Goal: Task Accomplishment & Management: Complete application form

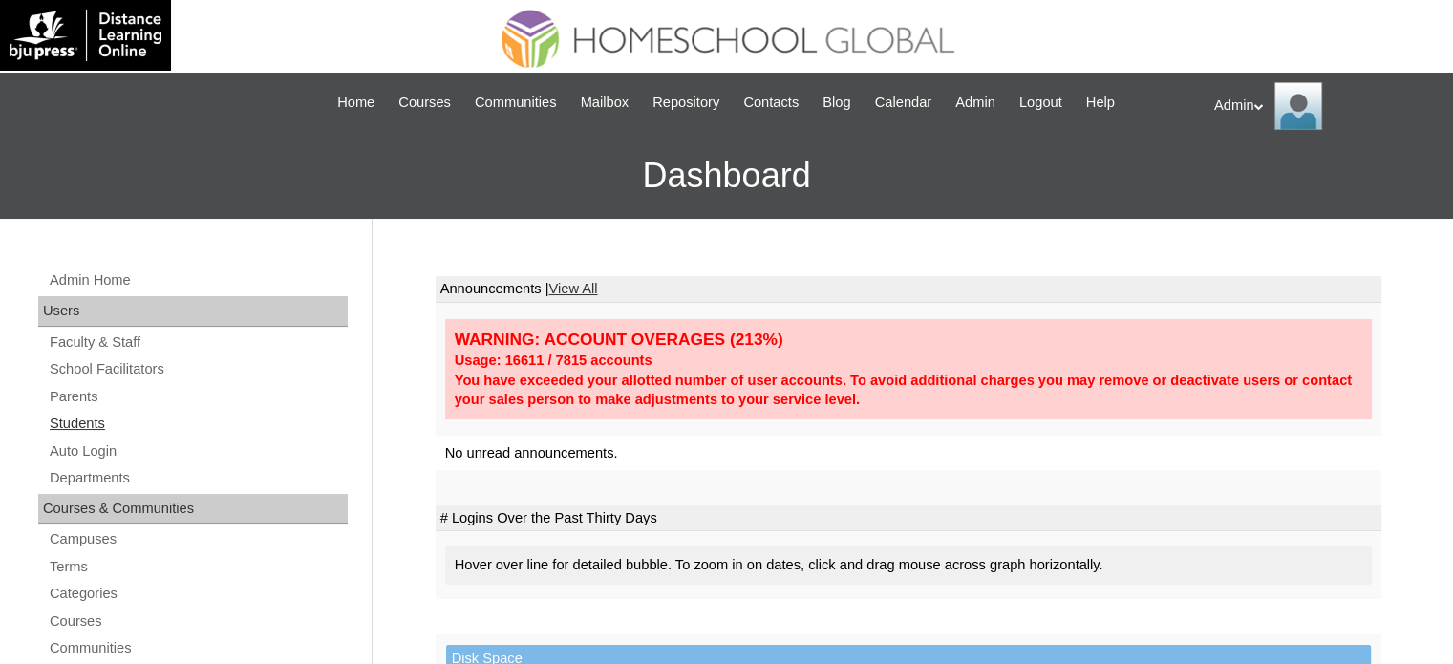
click at [88, 419] on link "Students" at bounding box center [198, 424] width 300 height 24
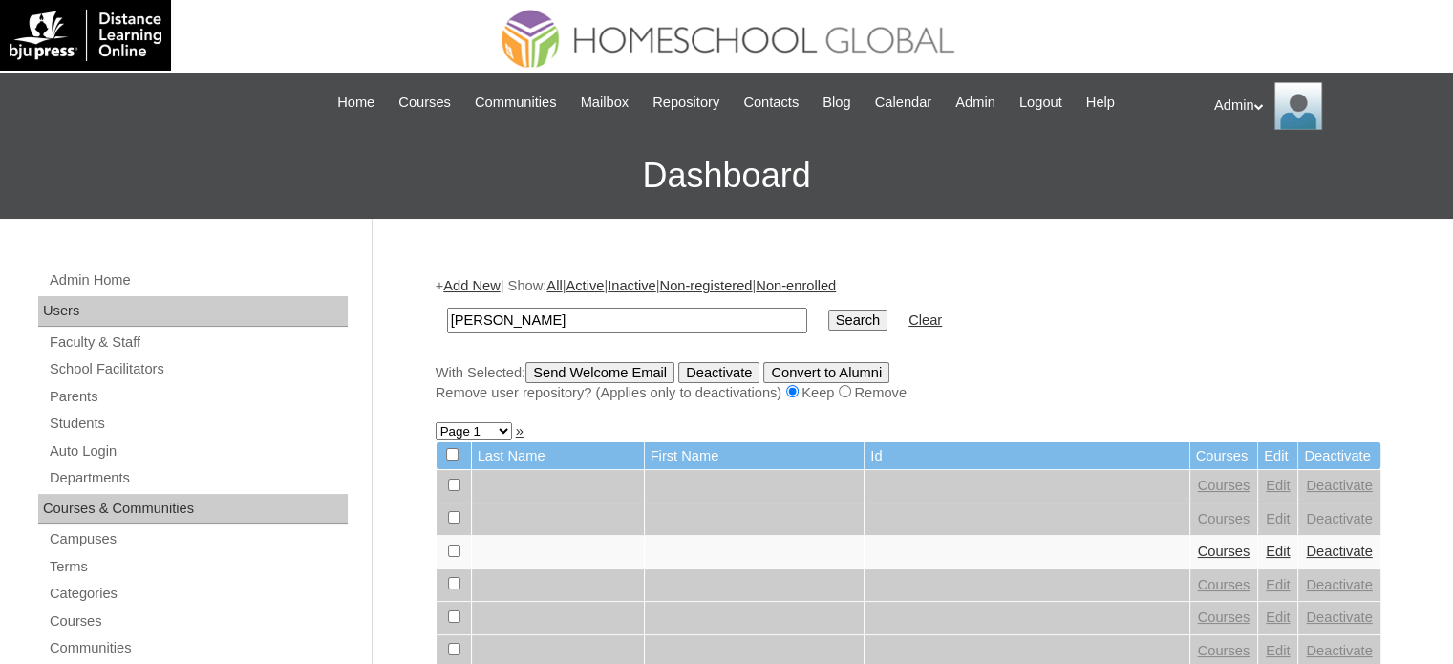
type input "[PERSON_NAME]"
click at [828, 319] on input "Search" at bounding box center [857, 320] width 59 height 21
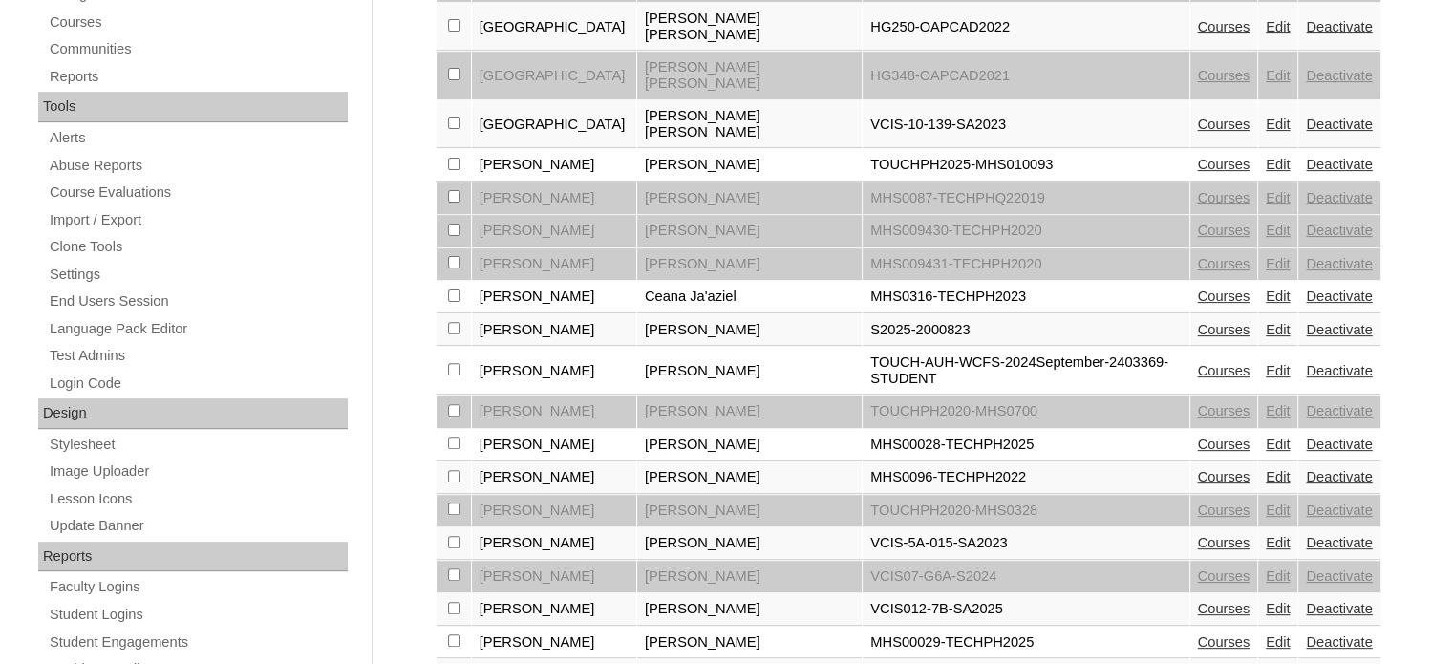
scroll to position [600, 0]
click at [1213, 321] on link "Courses" at bounding box center [1224, 328] width 53 height 15
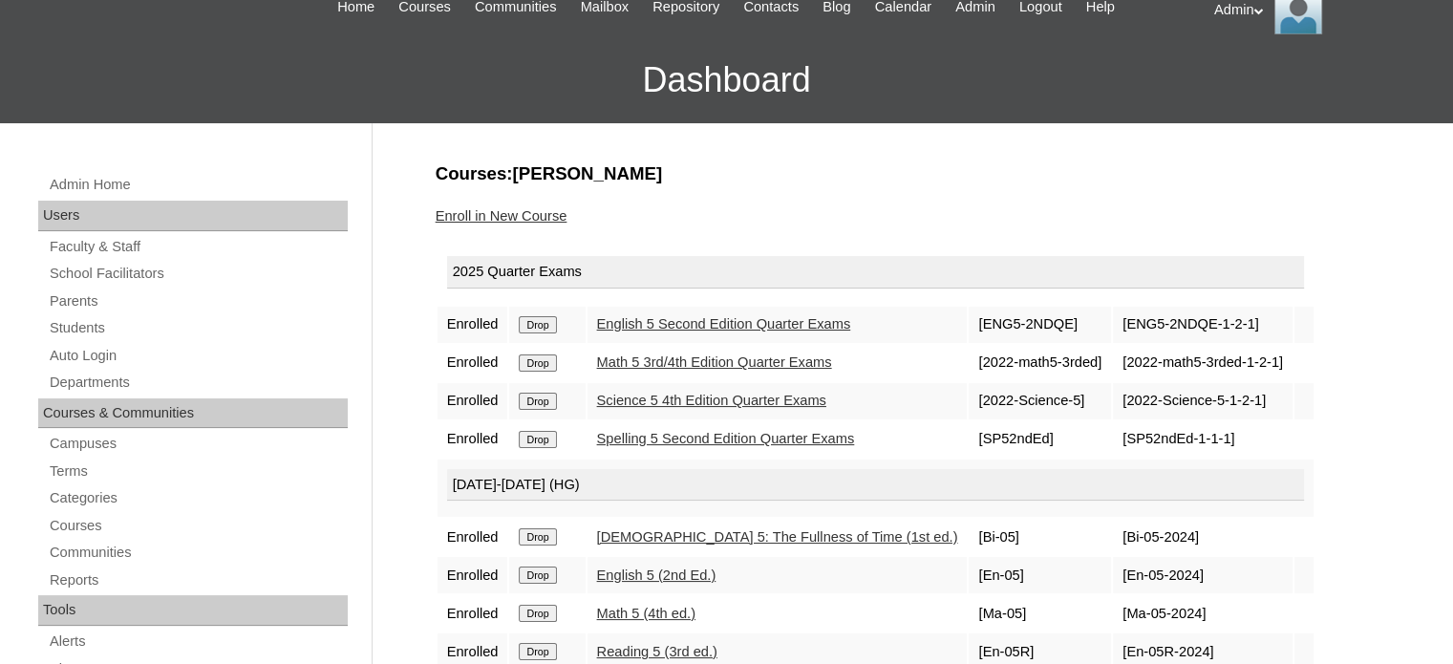
scroll to position [90, 0]
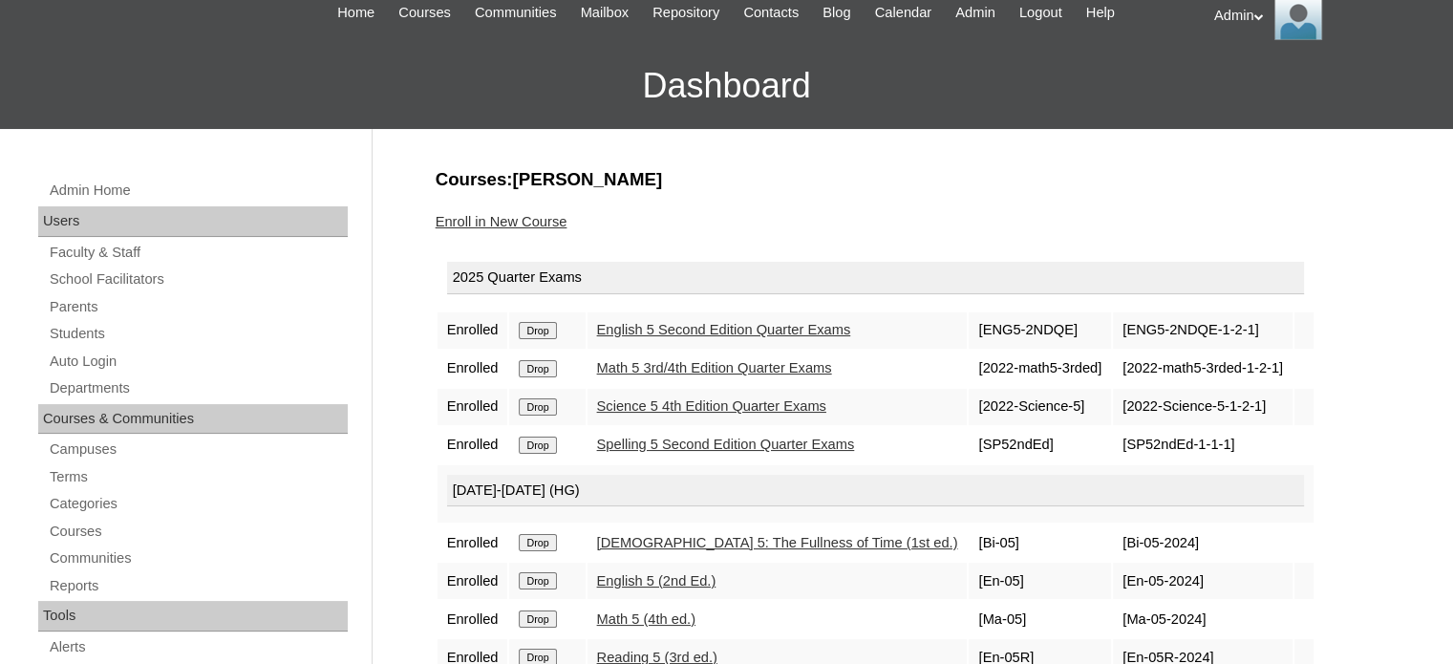
click at [501, 215] on link "Enroll in New Course" at bounding box center [502, 221] width 132 height 15
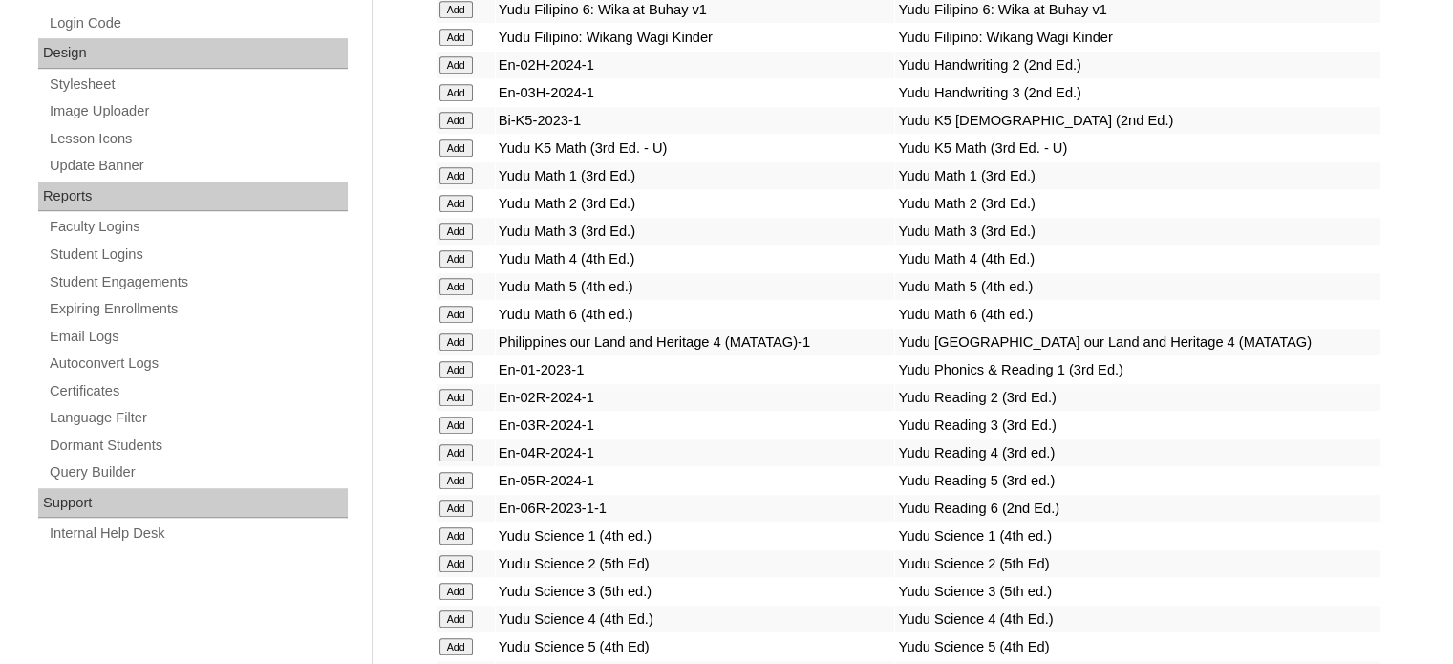
scroll to position [2895, 0]
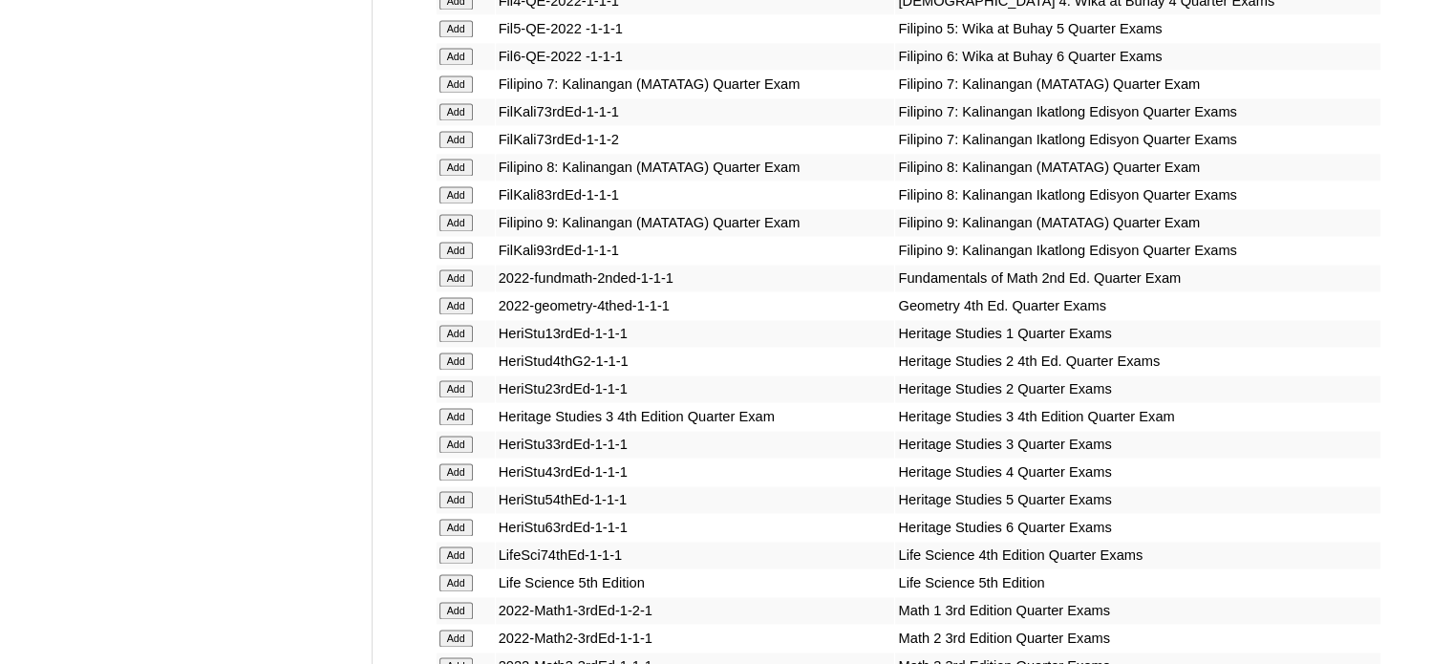
click at [459, 501] on input "Add" at bounding box center [456, 499] width 33 height 17
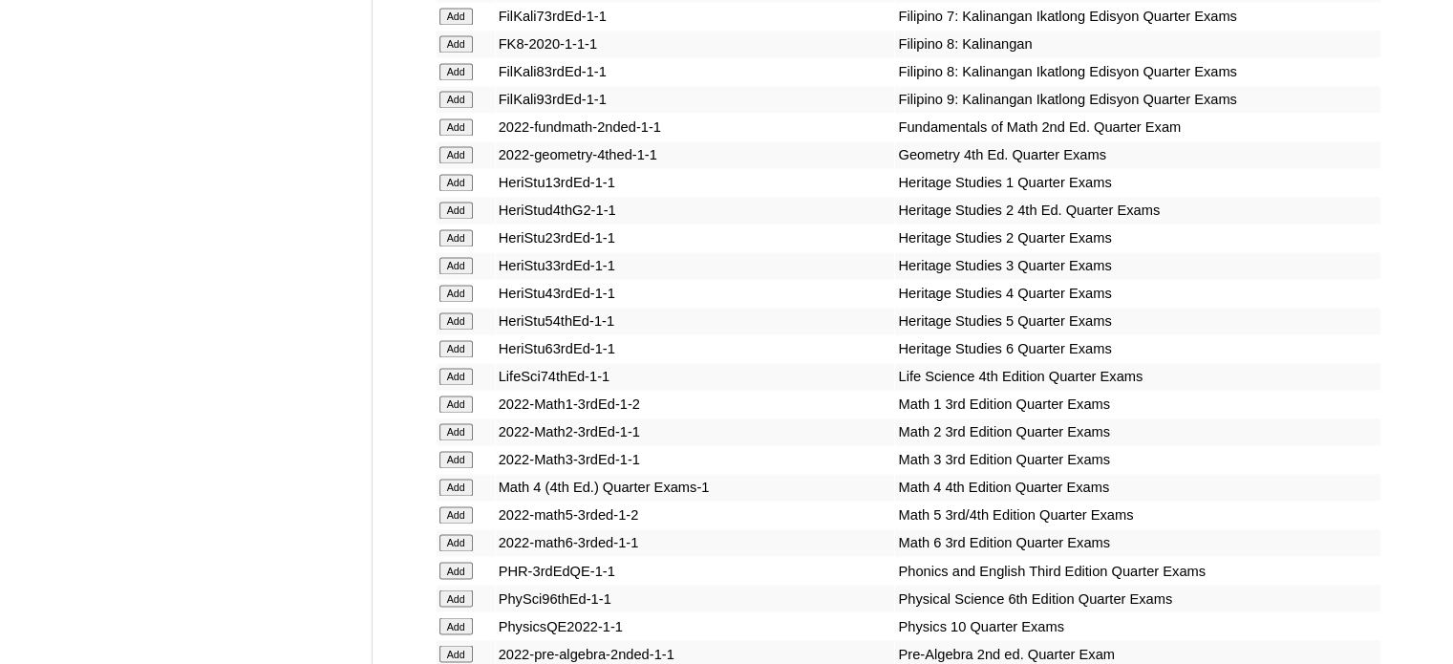
scroll to position [6744, 0]
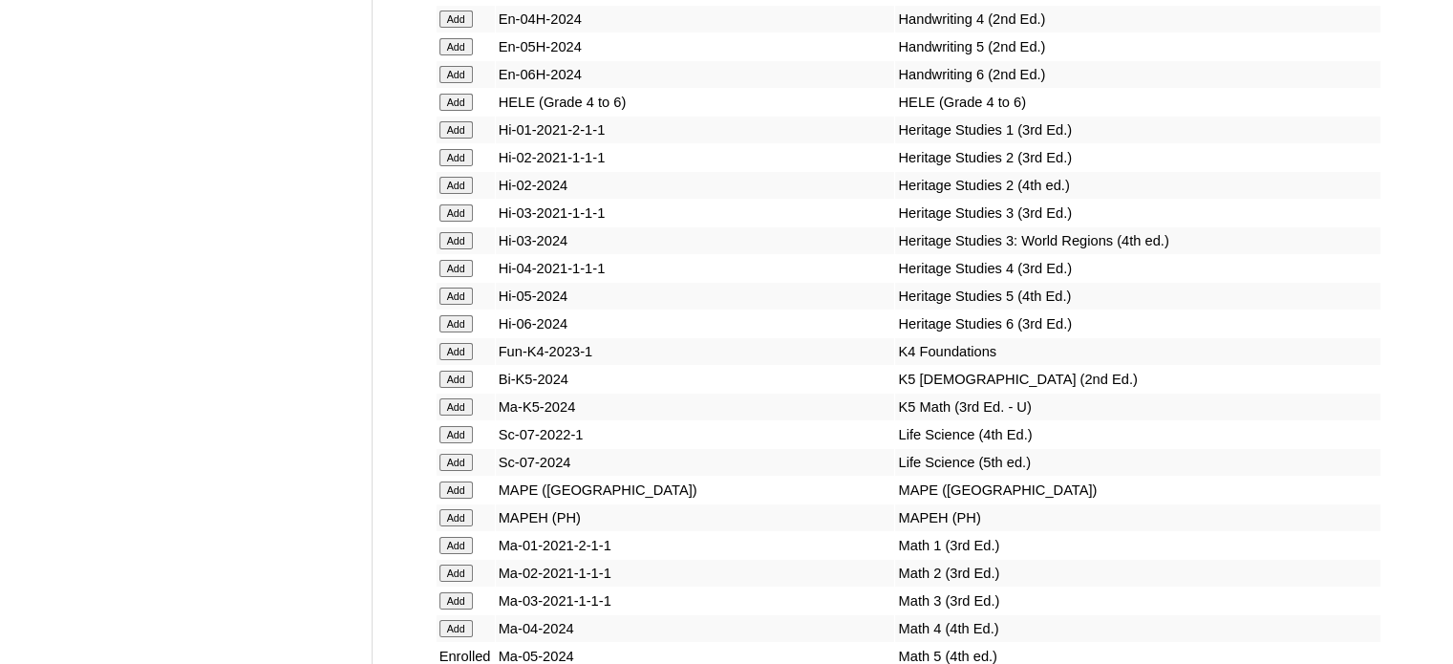
click at [467, 305] on input "Add" at bounding box center [456, 296] width 33 height 17
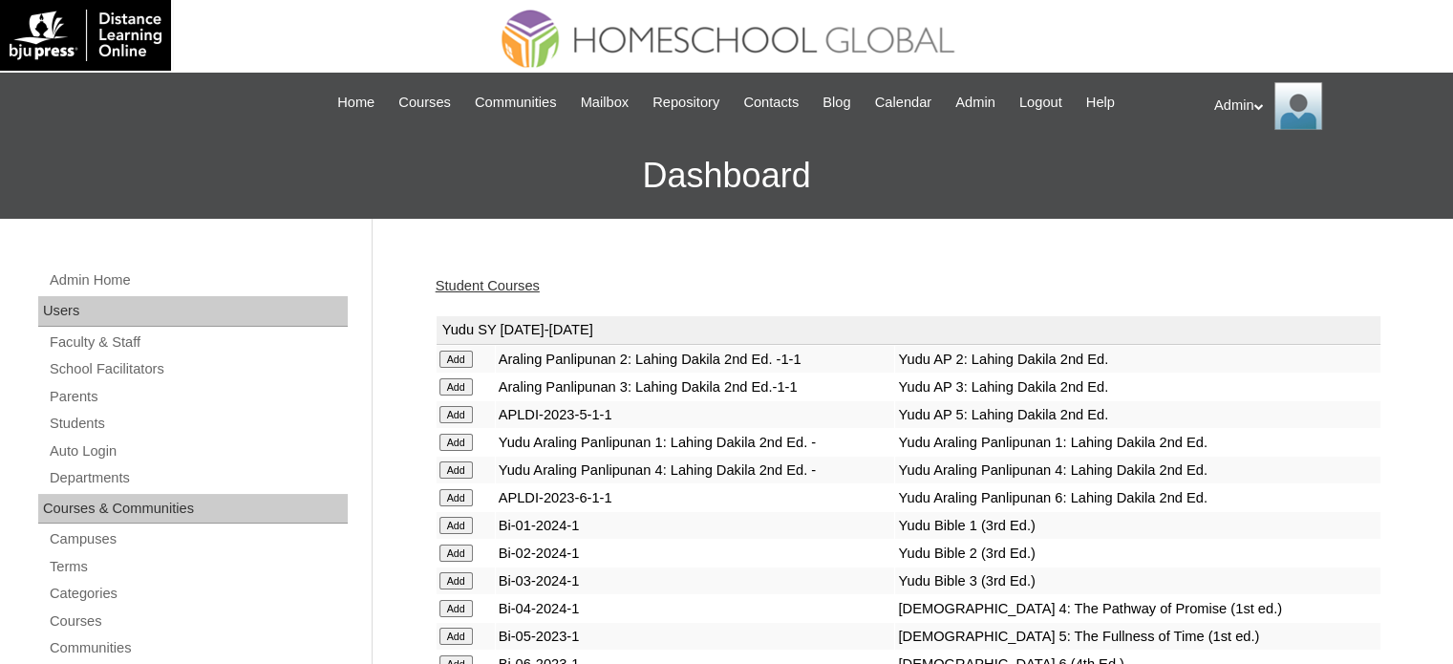
click at [502, 289] on link "Student Courses" at bounding box center [488, 285] width 104 height 15
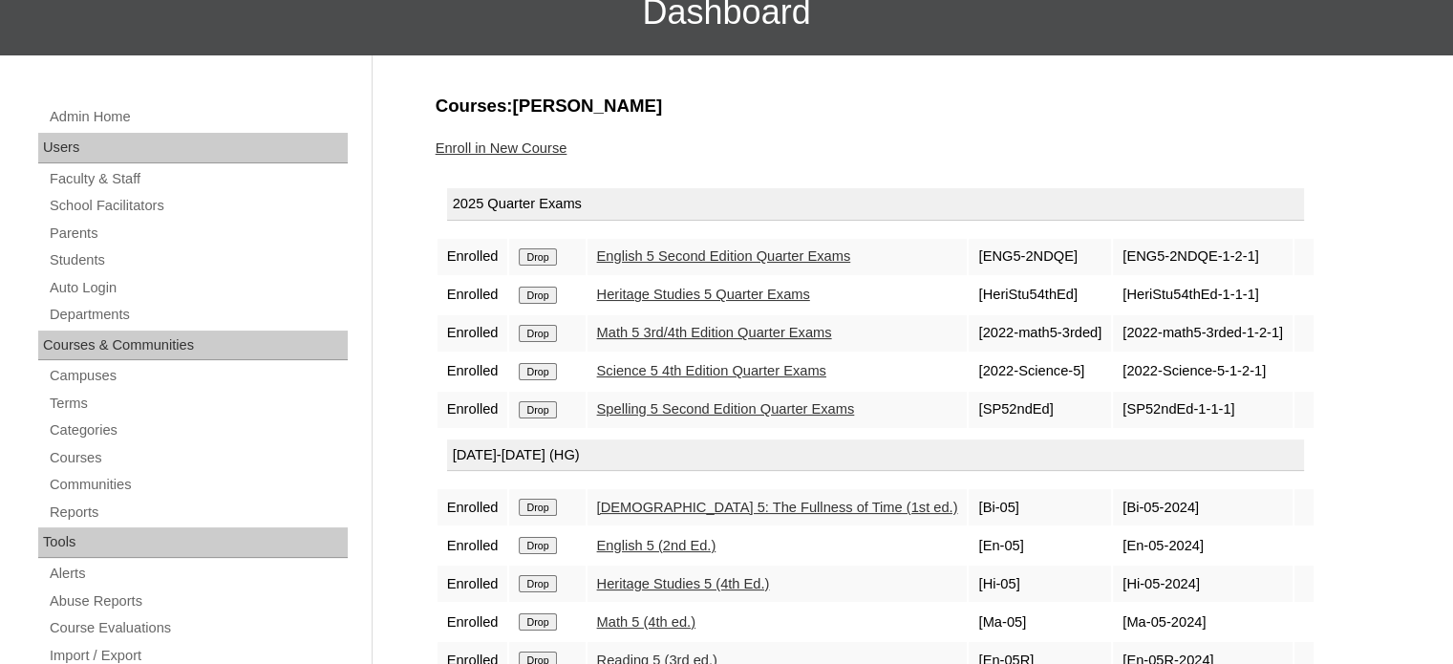
scroll to position [153, 0]
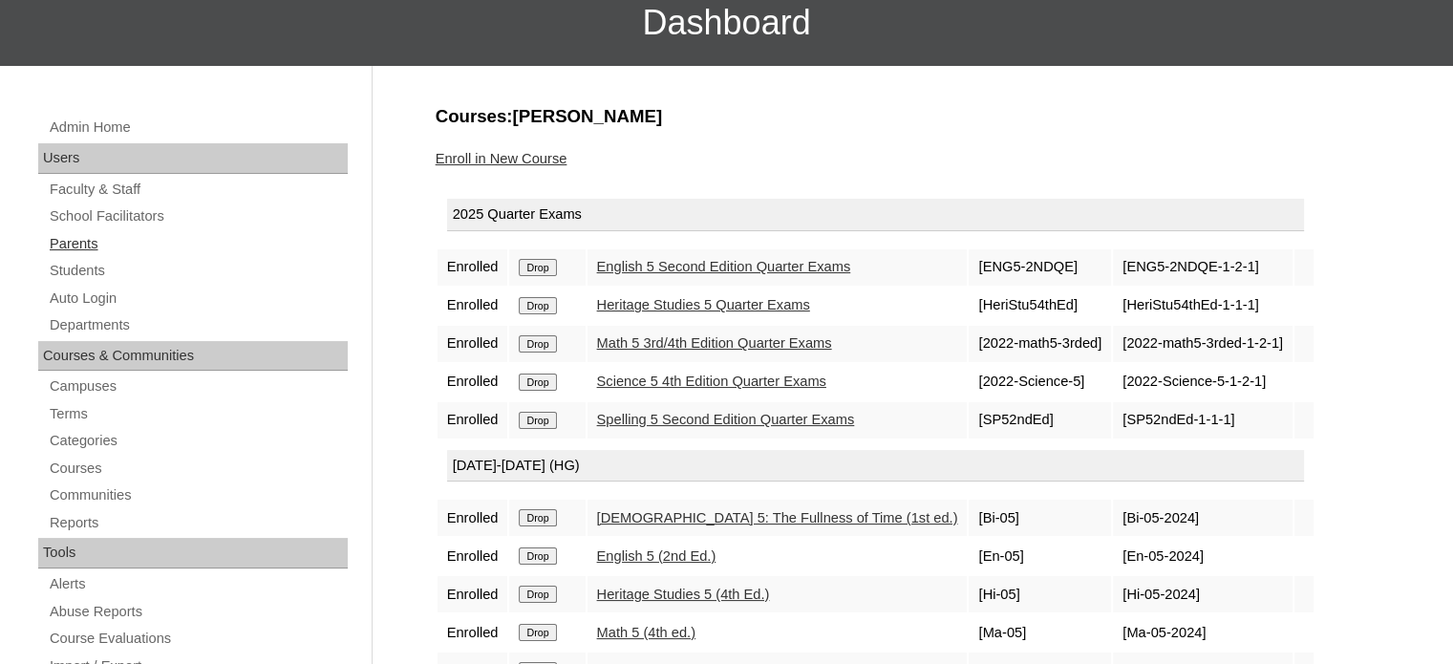
click at [80, 240] on link "Parents" at bounding box center [198, 244] width 300 height 24
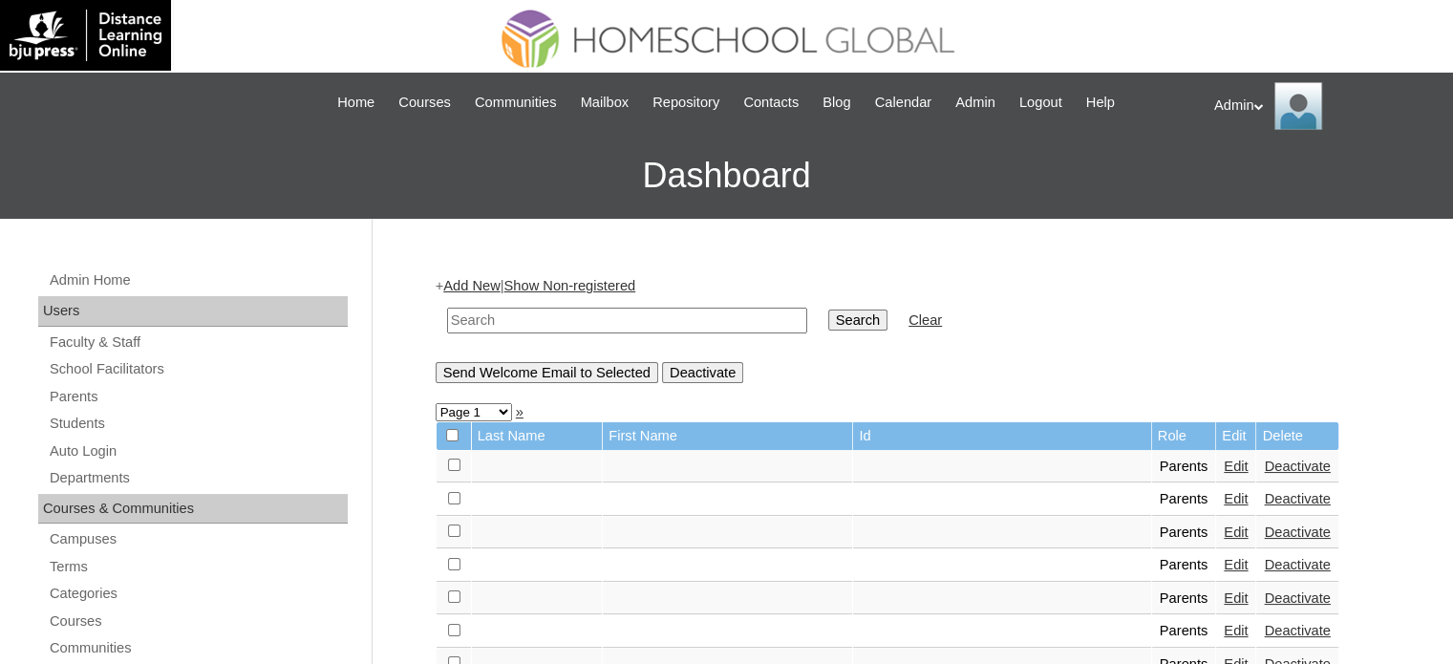
click at [581, 305] on td at bounding box center [627, 320] width 379 height 45
click at [581, 322] on input "text" at bounding box center [627, 321] width 360 height 26
type input "["
type input "Pascual"
click at [828, 317] on input "Search" at bounding box center [857, 320] width 59 height 21
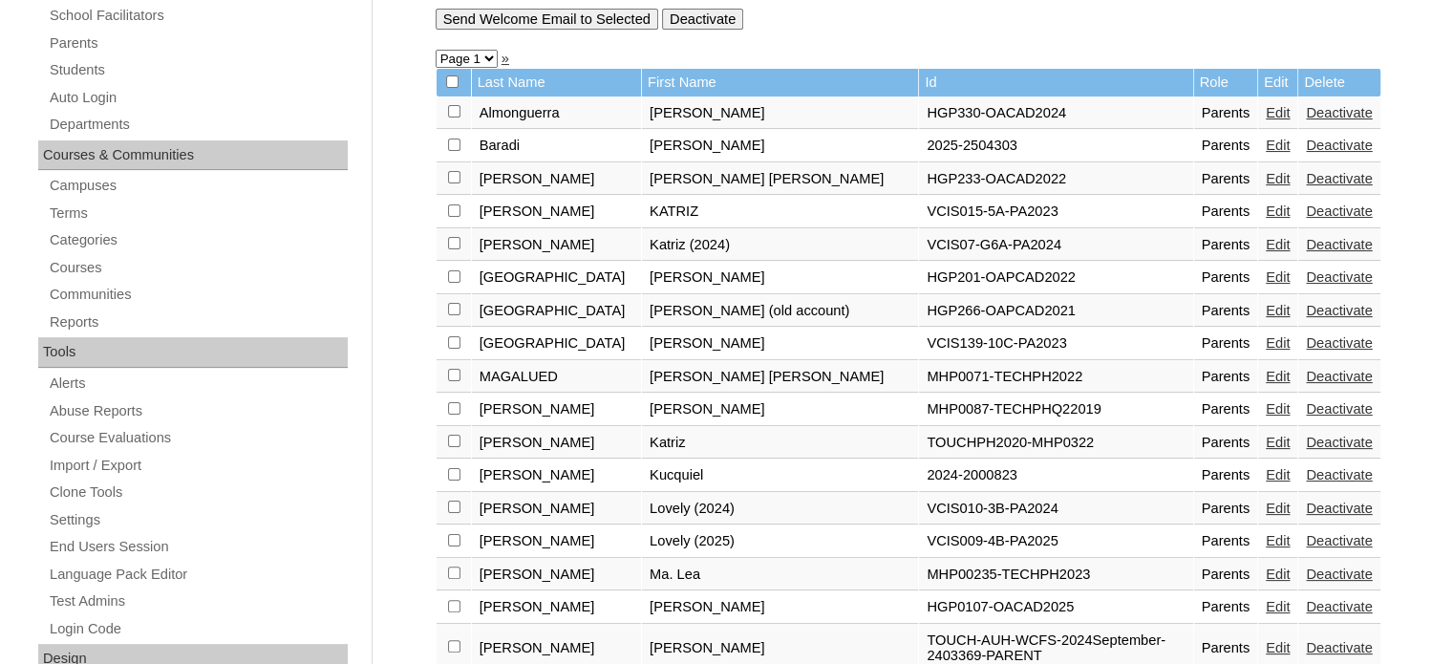
scroll to position [338, 0]
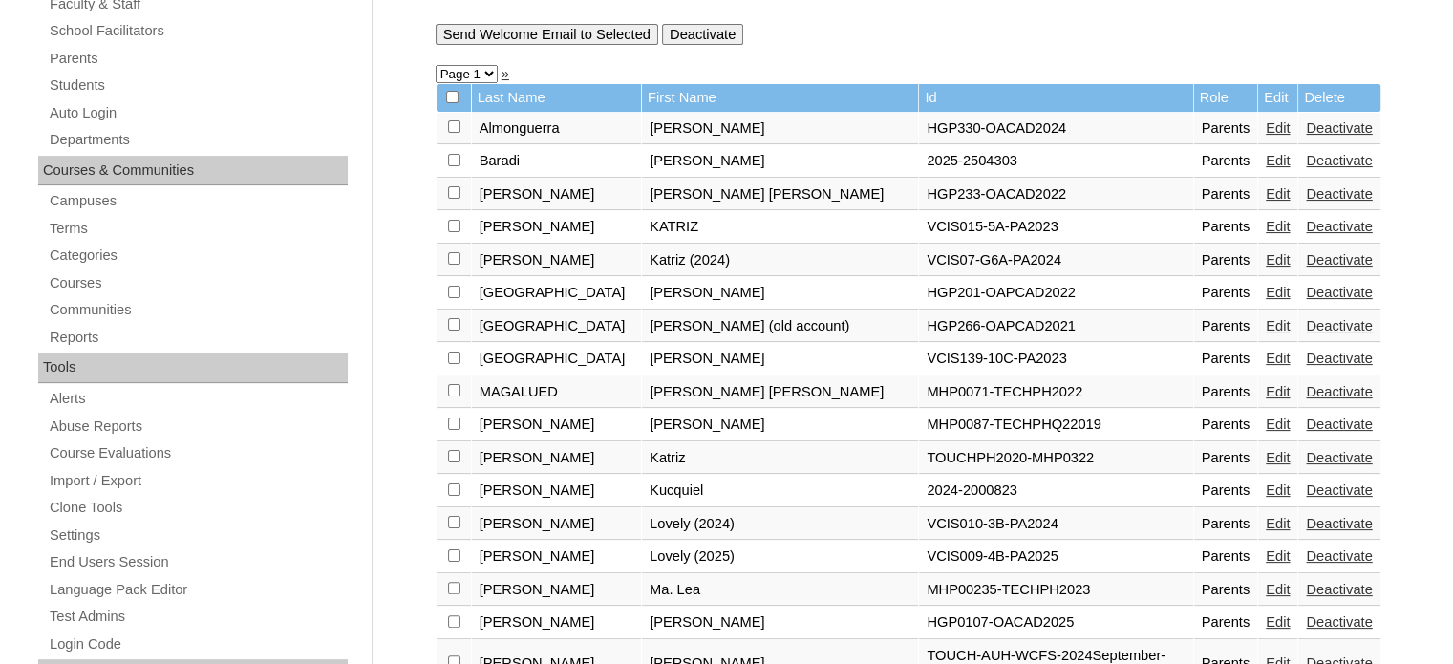
click at [1266, 484] on link "Edit" at bounding box center [1278, 489] width 24 height 15
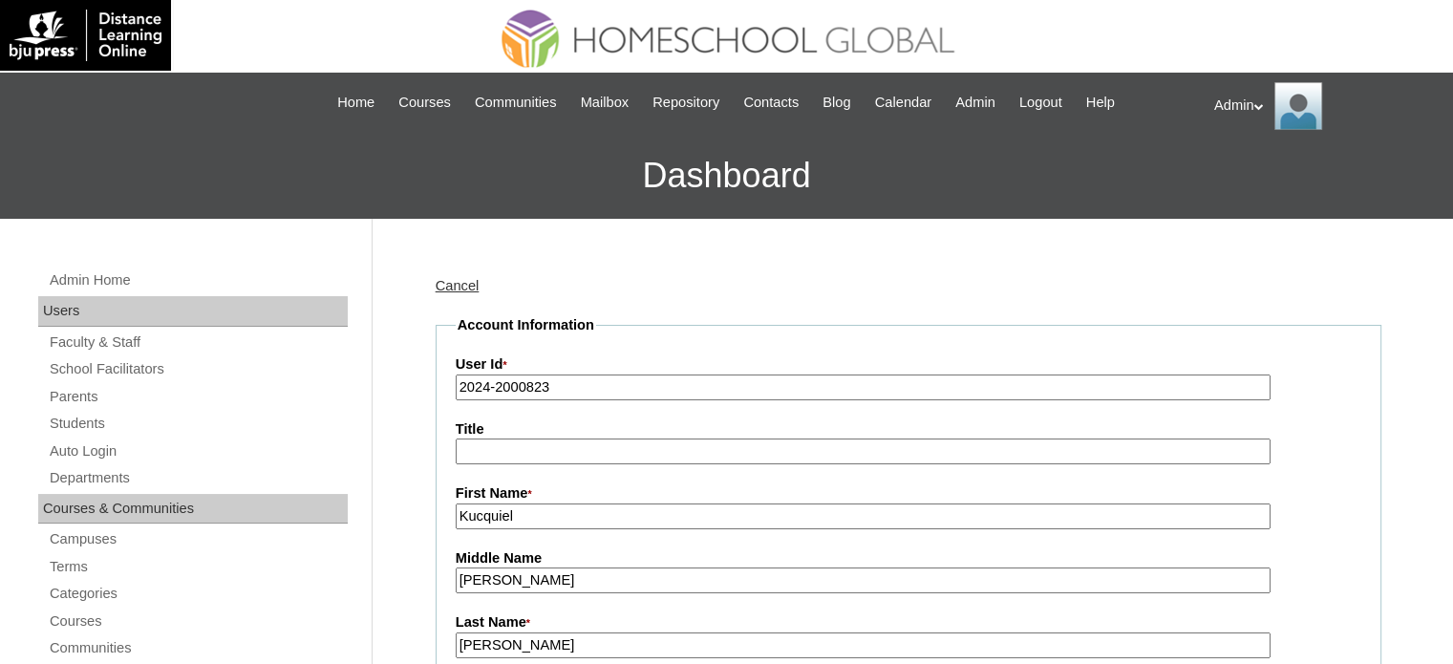
click at [486, 384] on input "2024-2000823" at bounding box center [863, 388] width 815 height 26
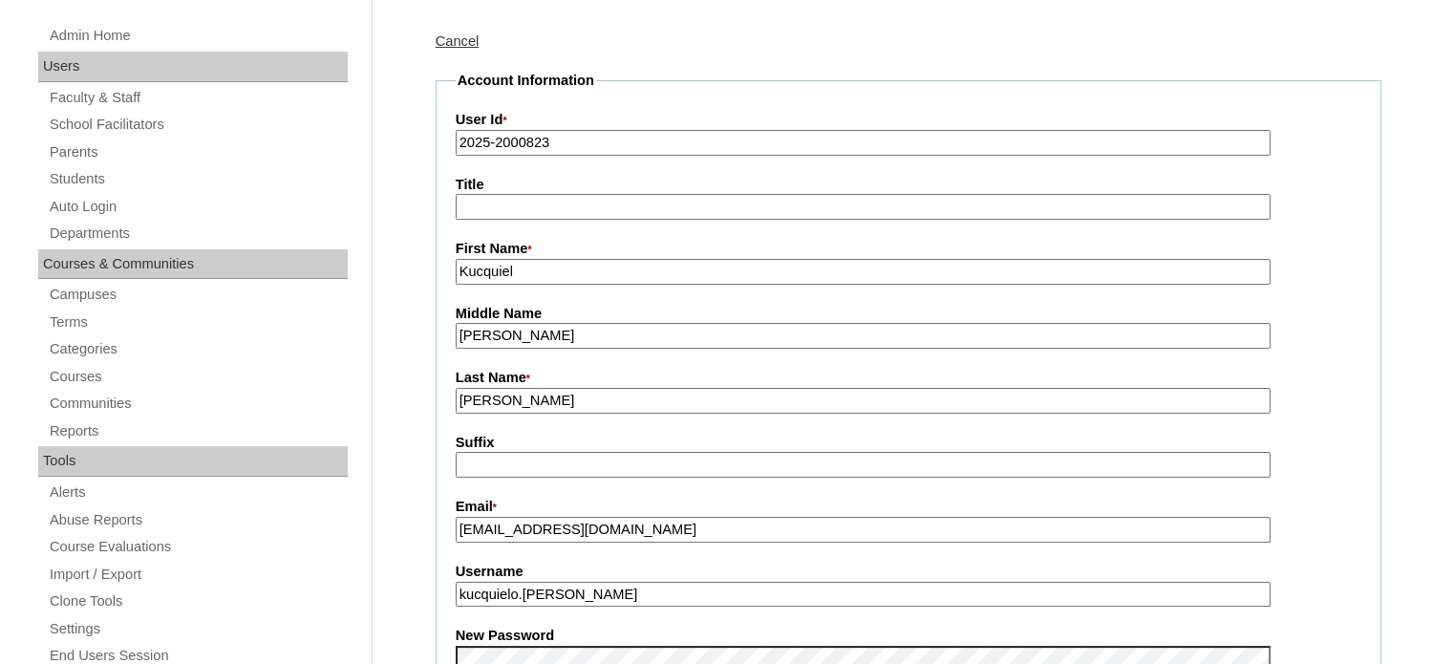
scroll to position [260, 0]
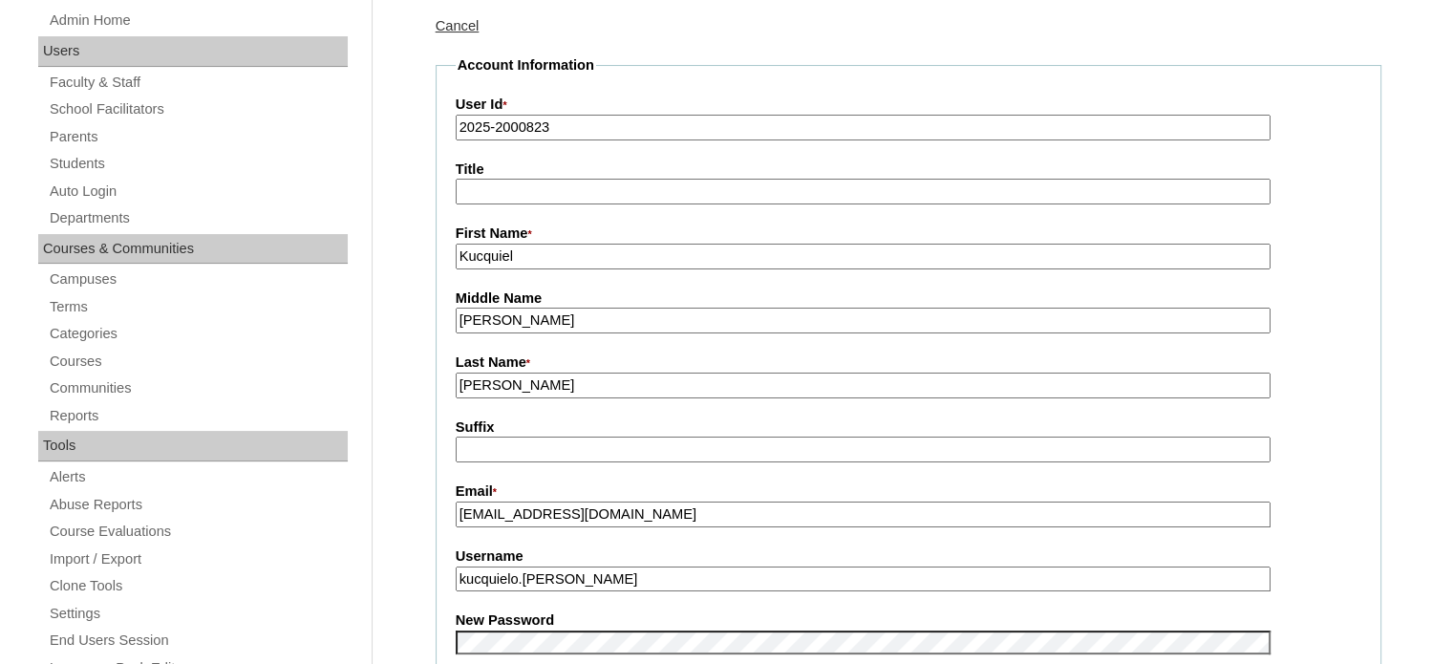
type input "2025-2000823"
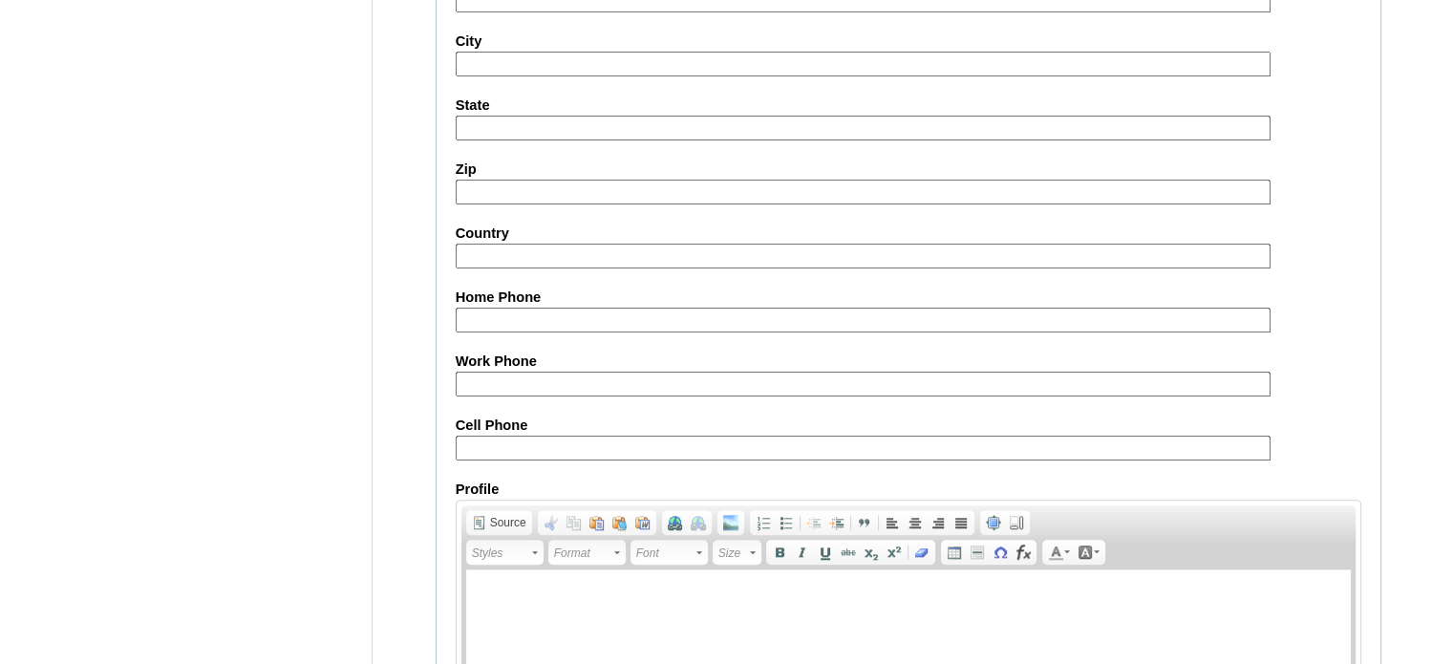
scroll to position [1828, 0]
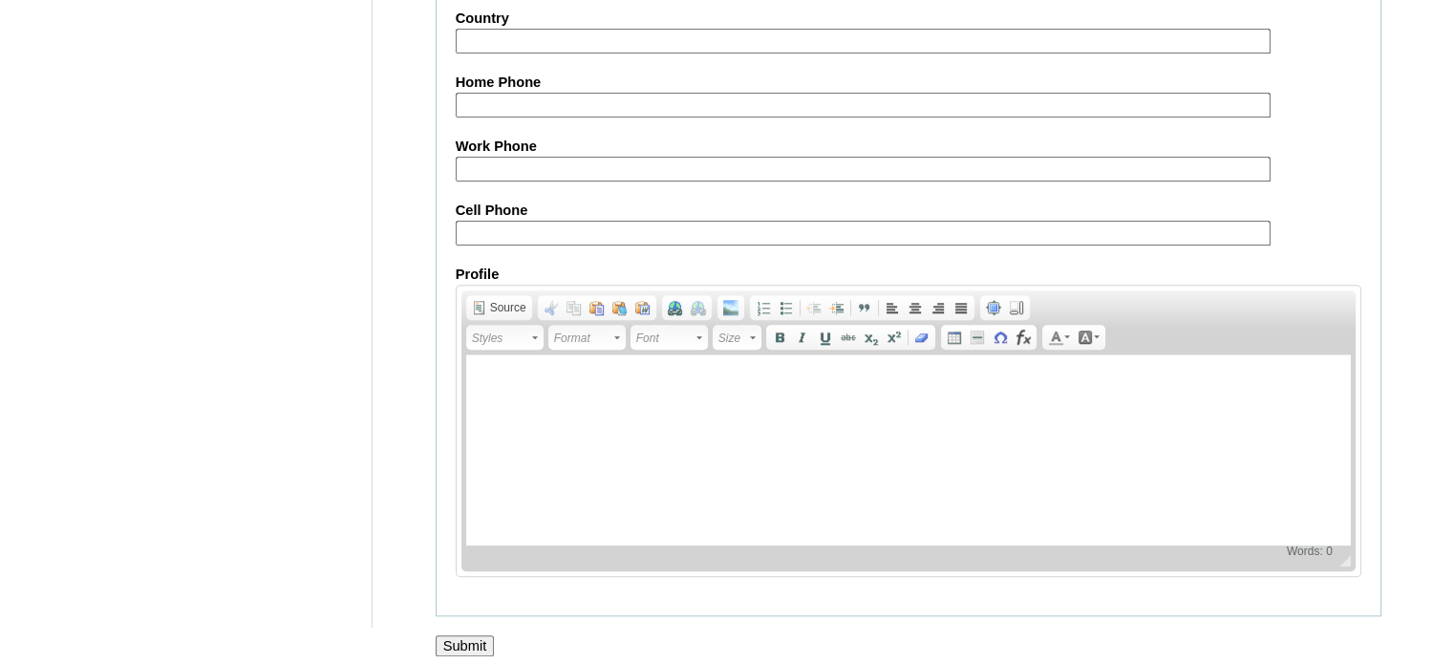
click at [470, 635] on input "Submit" at bounding box center [465, 645] width 59 height 21
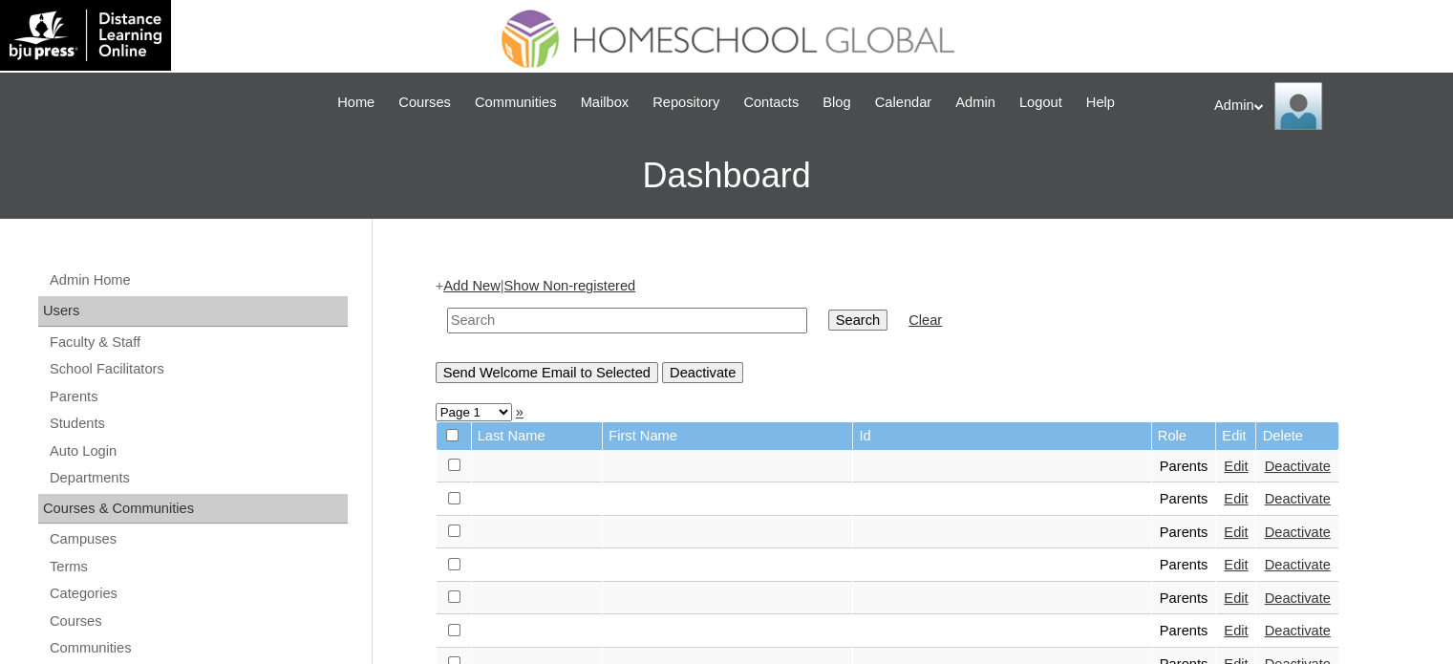
click at [629, 319] on input "text" at bounding box center [627, 321] width 360 height 26
click at [479, 281] on link "Add New" at bounding box center [471, 285] width 56 height 15
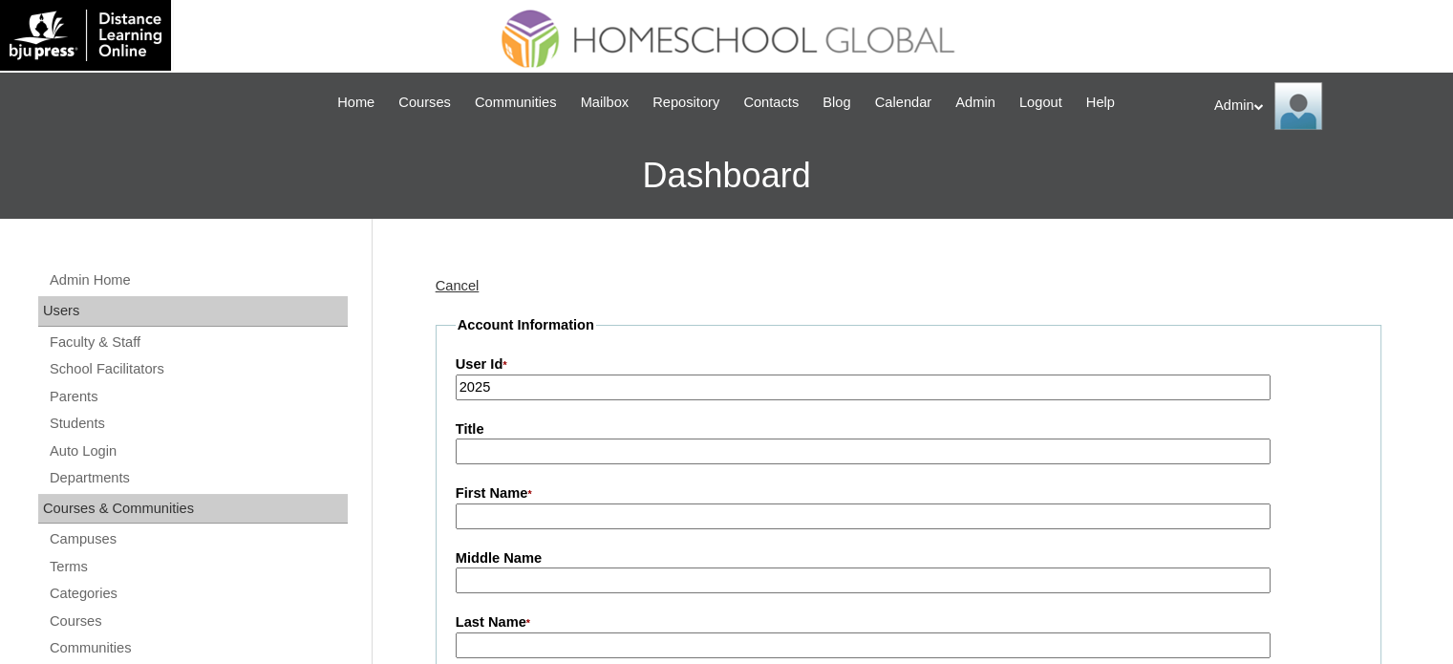
paste input "S"
paste input "2504338"
type input "S2025-2504338"
click at [545, 521] on input "First Name *" at bounding box center [863, 517] width 815 height 26
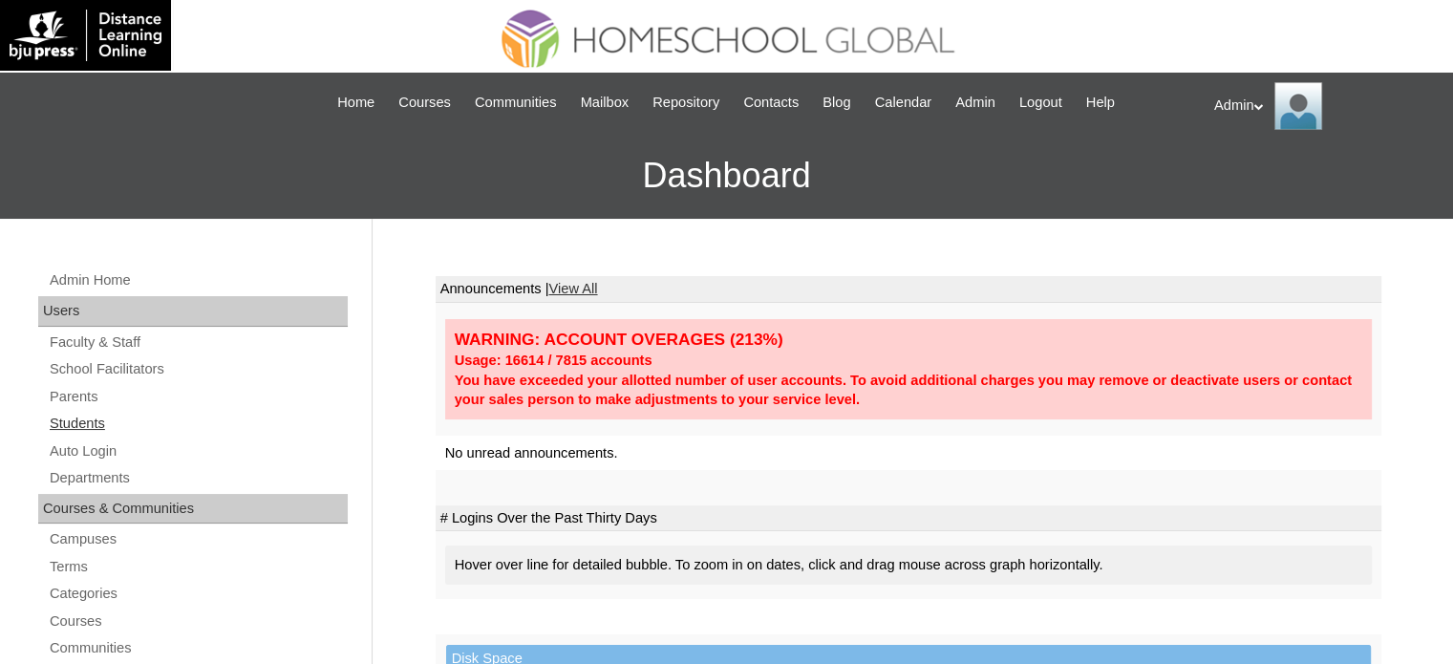
click at [88, 419] on link "Students" at bounding box center [198, 424] width 300 height 24
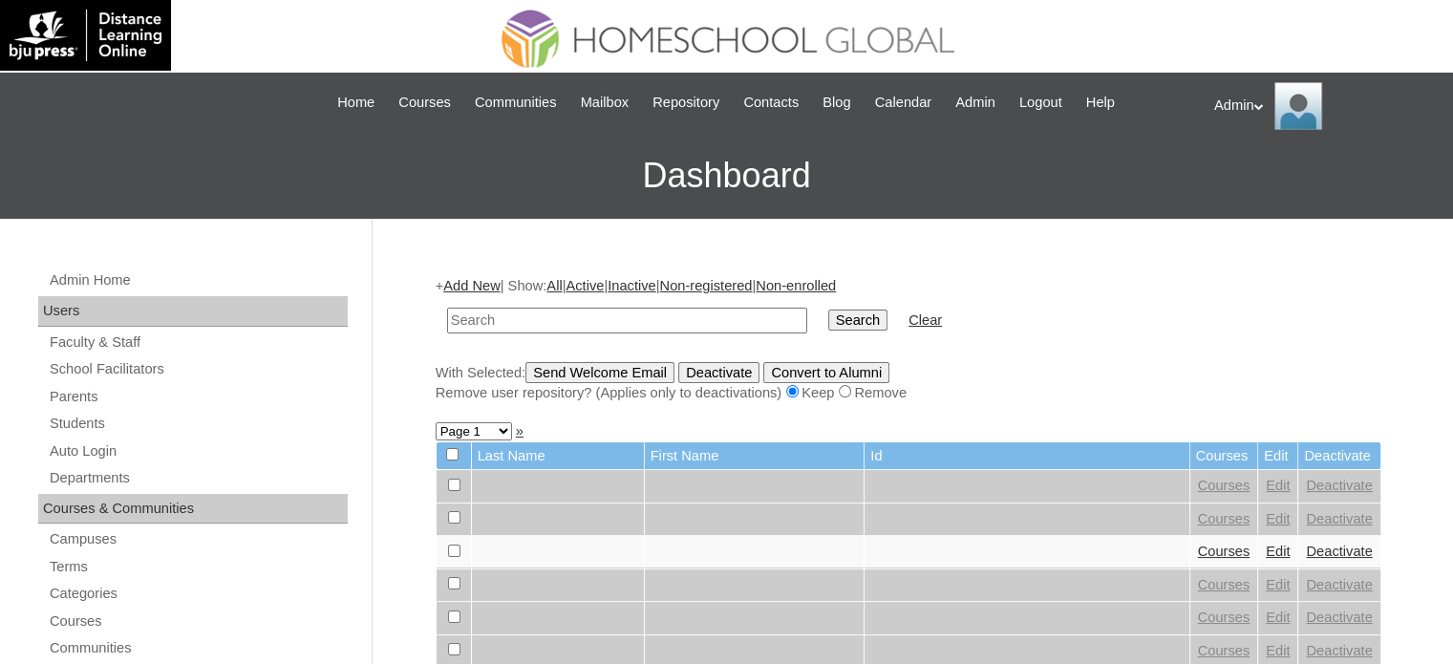
type input "v"
click at [489, 287] on link "Add New" at bounding box center [471, 285] width 56 height 15
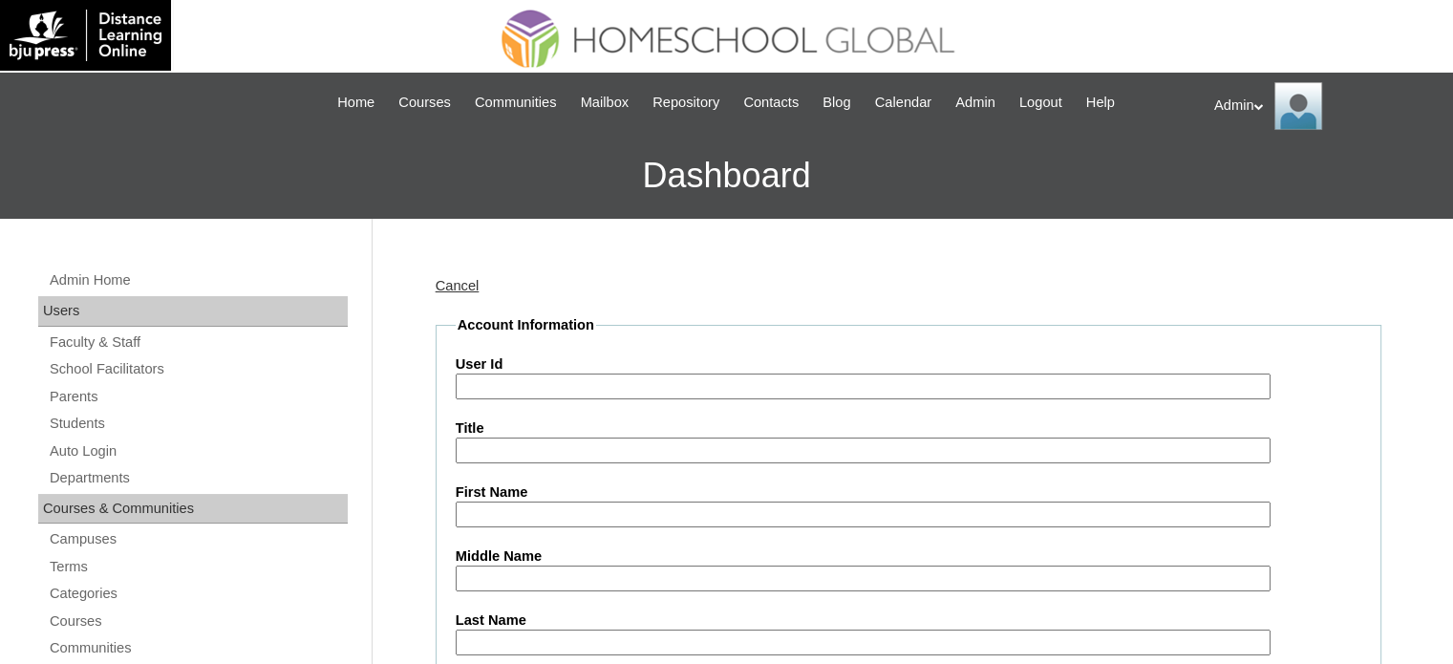
click at [503, 393] on input "User Id" at bounding box center [863, 387] width 815 height 26
click at [507, 385] on input "User Id" at bounding box center [863, 387] width 815 height 26
paste input "S2025-2504338"
type input "S2025-2504338"
click at [517, 505] on input "First Name" at bounding box center [863, 515] width 815 height 26
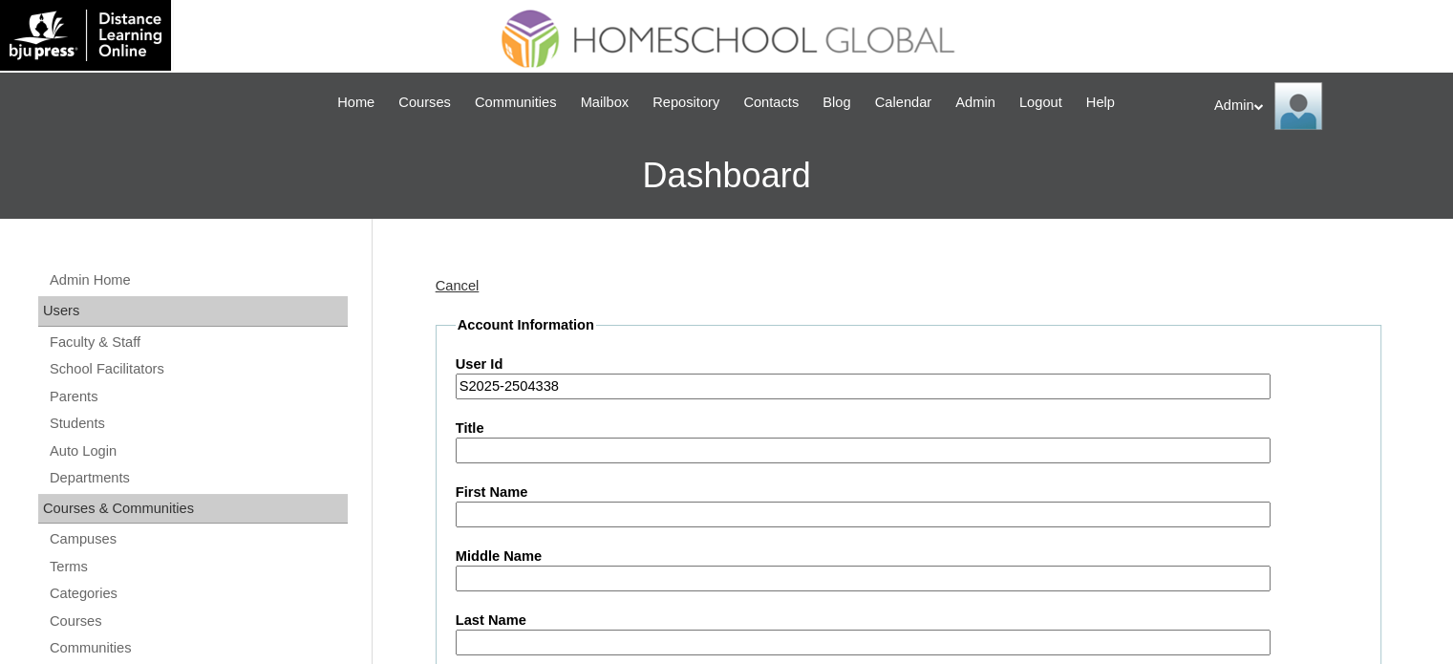
paste input "Bethel Ryl"
type input "Bethel Ryl"
click at [470, 587] on input "Middle Name" at bounding box center [863, 579] width 815 height 26
paste input "Samson"
type input "Samson"
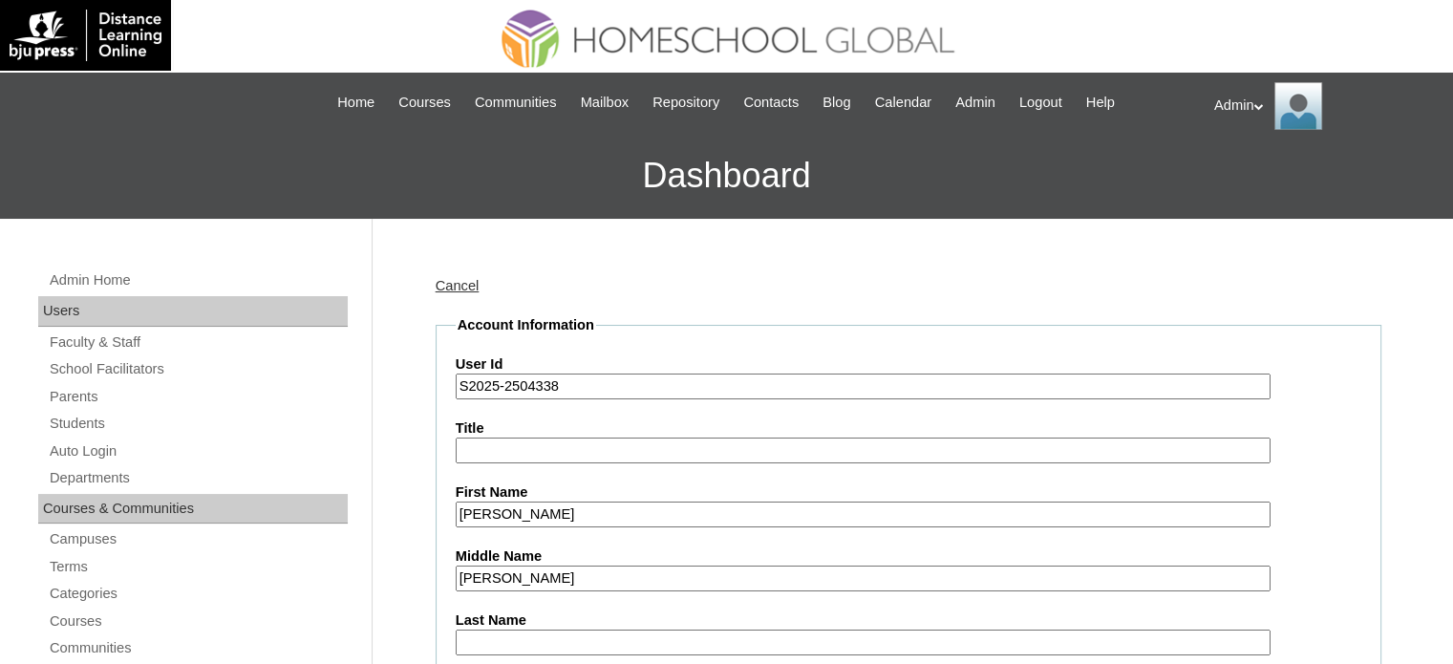
click at [518, 640] on input "Last Name" at bounding box center [863, 643] width 815 height 26
paste input "Pascual"
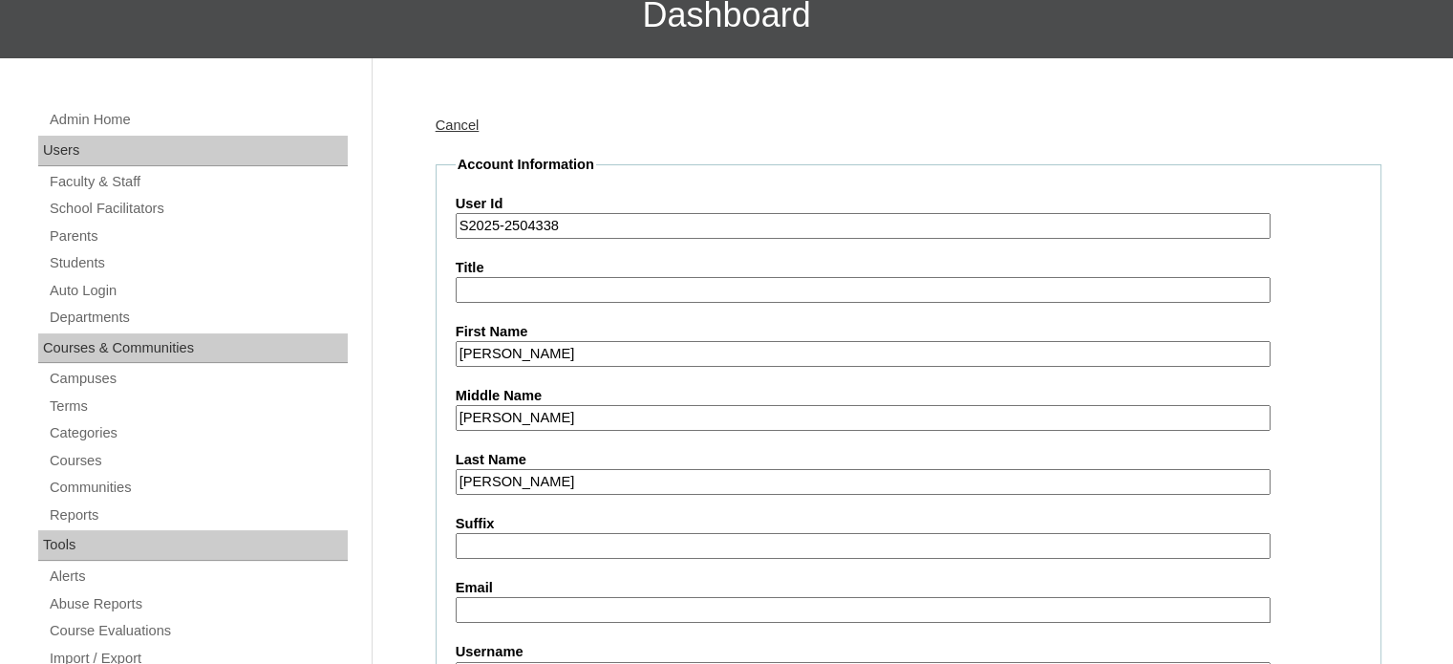
scroll to position [167, 0]
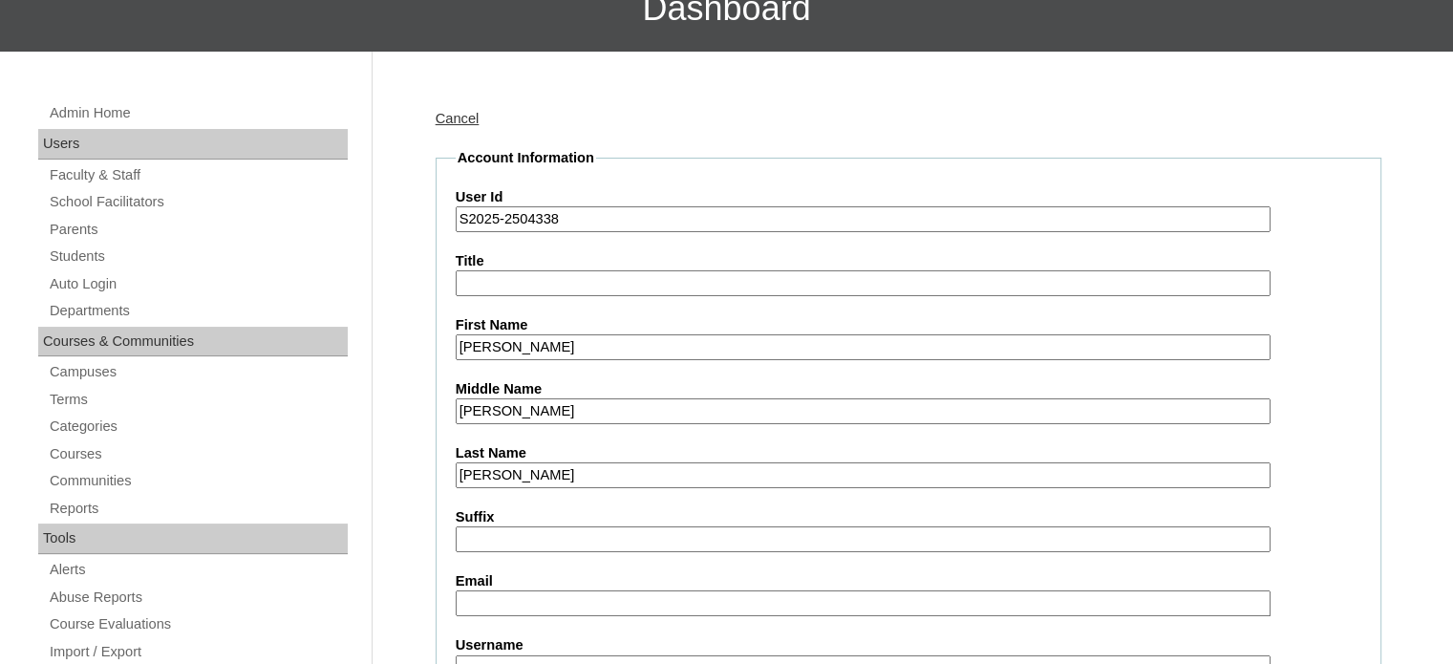
type input "Pascual"
click at [559, 597] on input "Email" at bounding box center [863, 603] width 815 height 26
paste input "kucquielpascual@gmail.com"
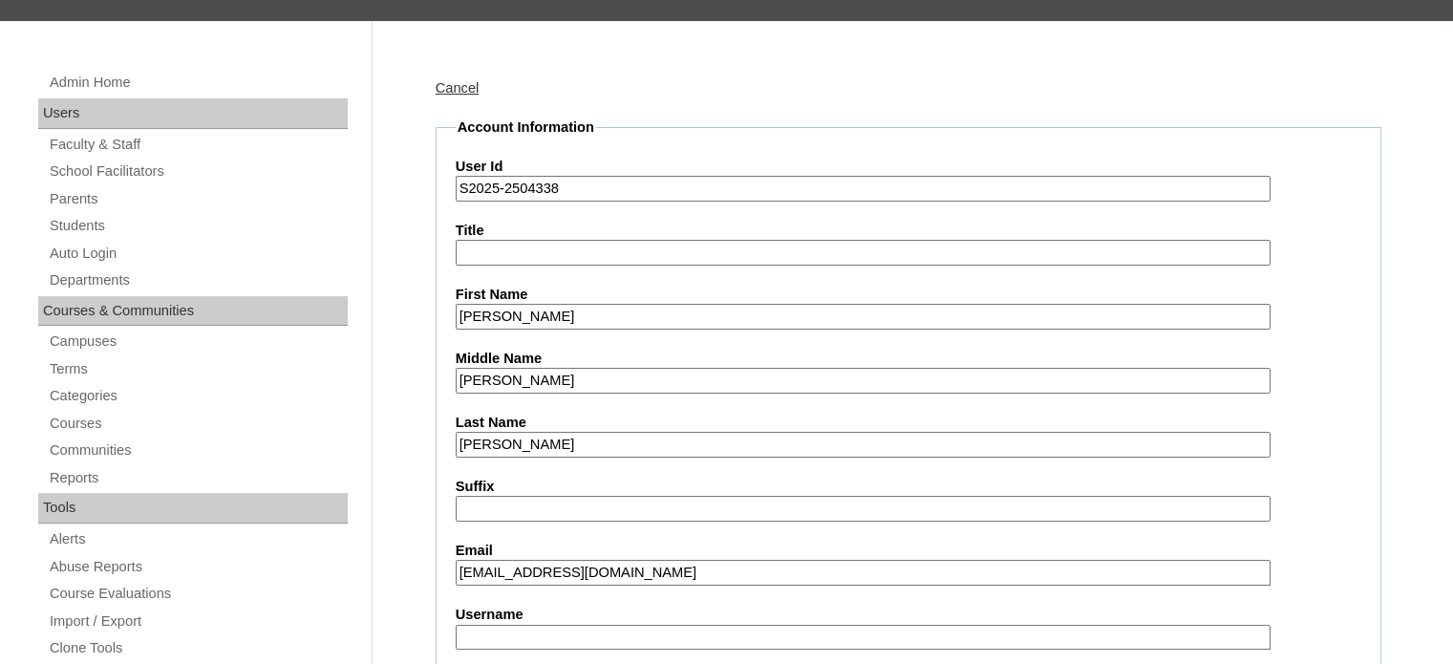
type input "kucquielpascual@gmail.com"
click at [504, 625] on input "Username" at bounding box center [863, 638] width 815 height 26
paste input "bethelr.pascual"
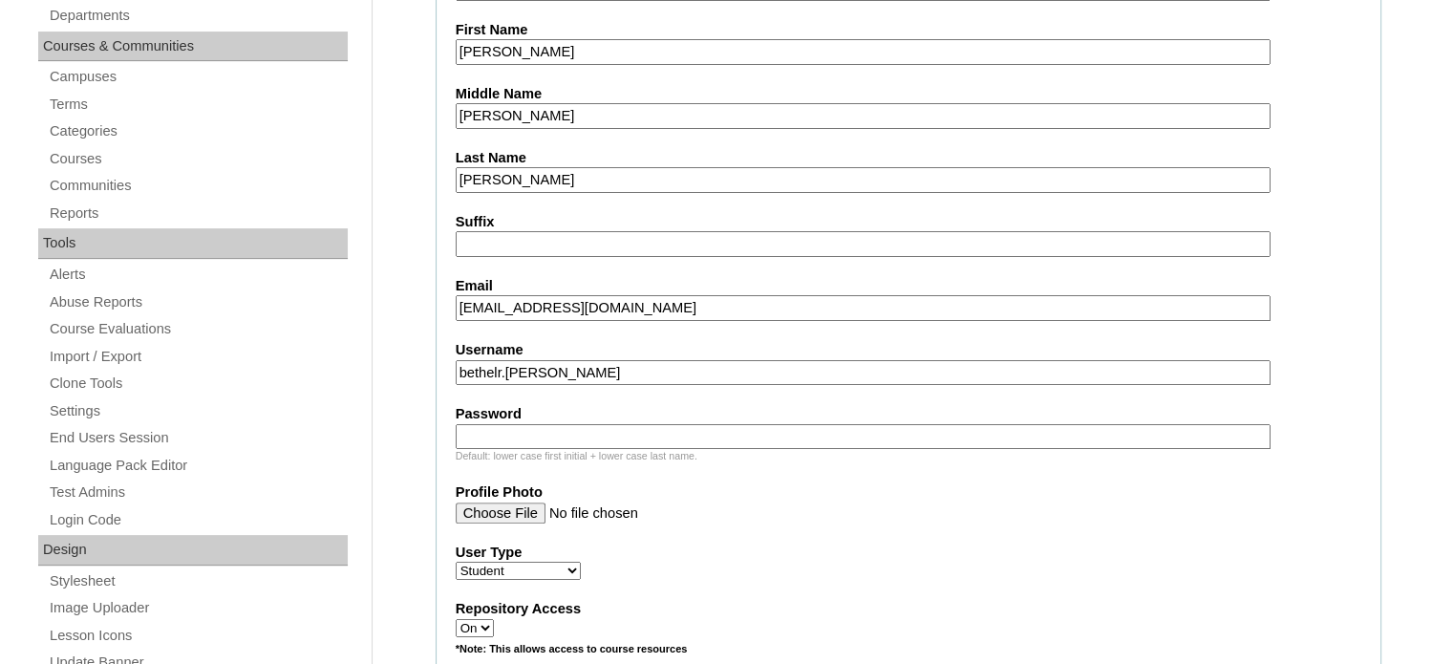
type input "bethelr.pascual"
click at [673, 432] on input "Password" at bounding box center [863, 437] width 815 height 26
type input "DLOS2025"
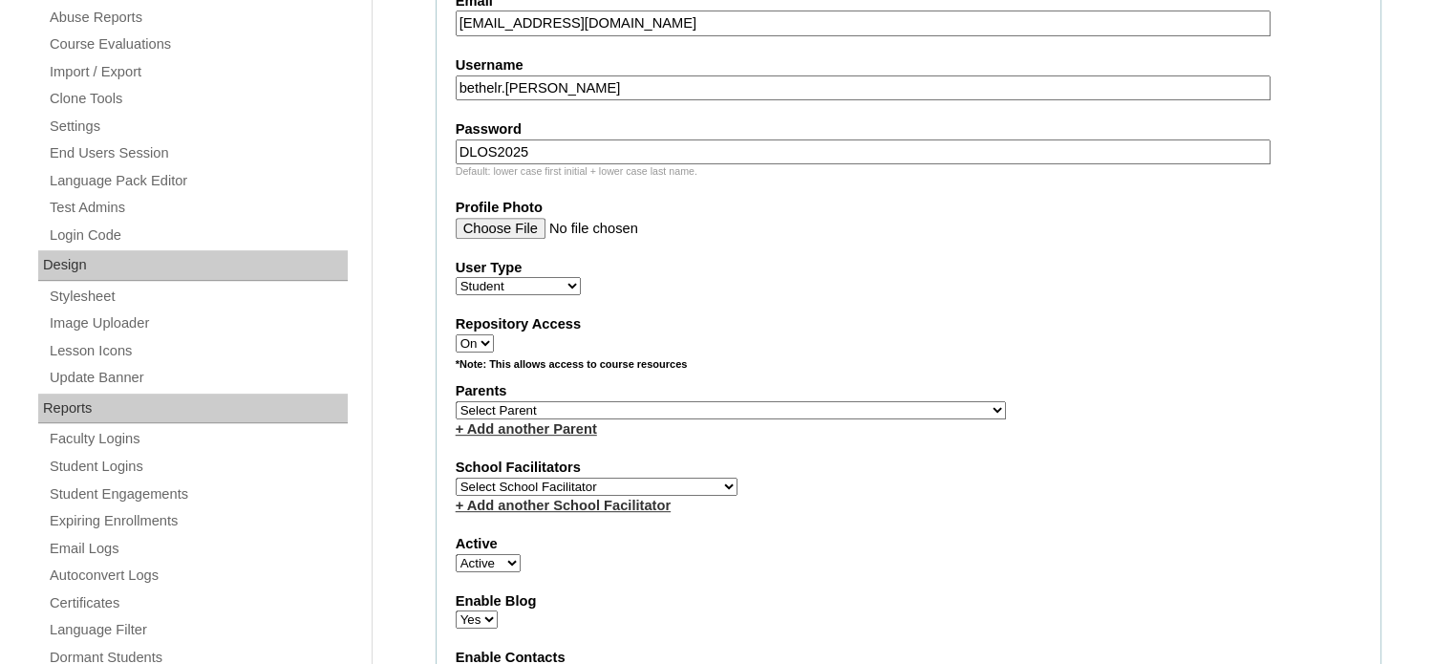
scroll to position [748, 0]
click at [683, 400] on select "Select Parent , , , , , , , , , , , , , , , , , , , , , , , , , , , , , , , , ,…" at bounding box center [731, 409] width 550 height 18
select select "29234"
click at [456, 400] on select "Select Parent , , , , , , , , , , , , , , , , , , , , , , , , , , , , , , , , ,…" at bounding box center [731, 409] width 550 height 18
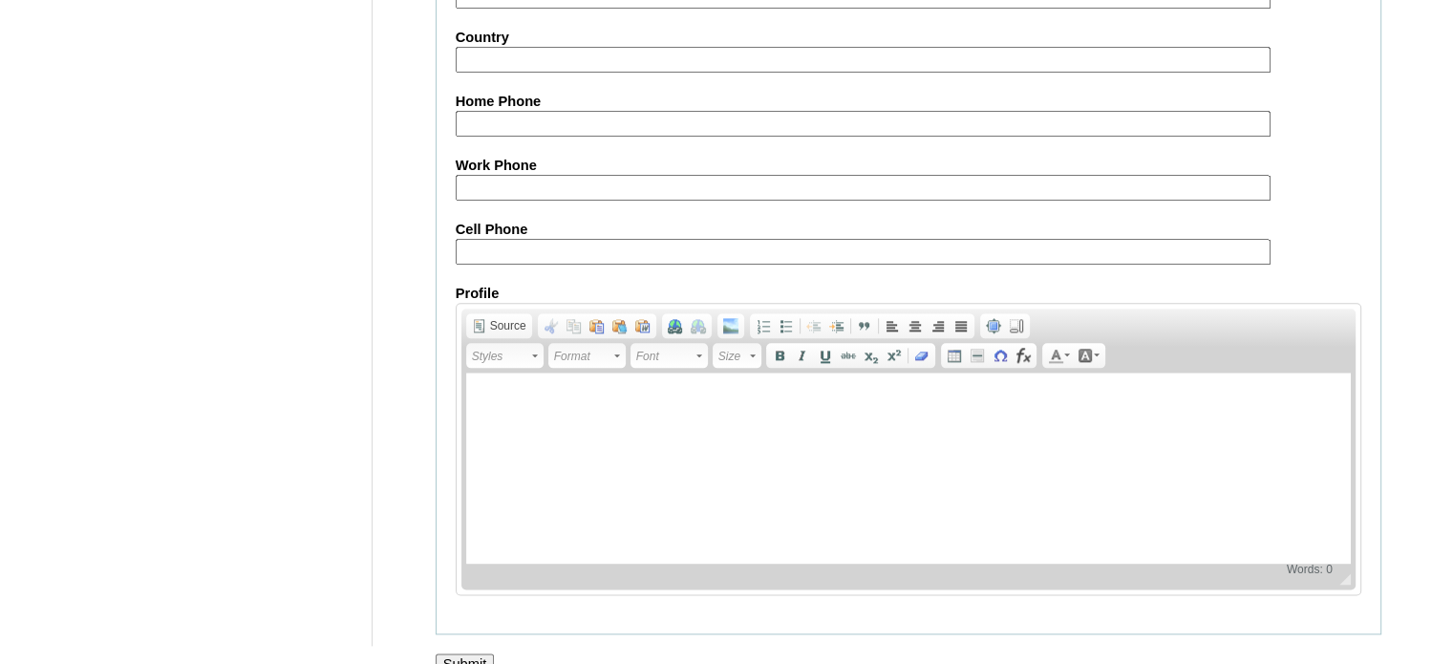
scroll to position [2223, 0]
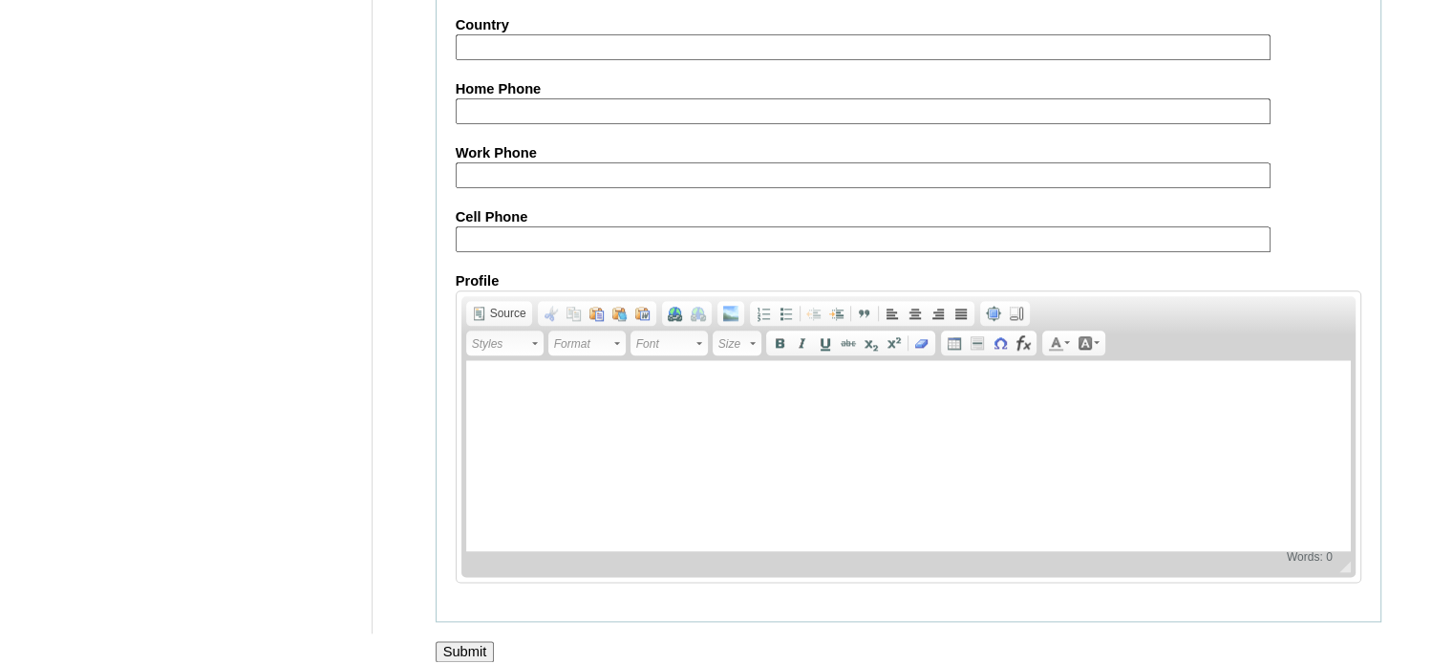
click at [455, 641] on input "Submit" at bounding box center [465, 651] width 59 height 21
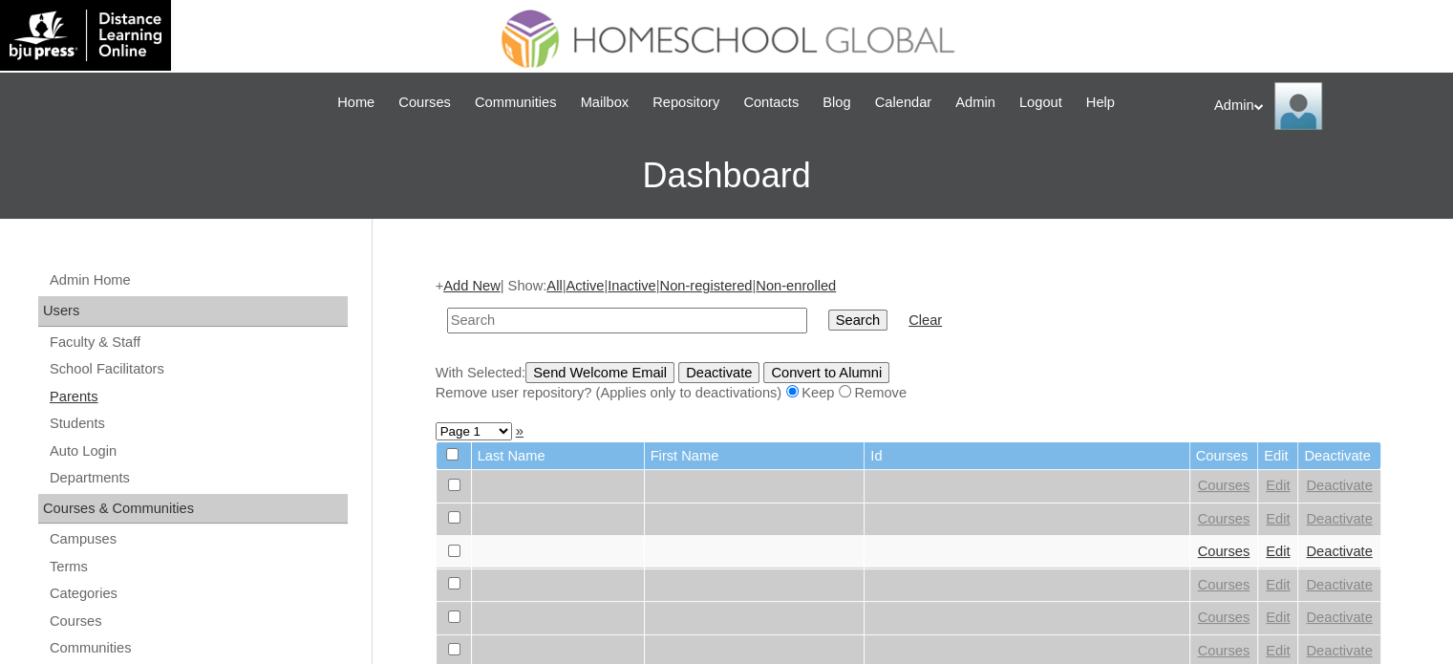
click at [82, 397] on link "Parents" at bounding box center [198, 397] width 300 height 24
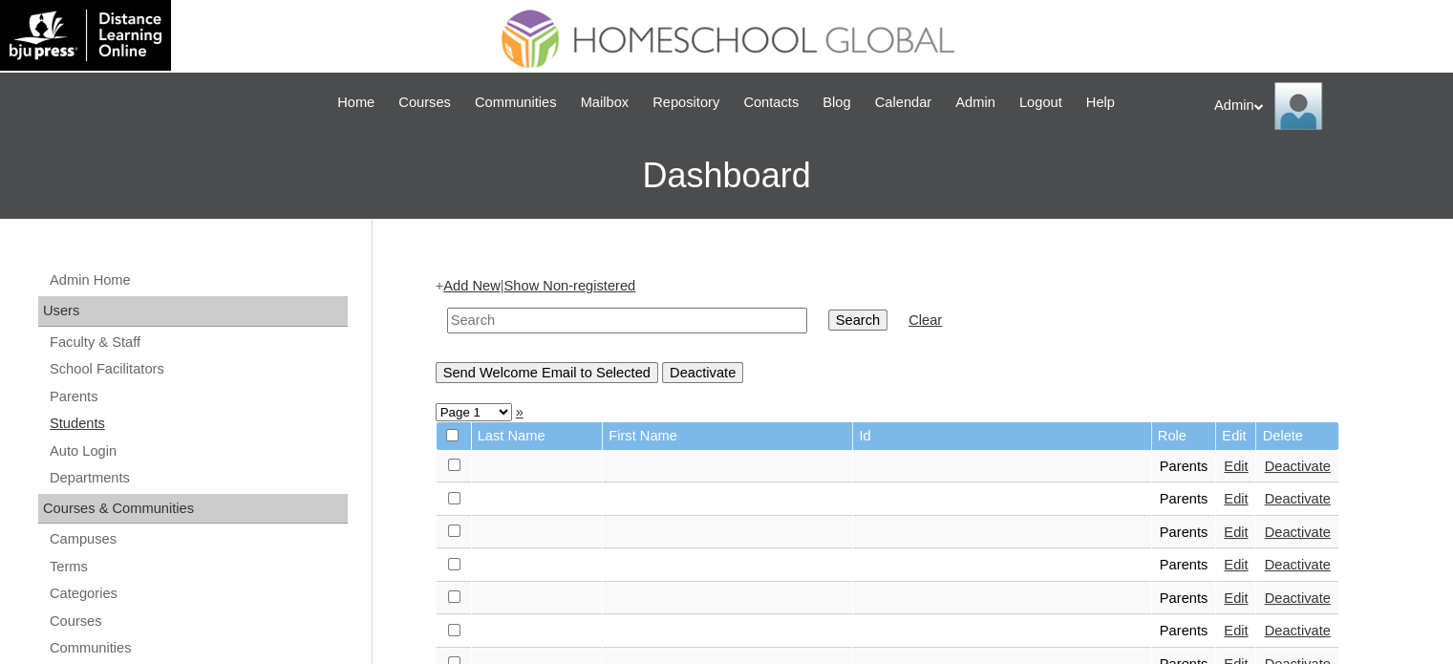
click at [83, 419] on link "Students" at bounding box center [198, 424] width 300 height 24
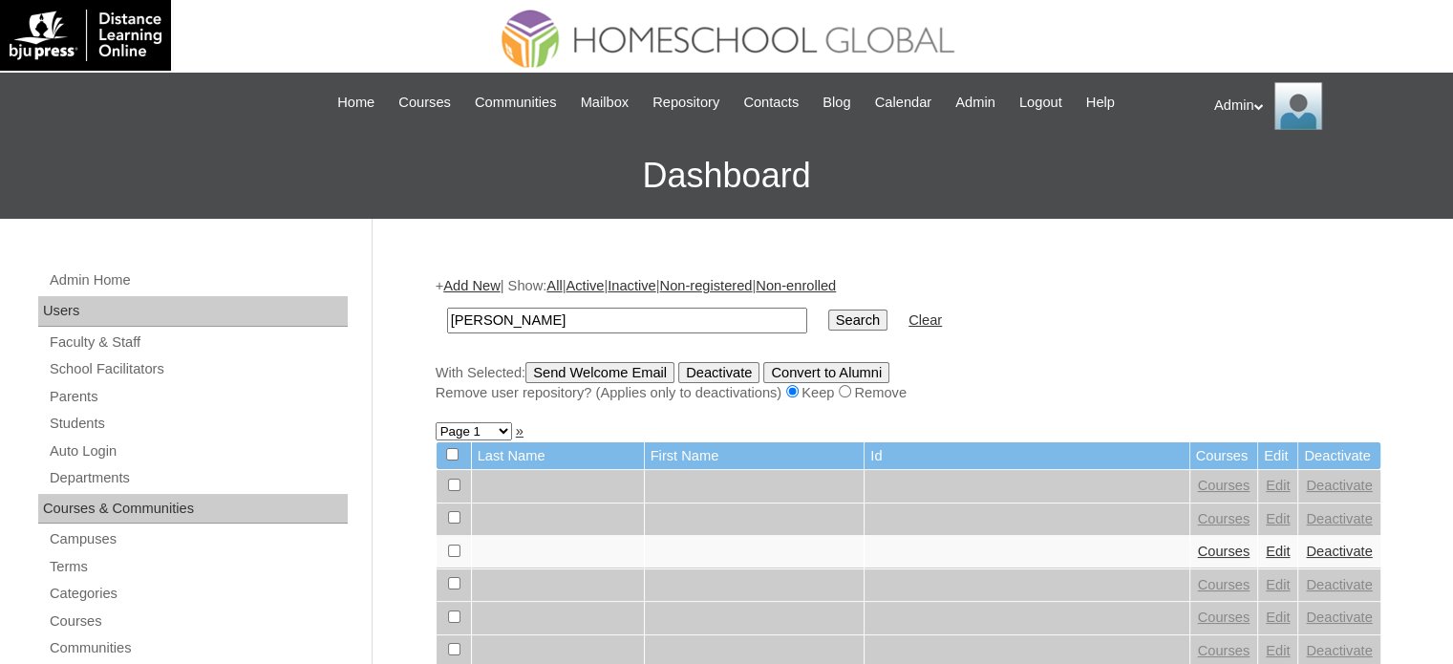
type input "[PERSON_NAME]"
click at [828, 316] on input "Search" at bounding box center [857, 320] width 59 height 21
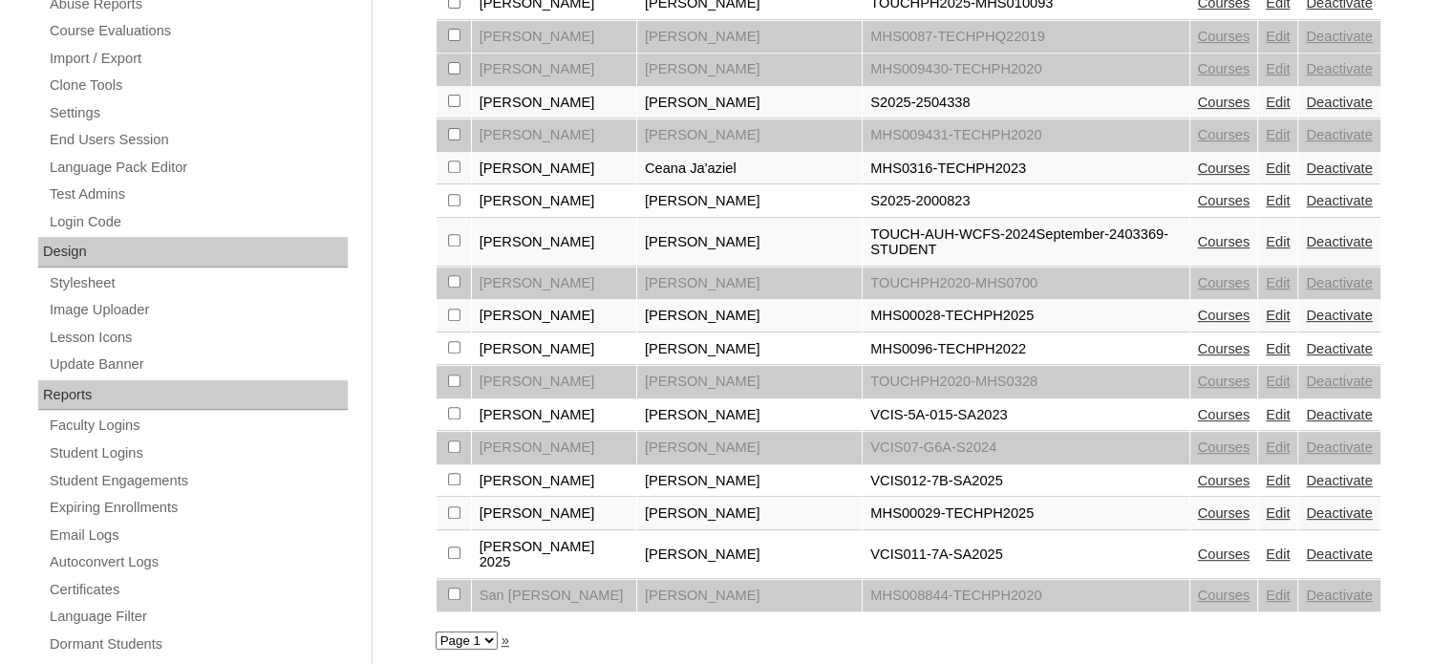
scroll to position [753, 0]
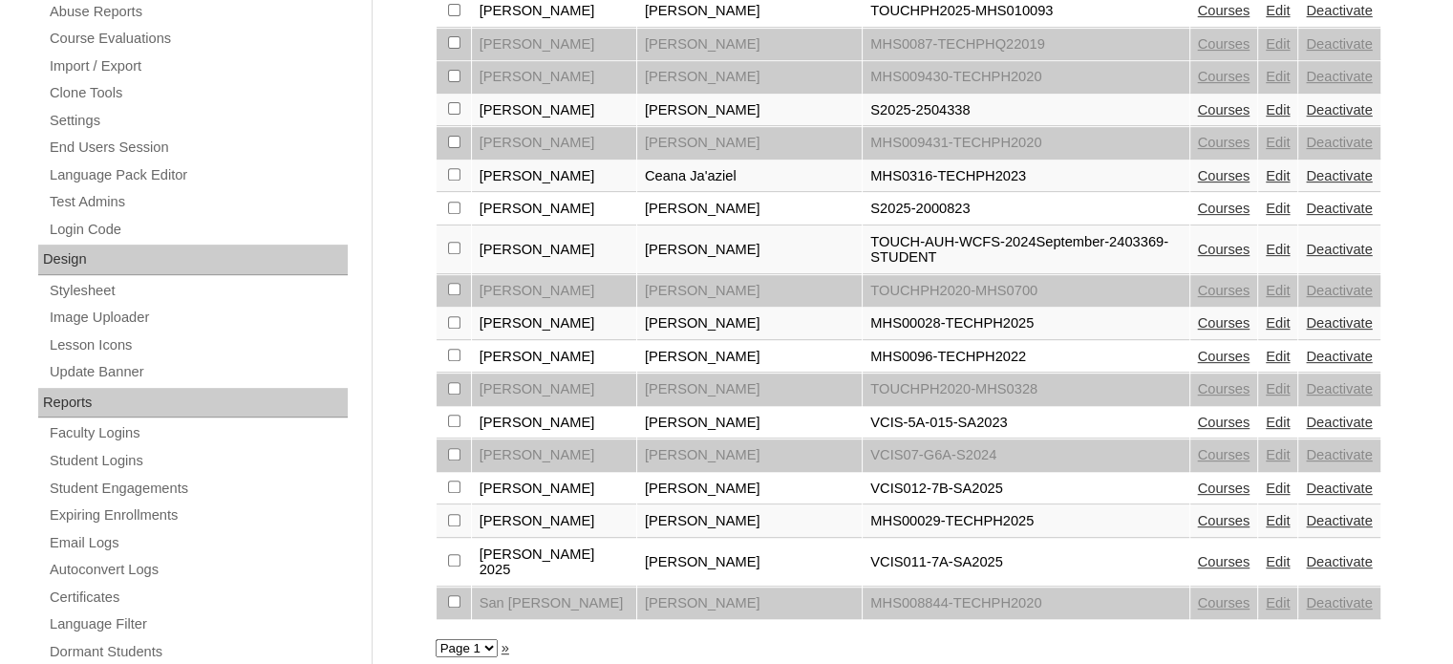
click at [1230, 102] on link "Courses" at bounding box center [1224, 109] width 53 height 15
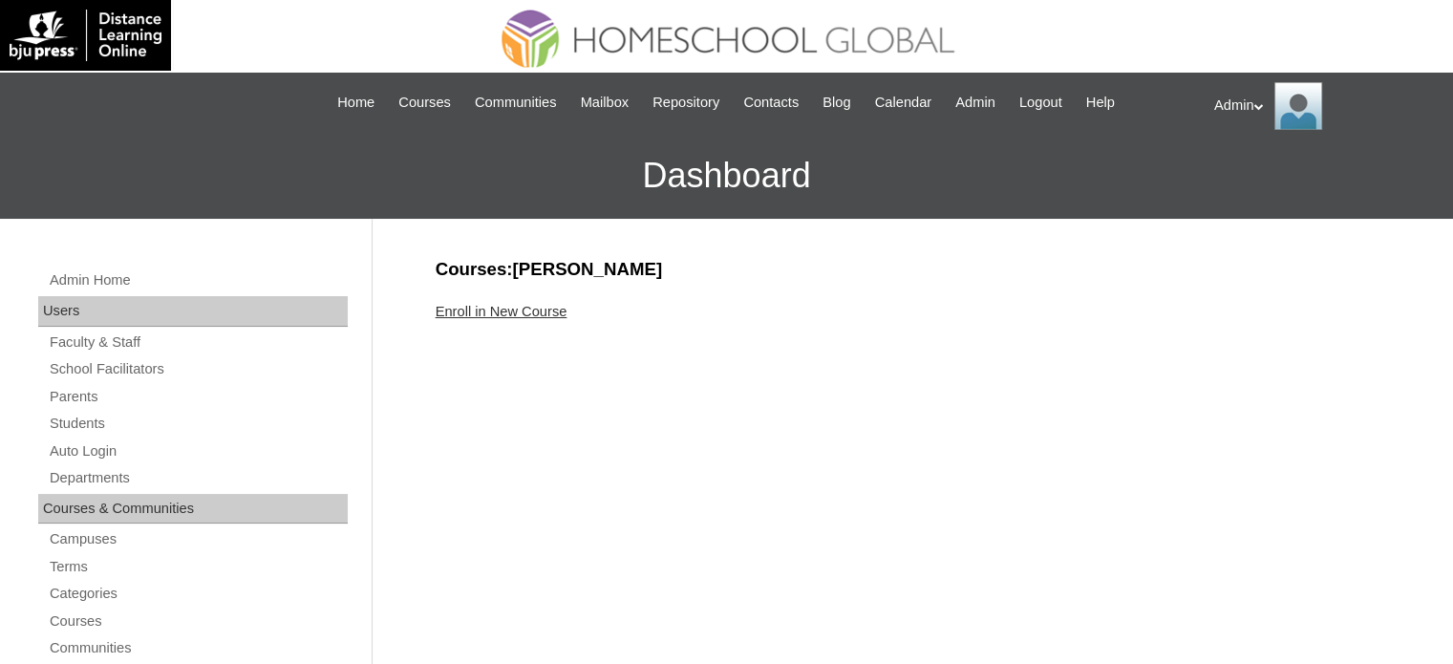
click at [532, 314] on link "Enroll in New Course" at bounding box center [502, 311] width 132 height 15
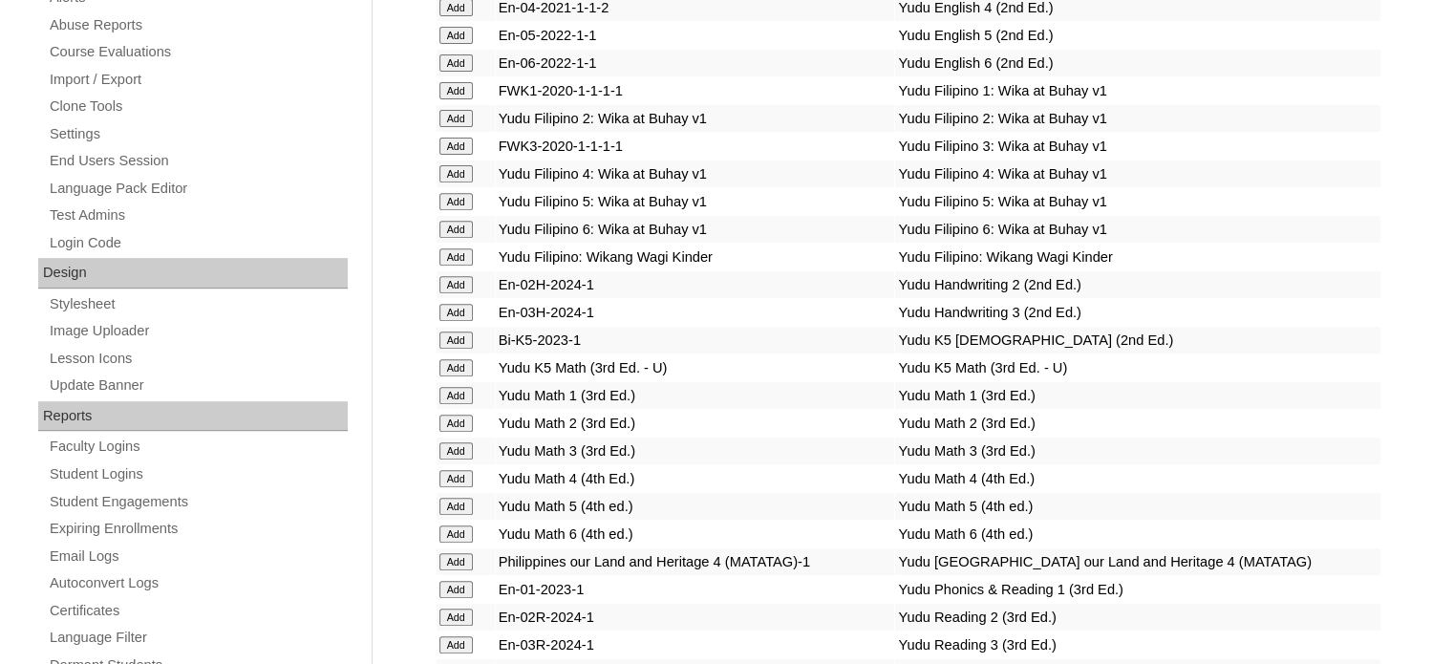
scroll to position [6827, 0]
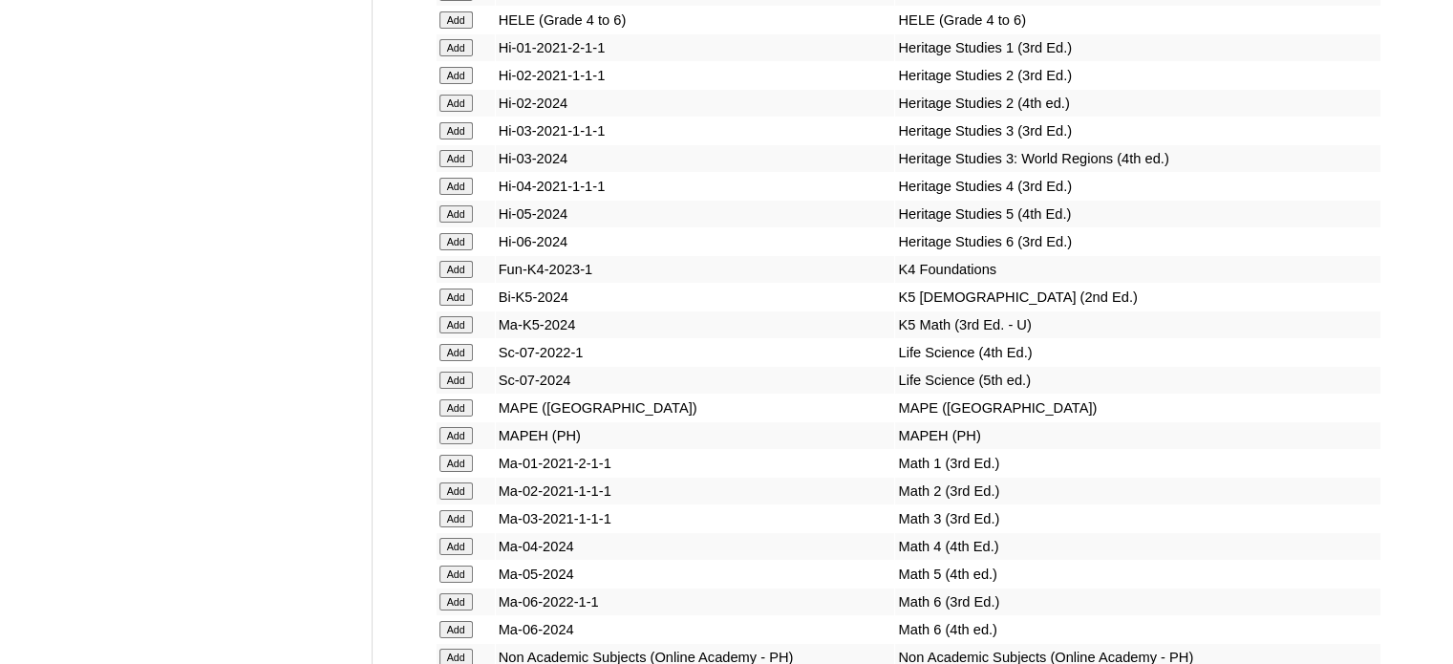
click at [463, 306] on input "Add" at bounding box center [456, 297] width 33 height 17
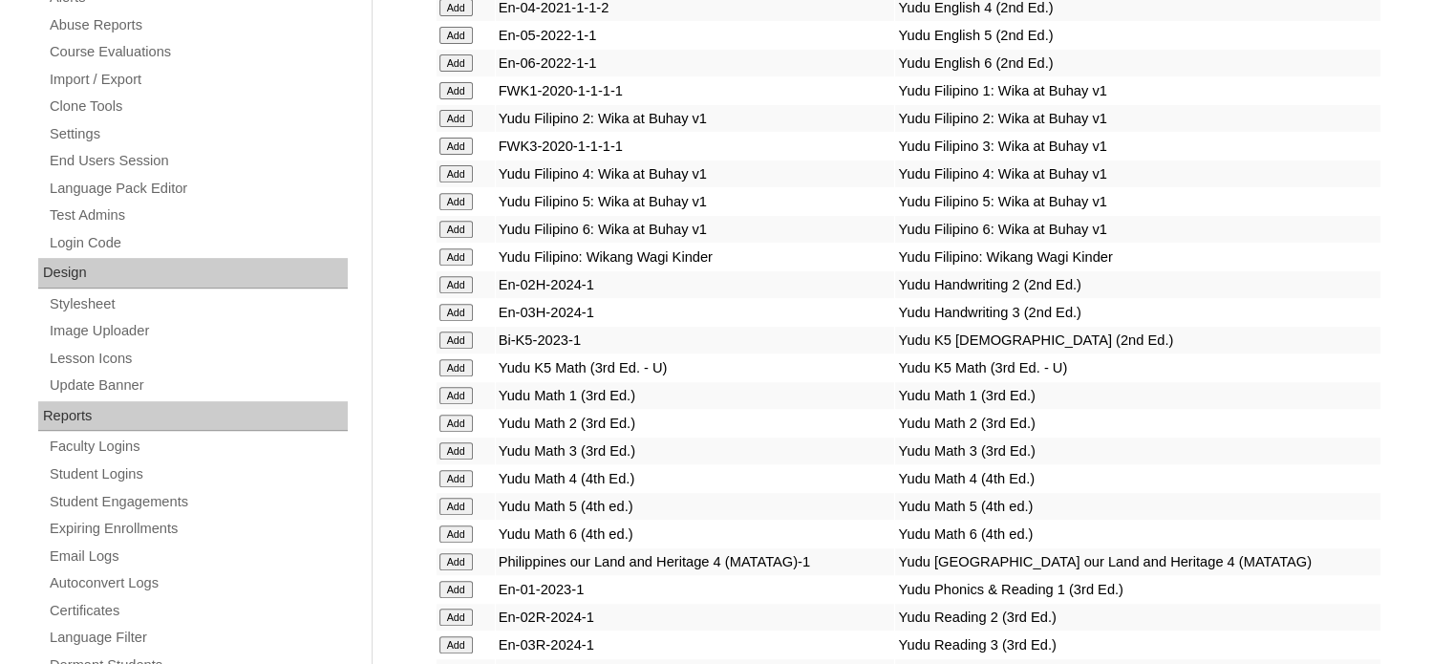
scroll to position [6827, 0]
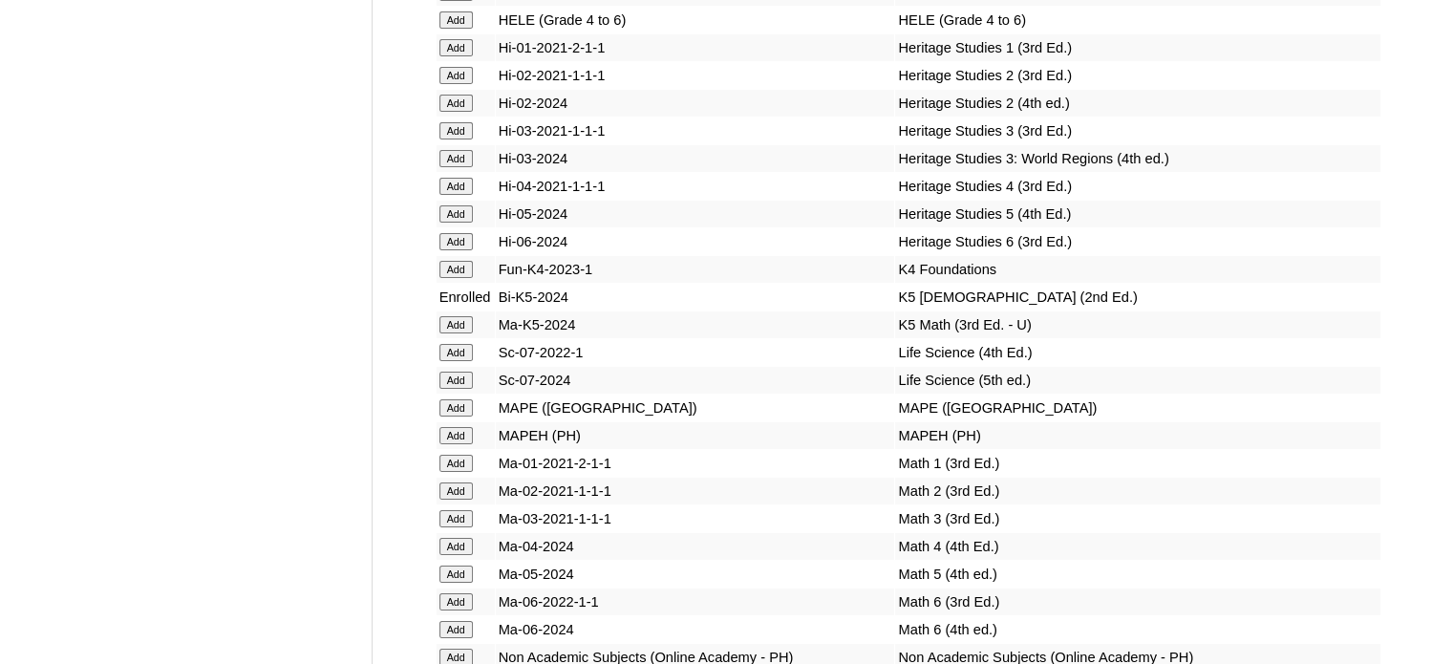
click at [455, 333] on input "Add" at bounding box center [456, 324] width 33 height 17
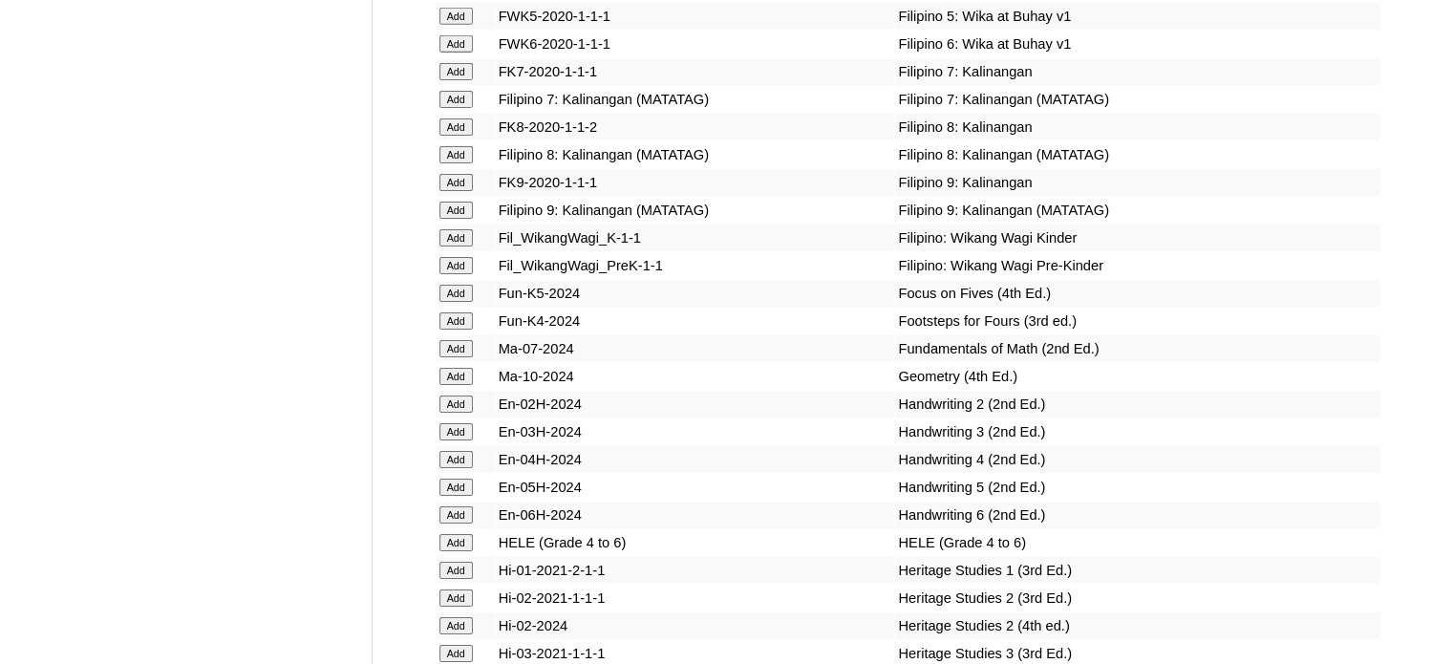
scroll to position [13936, 0]
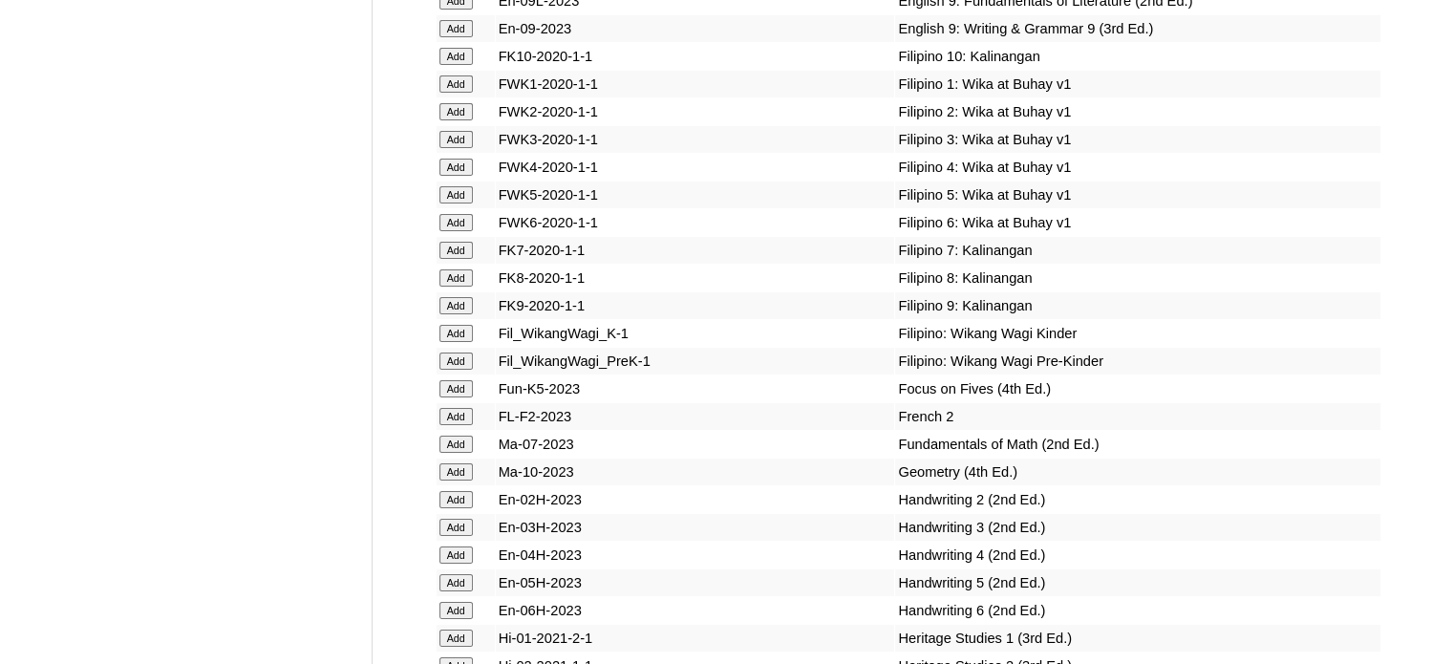
click at [454, 380] on input "Add" at bounding box center [456, 388] width 33 height 17
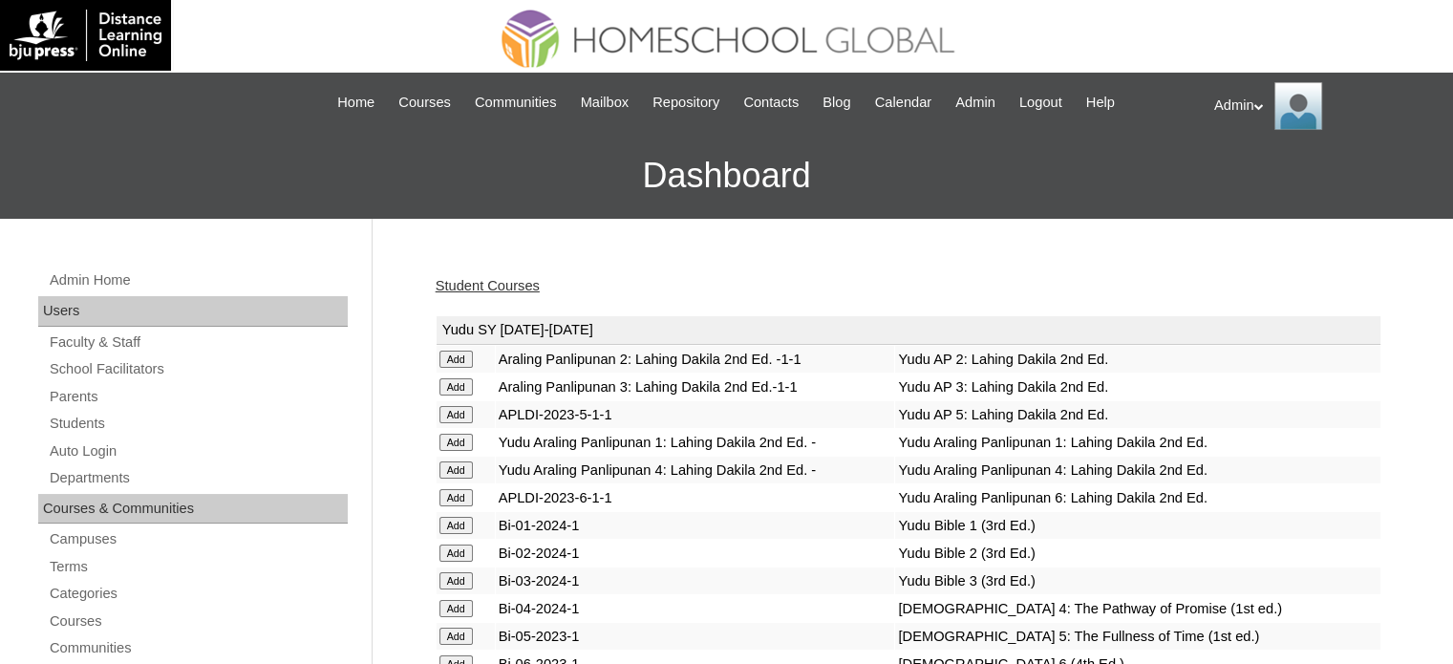
click at [512, 289] on link "Student Courses" at bounding box center [488, 285] width 104 height 15
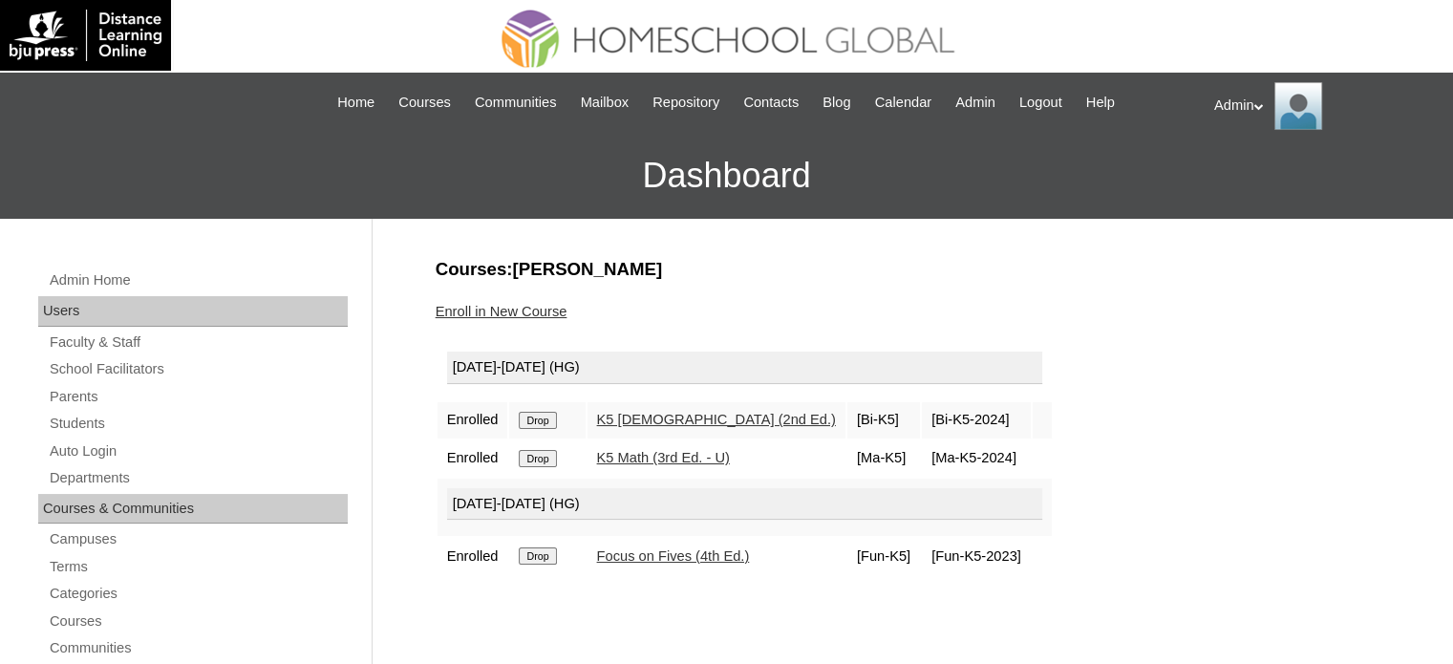
click at [547, 547] on input "Drop" at bounding box center [537, 555] width 37 height 17
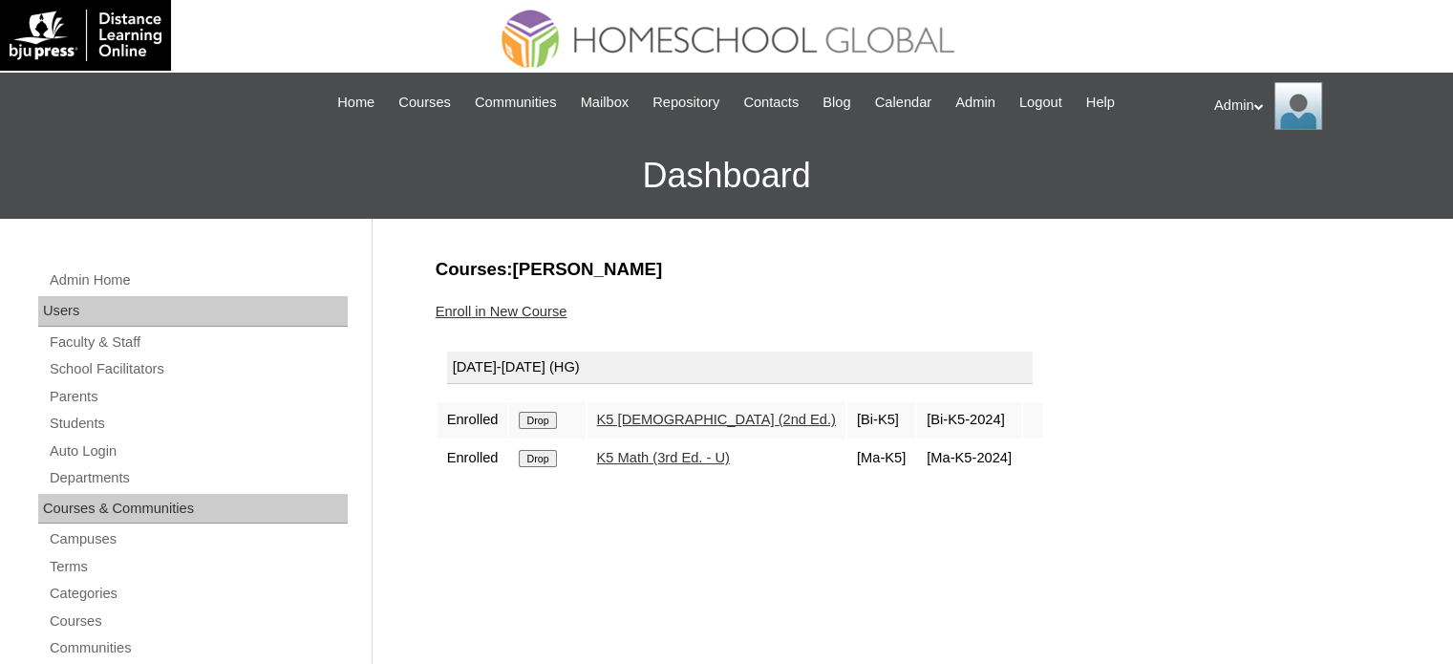
click at [514, 316] on link "Enroll in New Course" at bounding box center [502, 311] width 132 height 15
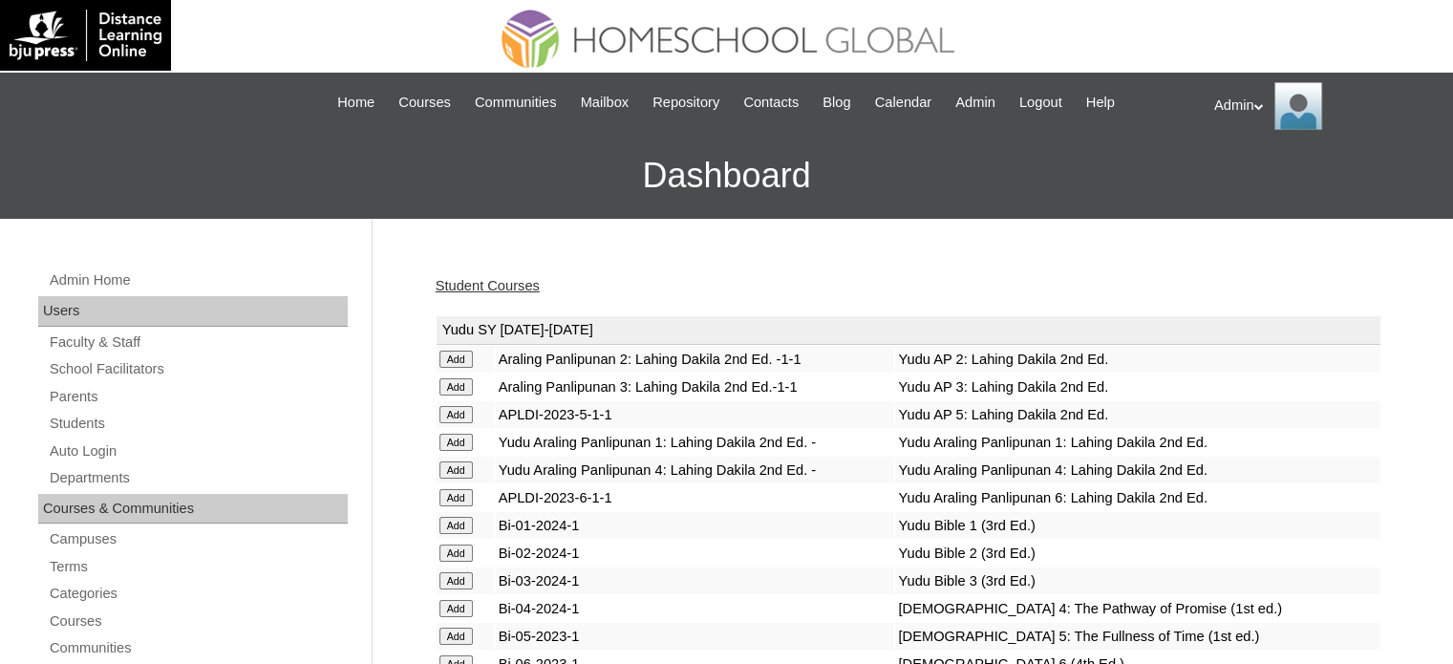
scroll to position [6304, 0]
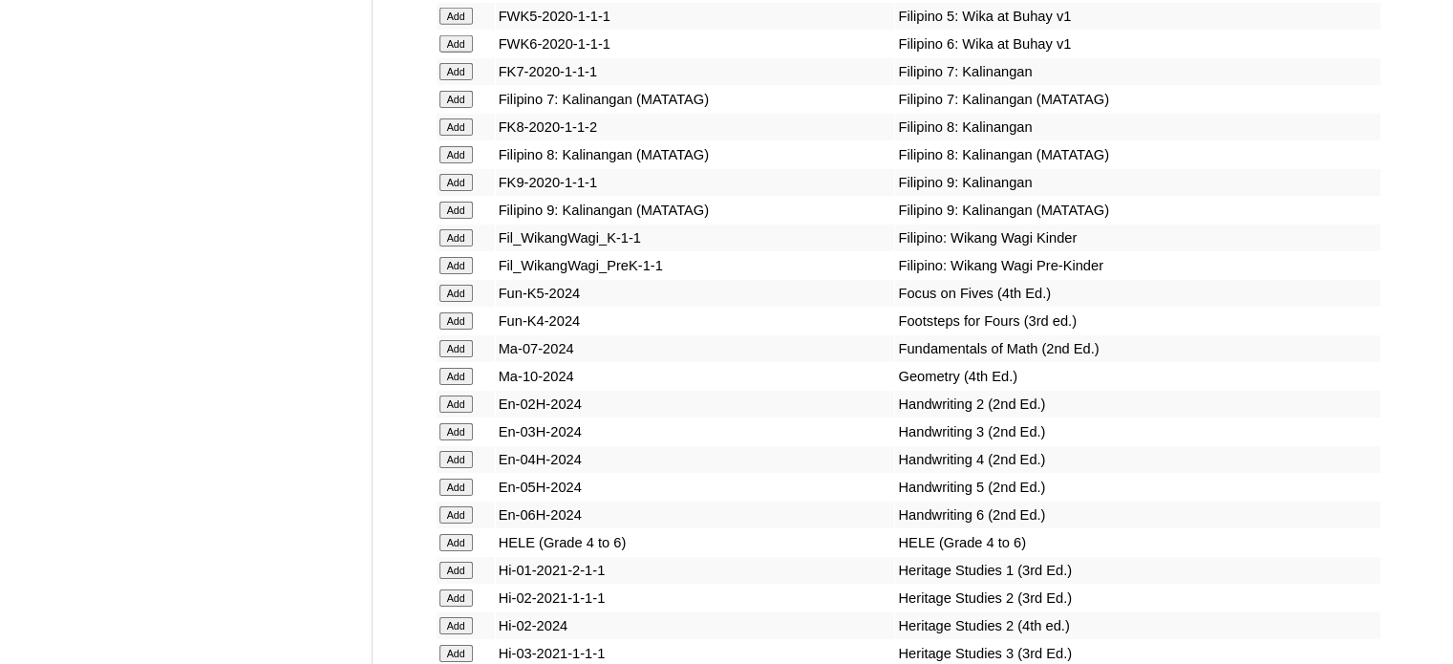
click at [466, 302] on input "Add" at bounding box center [456, 293] width 33 height 17
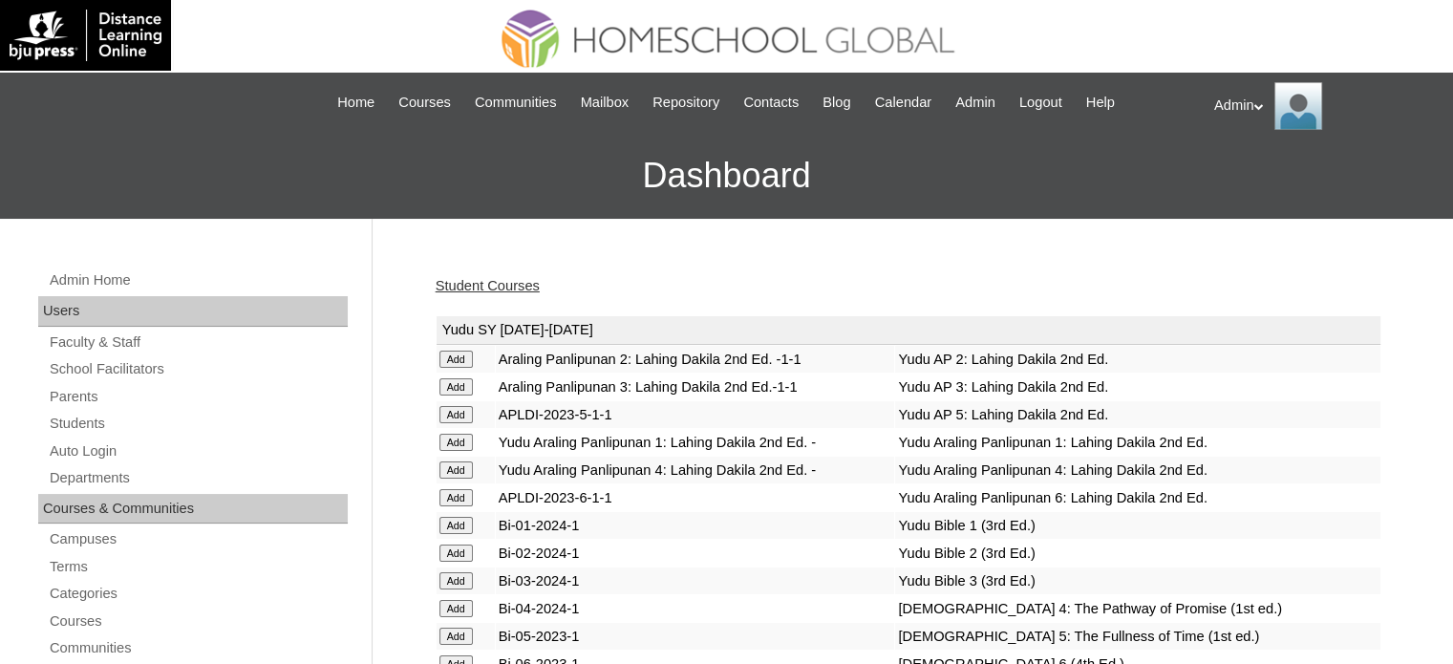
click at [509, 278] on link "Student Courses" at bounding box center [488, 285] width 104 height 15
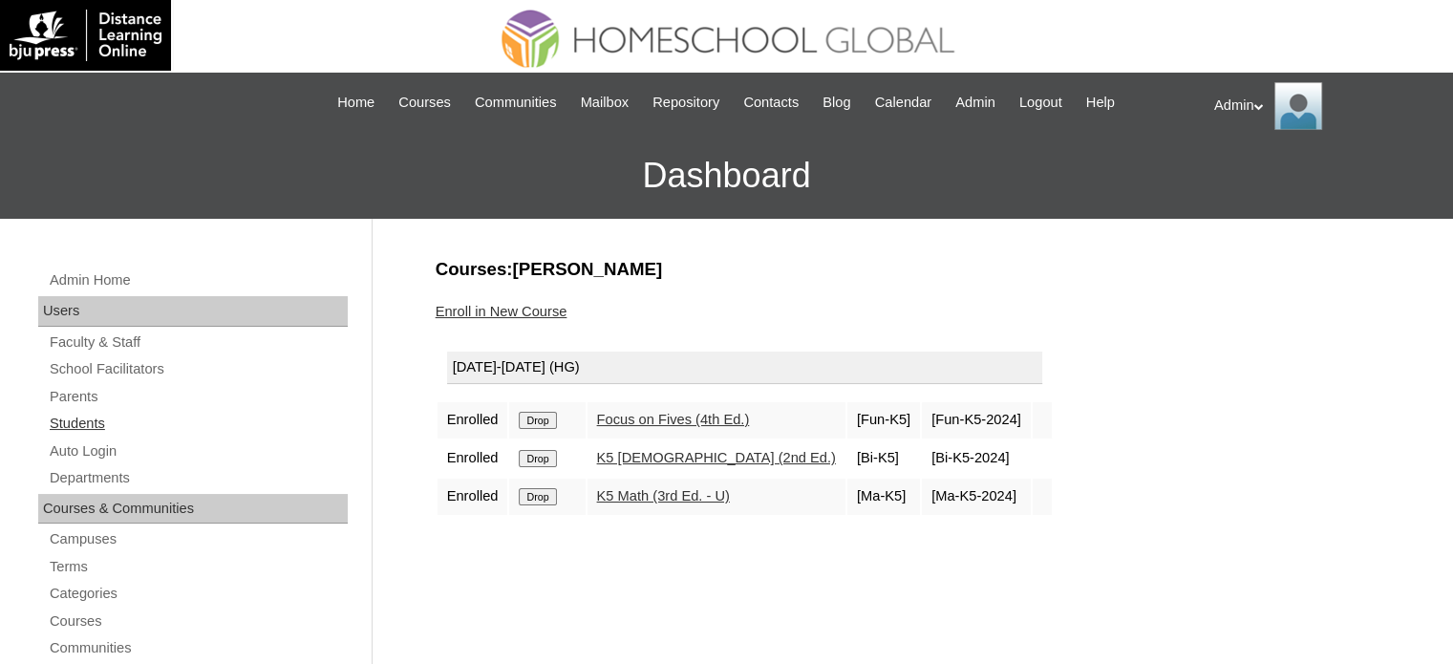
click at [96, 416] on link "Students" at bounding box center [198, 424] width 300 height 24
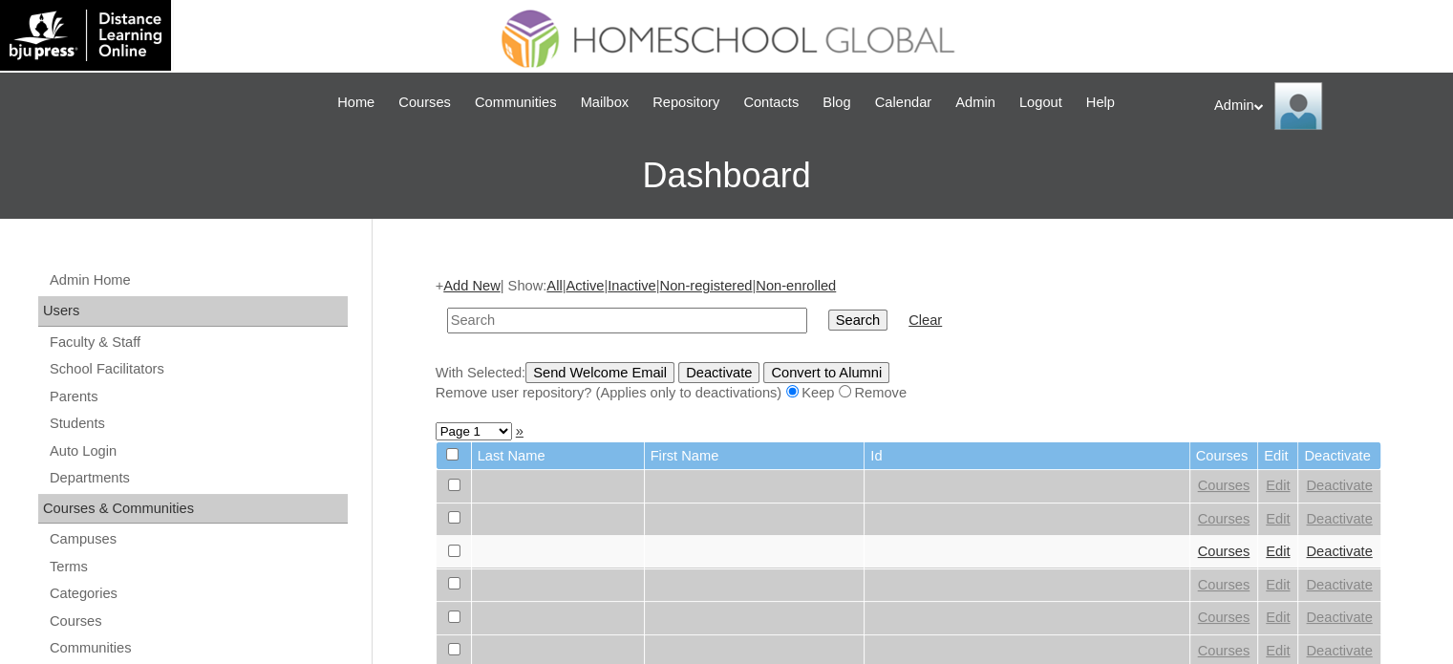
type input ","
type input "Limin"
click at [828, 326] on input "Search" at bounding box center [857, 320] width 59 height 21
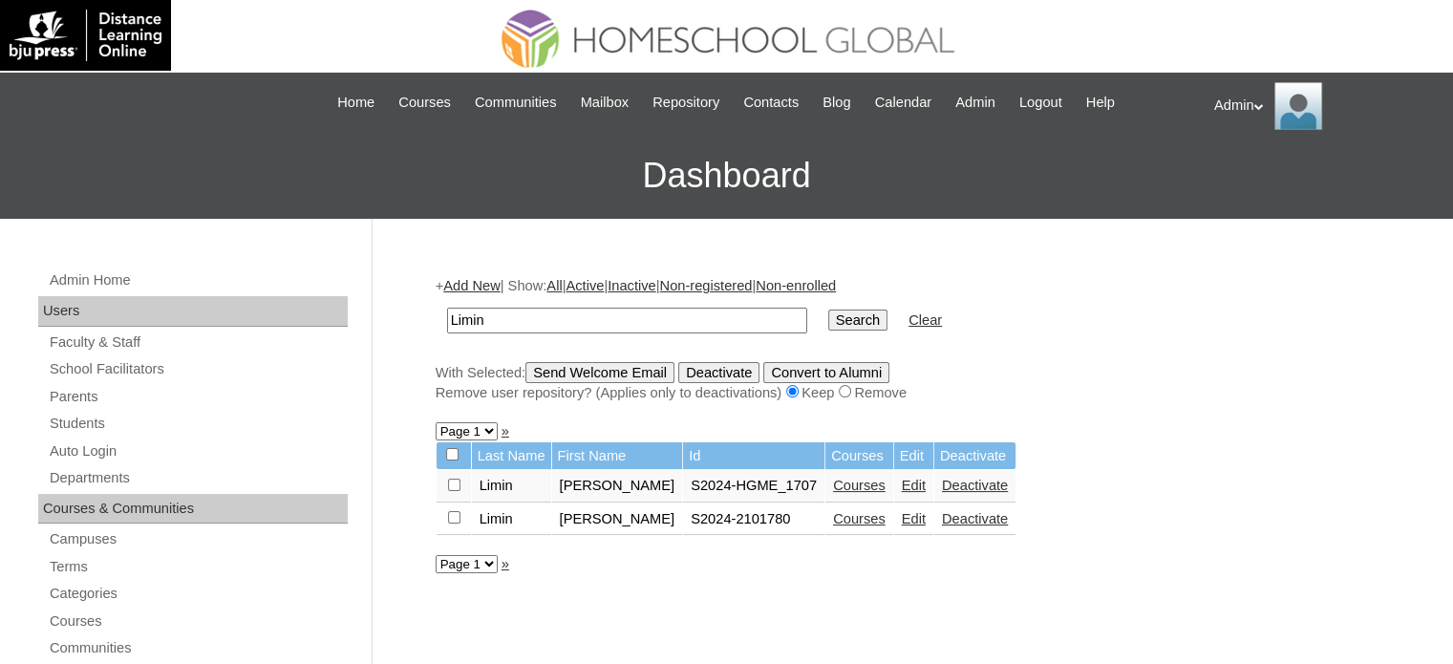
click at [836, 480] on link "Courses" at bounding box center [859, 485] width 53 height 15
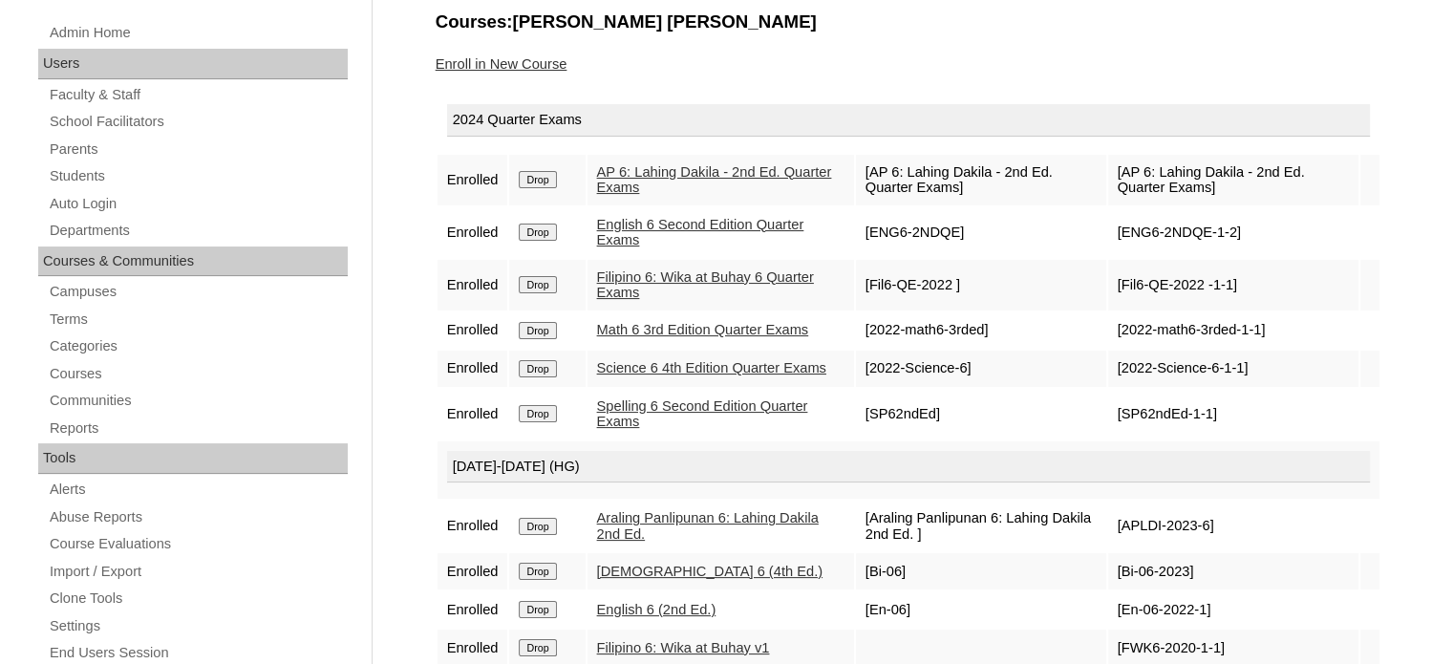
scroll to position [247, 0]
click at [100, 166] on link "Students" at bounding box center [198, 177] width 300 height 24
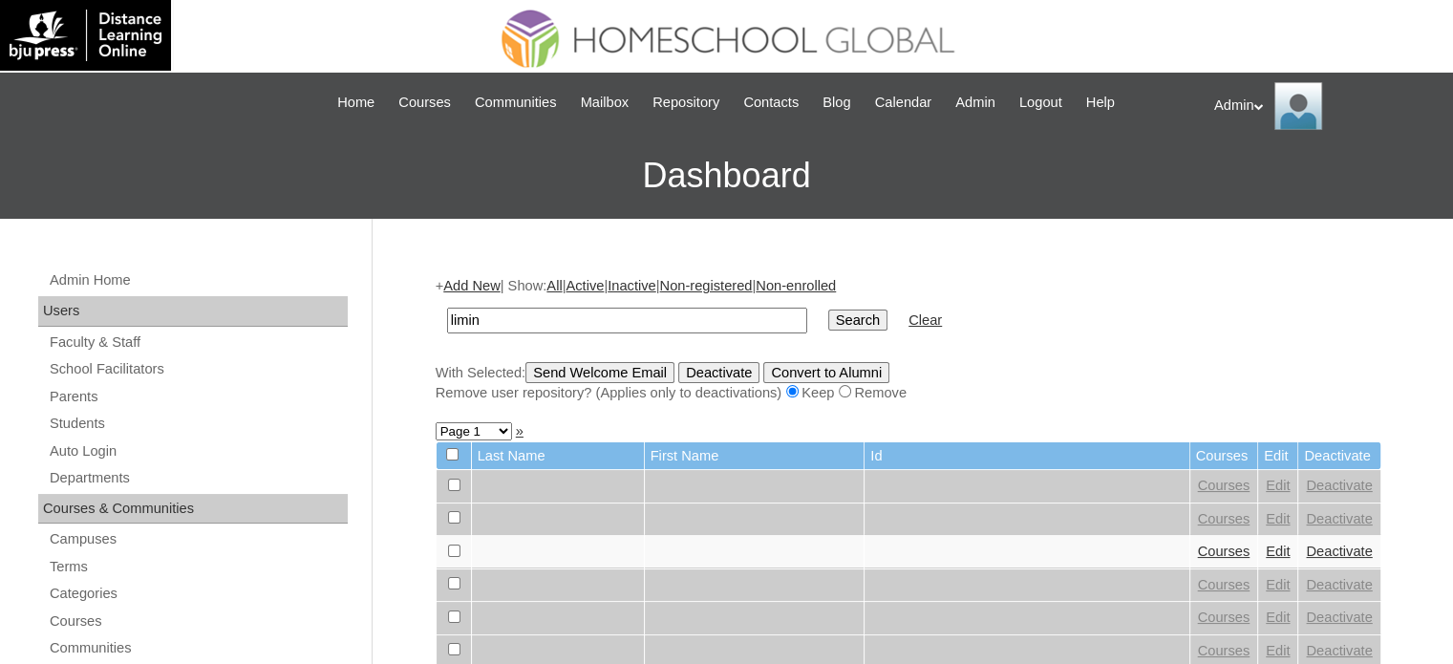
type input "limin"
click at [828, 310] on input "Search" at bounding box center [857, 320] width 59 height 21
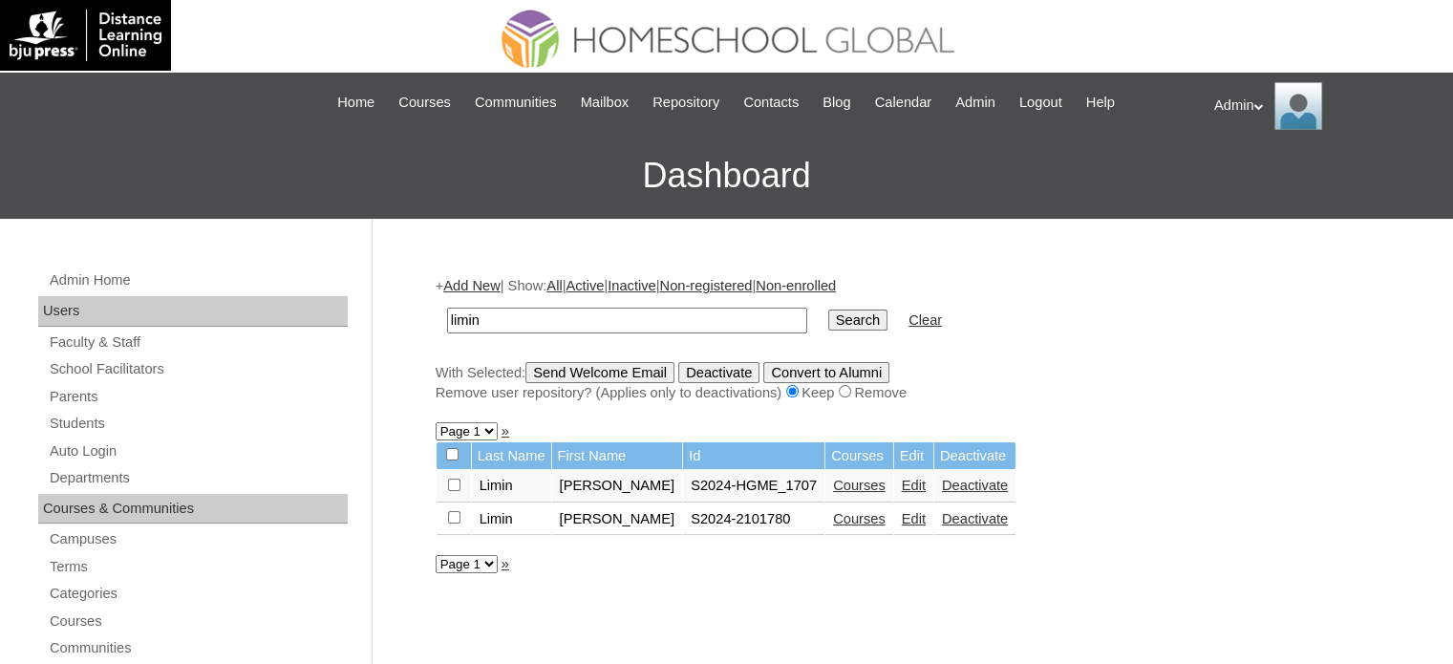
click at [833, 521] on link "Courses" at bounding box center [859, 518] width 53 height 15
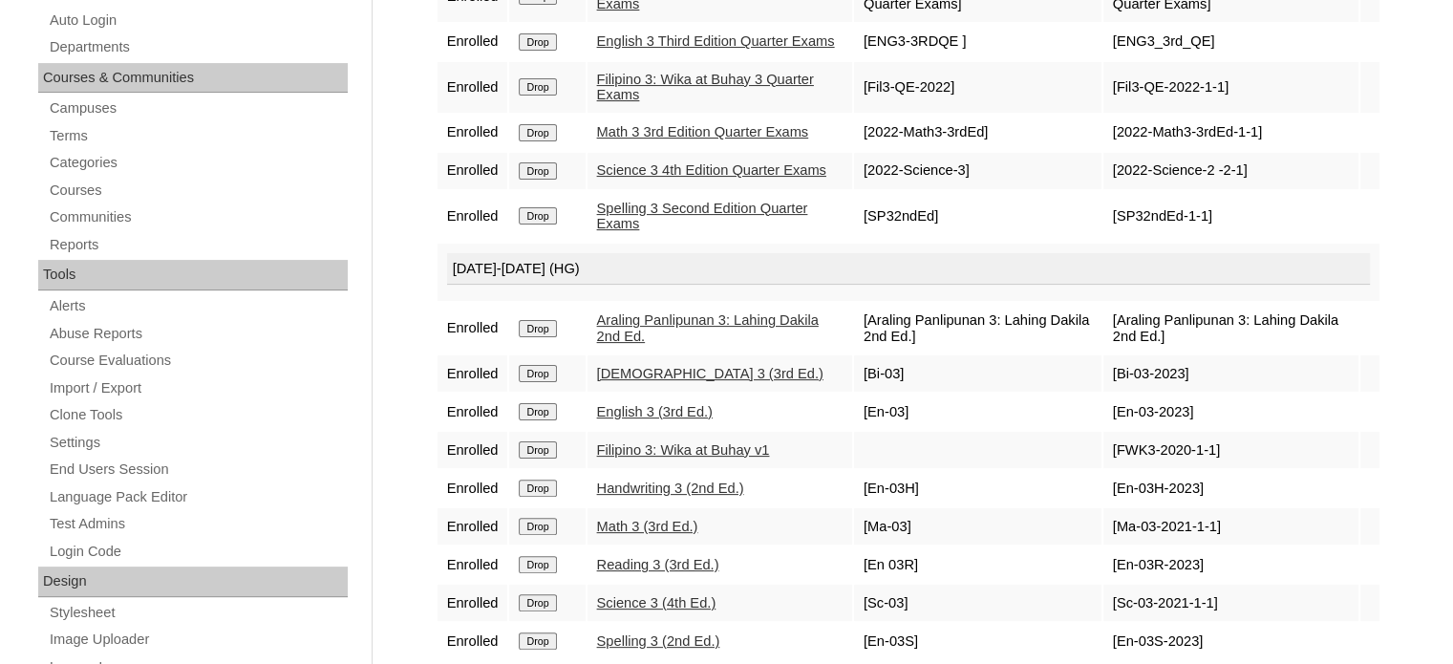
scroll to position [457, 0]
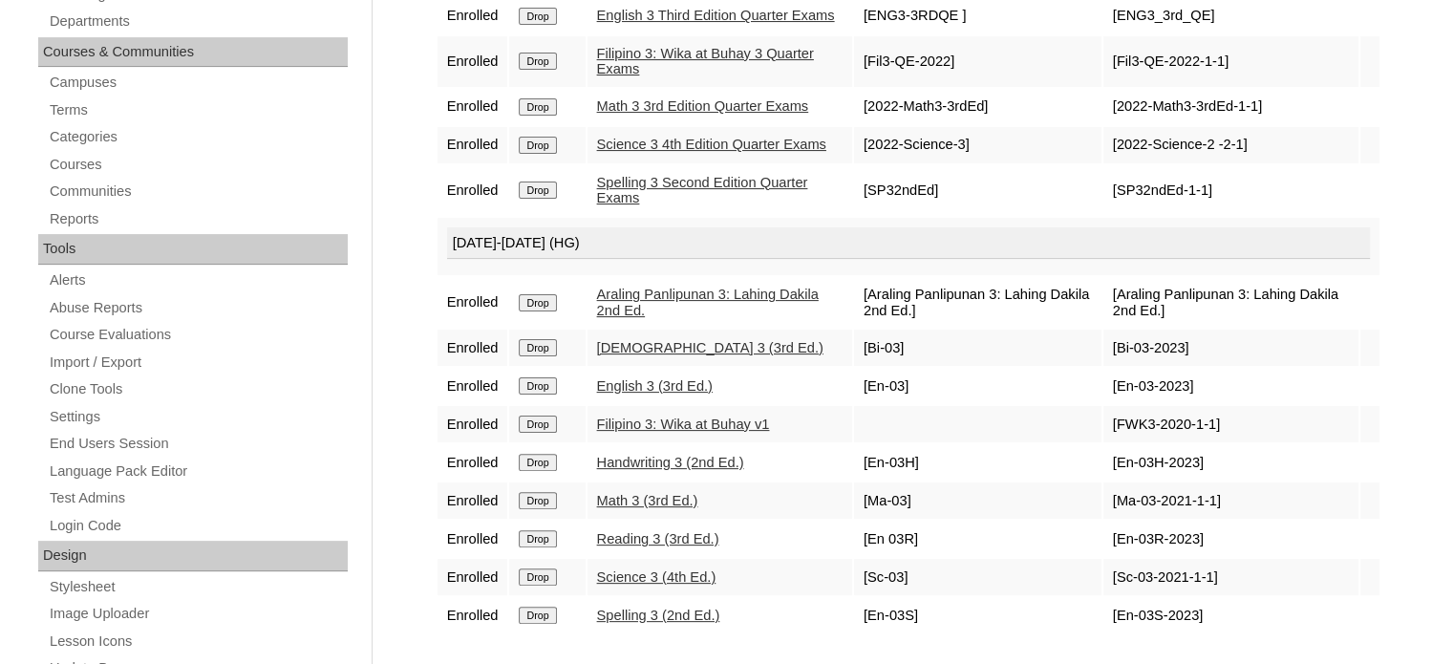
click at [676, 318] on link "Araling Panlipunan 3: Lahing Dakila 2nd Ed." at bounding box center [708, 303] width 222 height 32
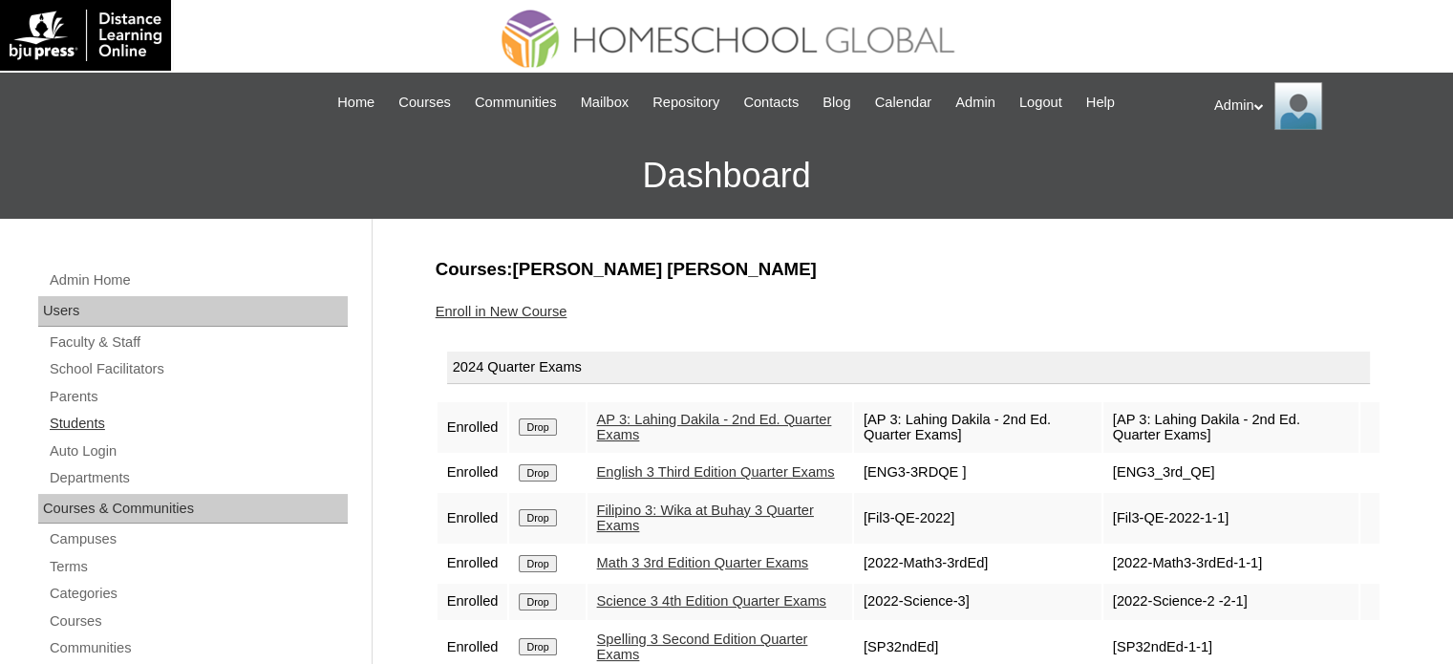
click at [90, 425] on link "Students" at bounding box center [198, 424] width 300 height 24
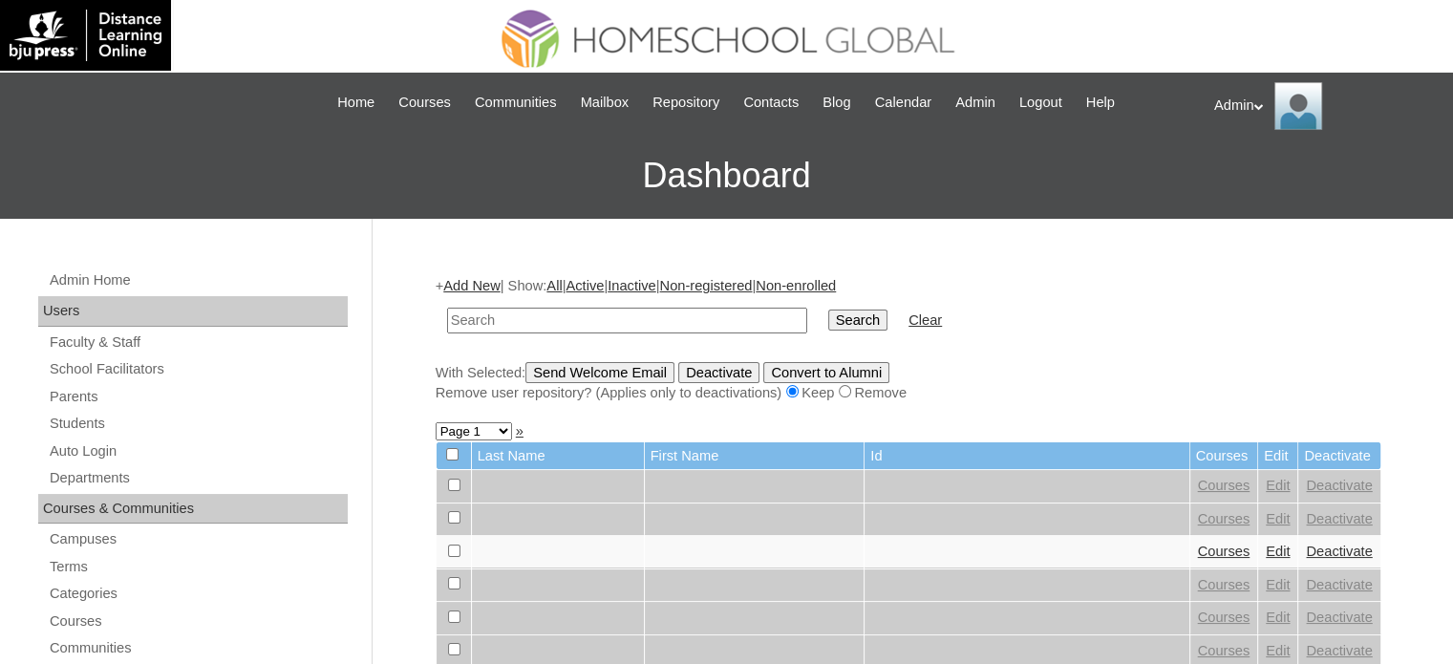
click at [509, 312] on input "text" at bounding box center [627, 321] width 360 height 26
type input "Balbin"
click at [828, 324] on input "Search" at bounding box center [857, 320] width 59 height 21
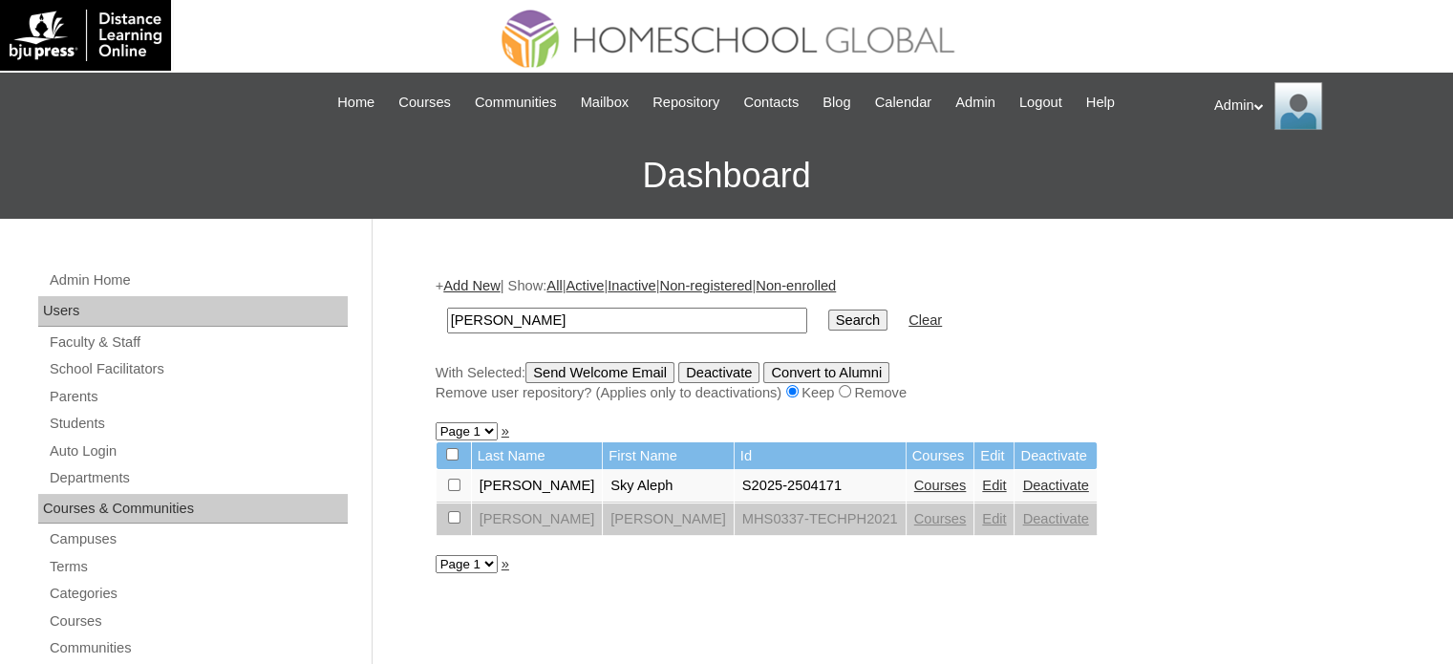
click at [914, 481] on link "Courses" at bounding box center [940, 485] width 53 height 15
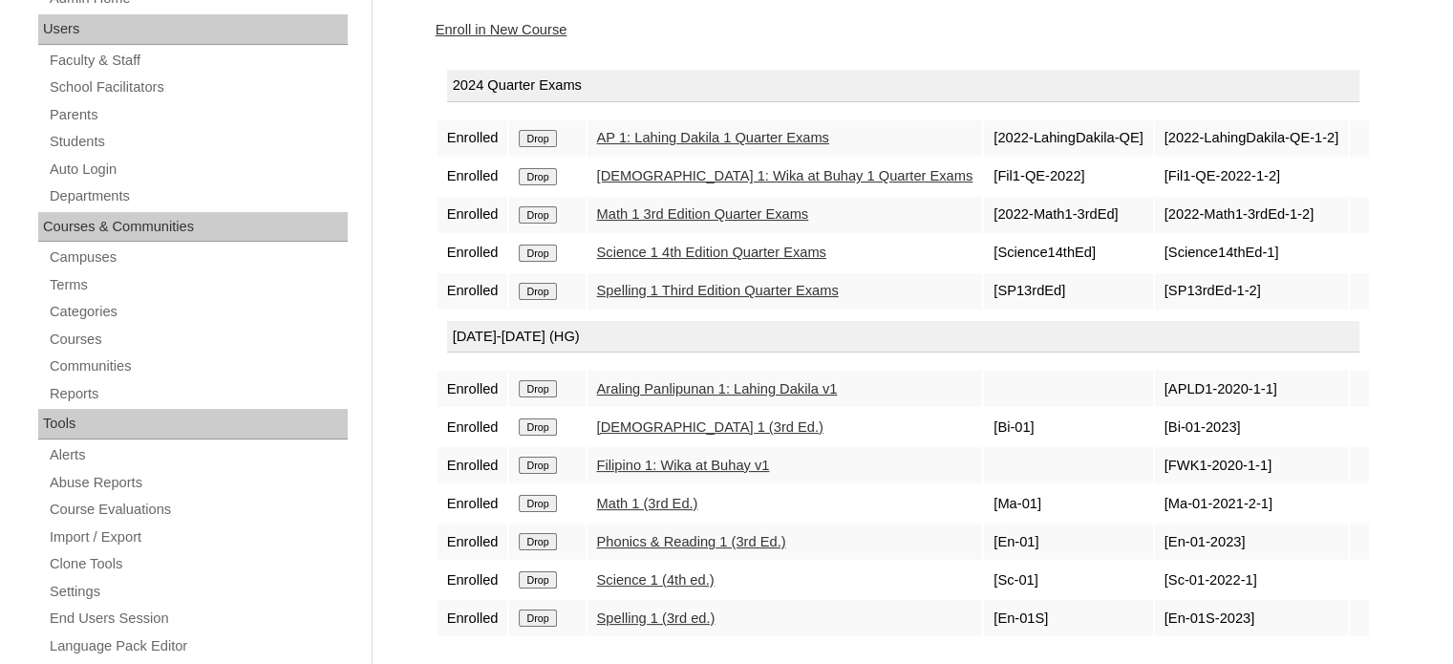
scroll to position [348, 0]
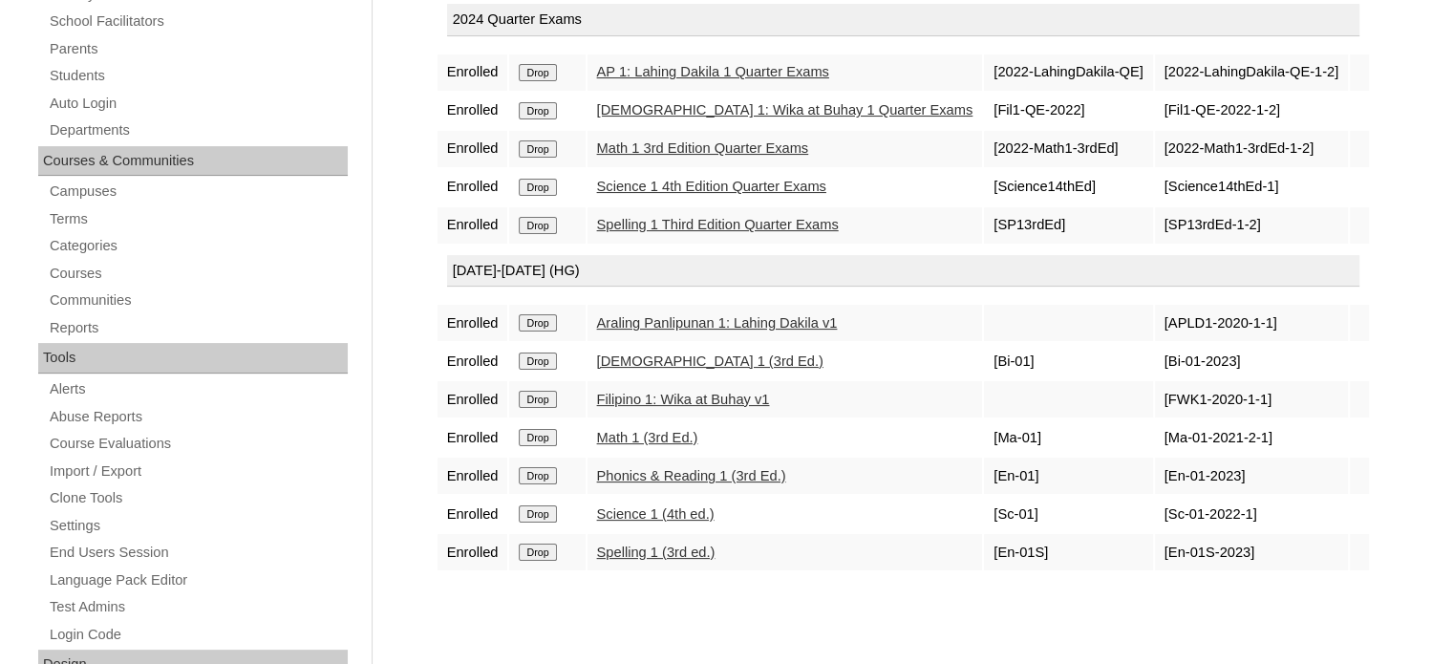
click at [669, 430] on link "Math 1 (3rd Ed.)" at bounding box center [647, 437] width 101 height 15
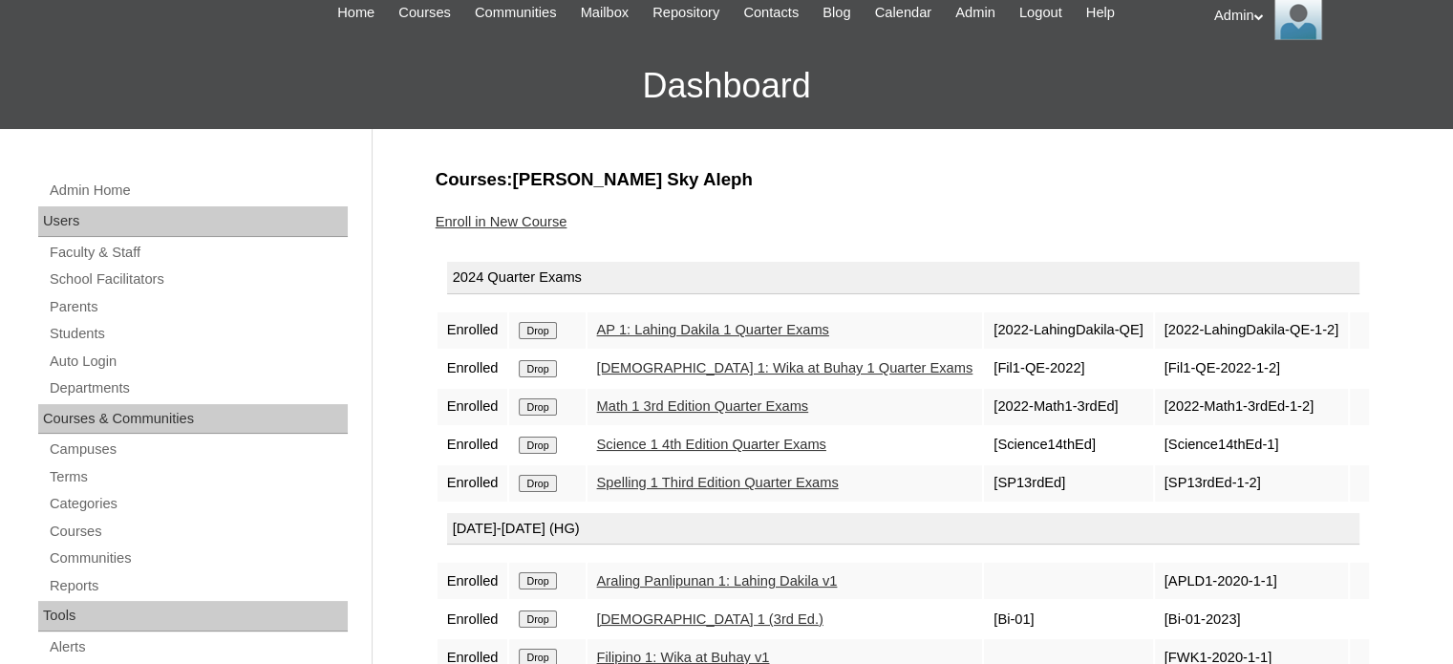
scroll to position [88, 0]
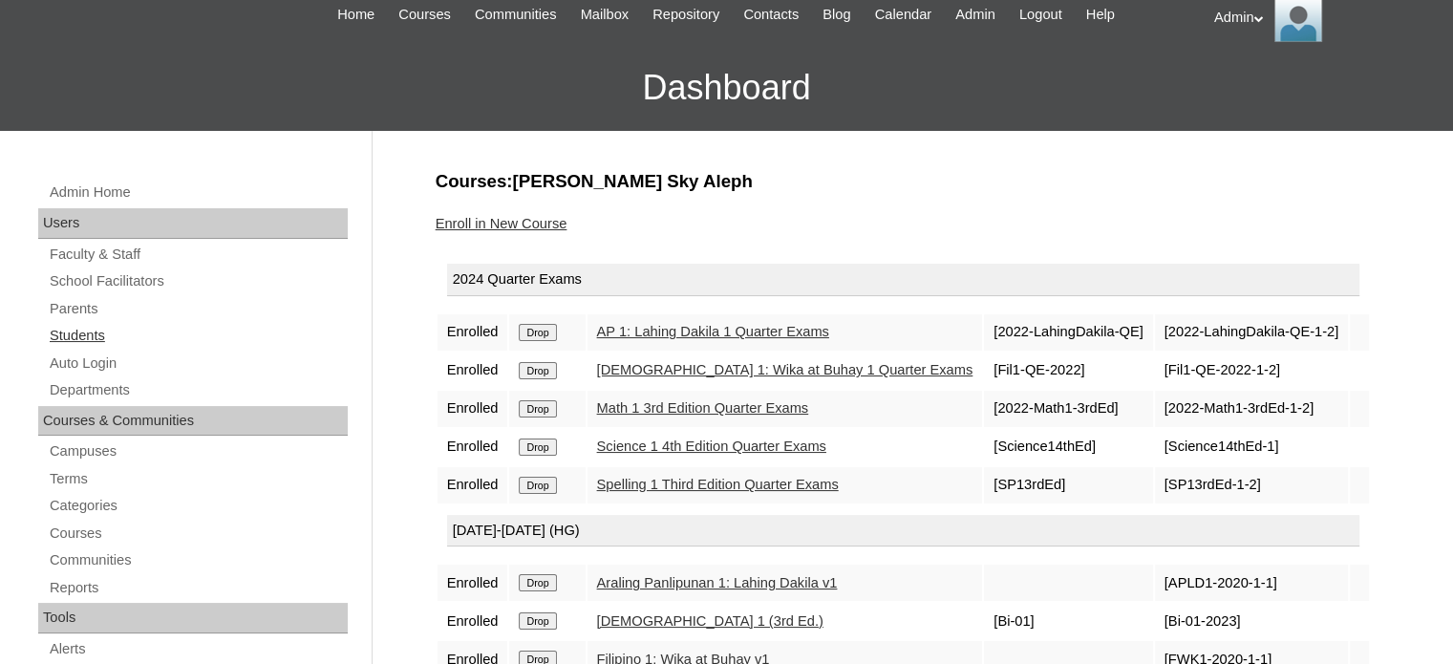
click at [88, 338] on link "Students" at bounding box center [198, 336] width 300 height 24
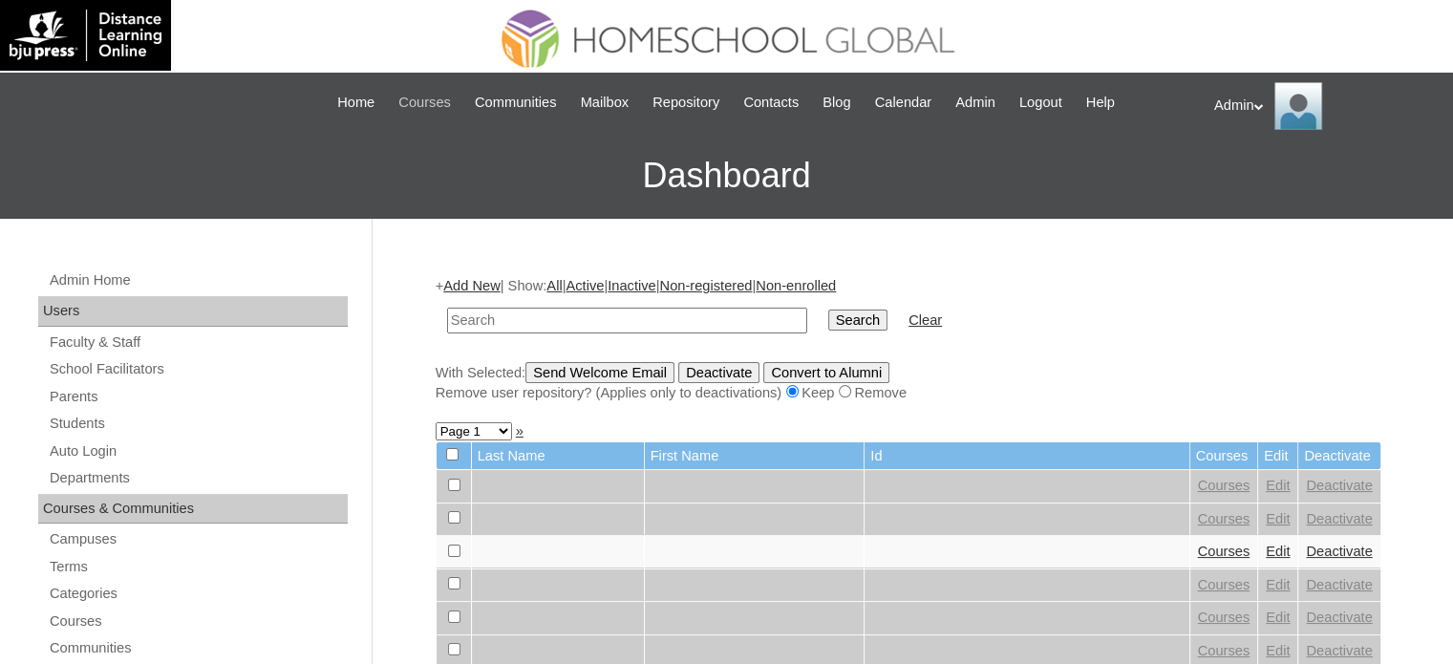
click at [398, 105] on span "Courses" at bounding box center [424, 103] width 53 height 22
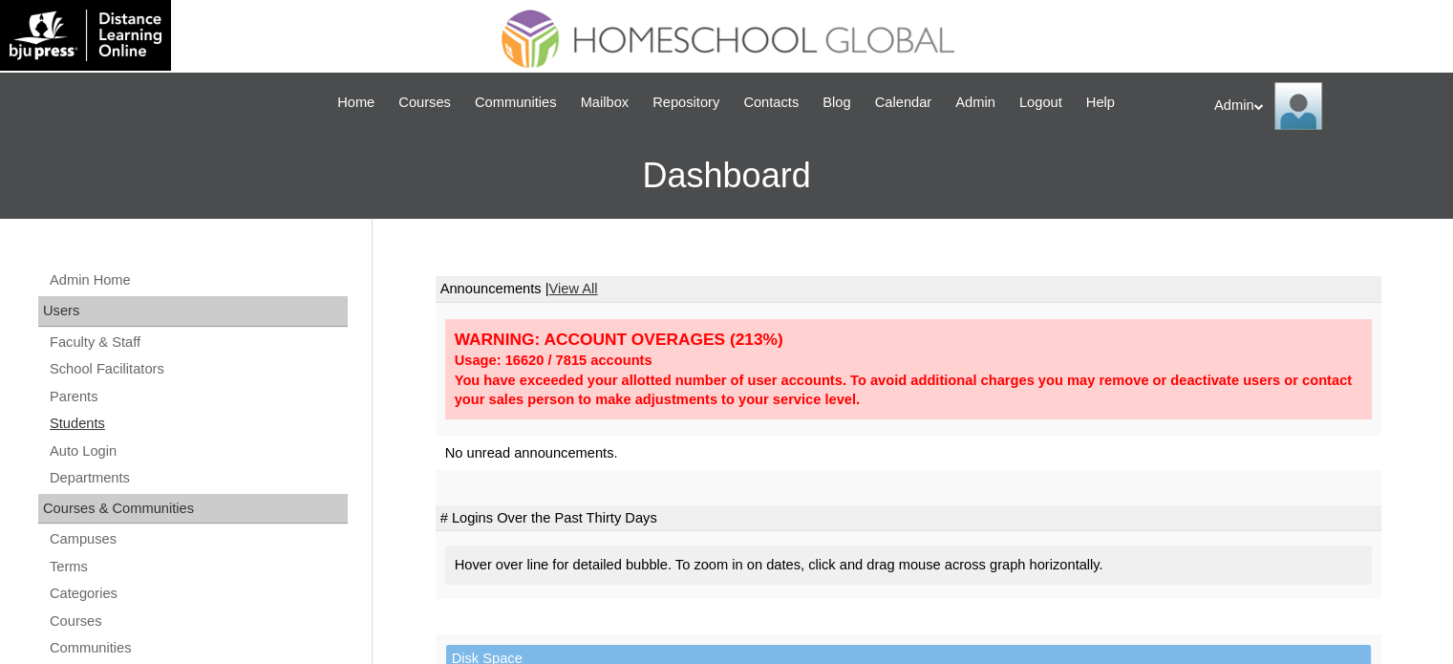
click at [88, 423] on link "Students" at bounding box center [198, 424] width 300 height 24
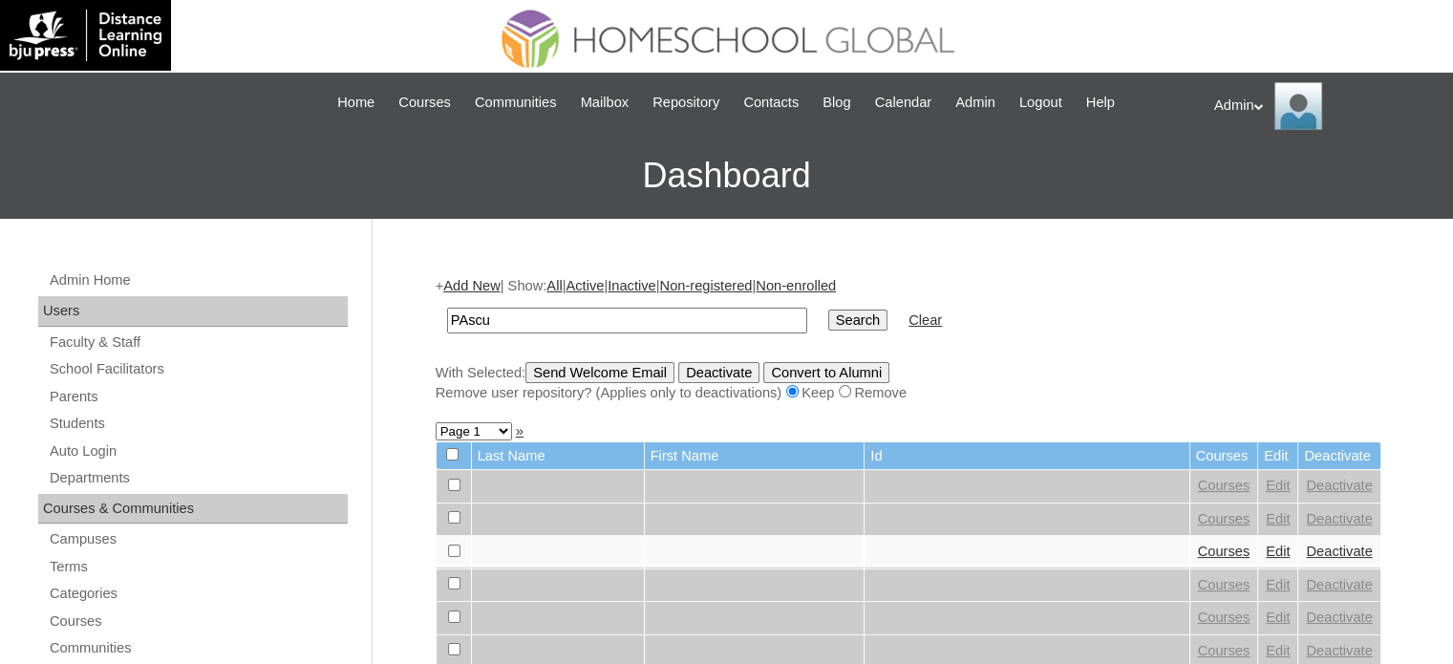
type input "[PERSON_NAME]"
click at [819, 334] on td "Search" at bounding box center [858, 320] width 78 height 45
click at [828, 312] on input "Search" at bounding box center [857, 320] width 59 height 21
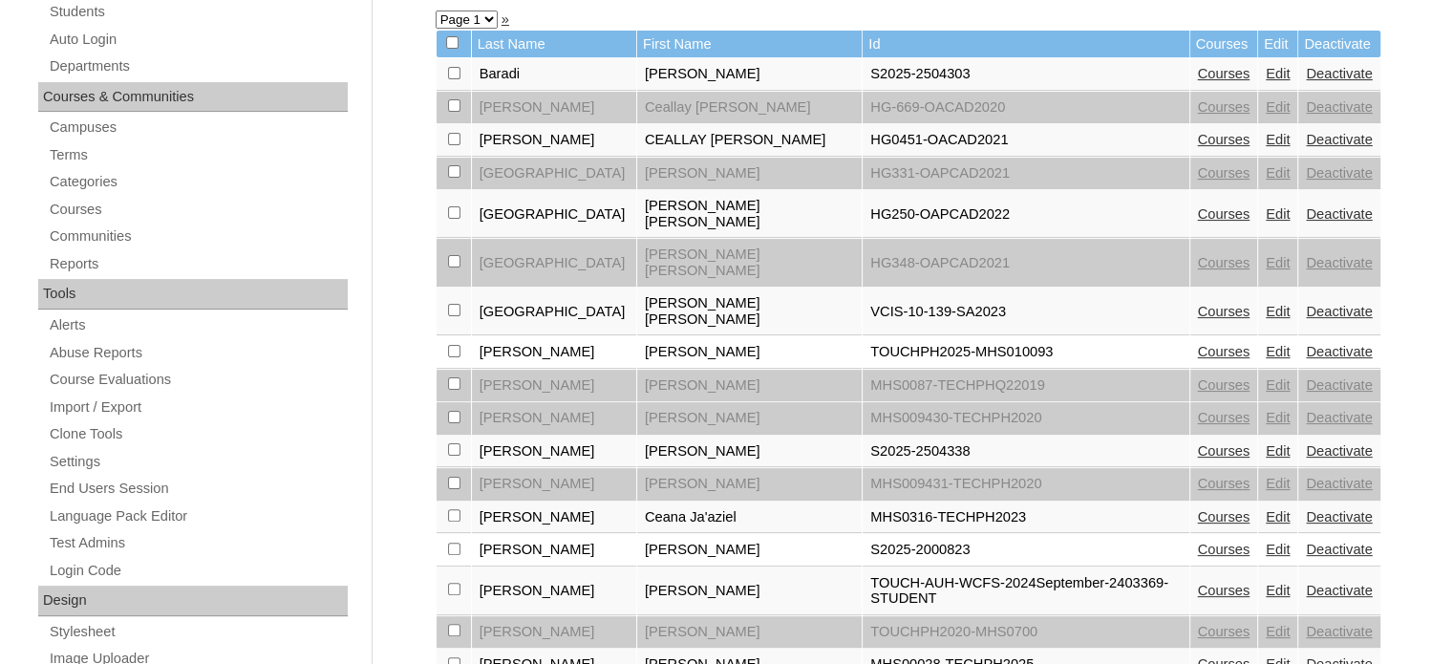
scroll to position [411, 0]
click at [1212, 444] on link "Courses" at bounding box center [1224, 451] width 53 height 15
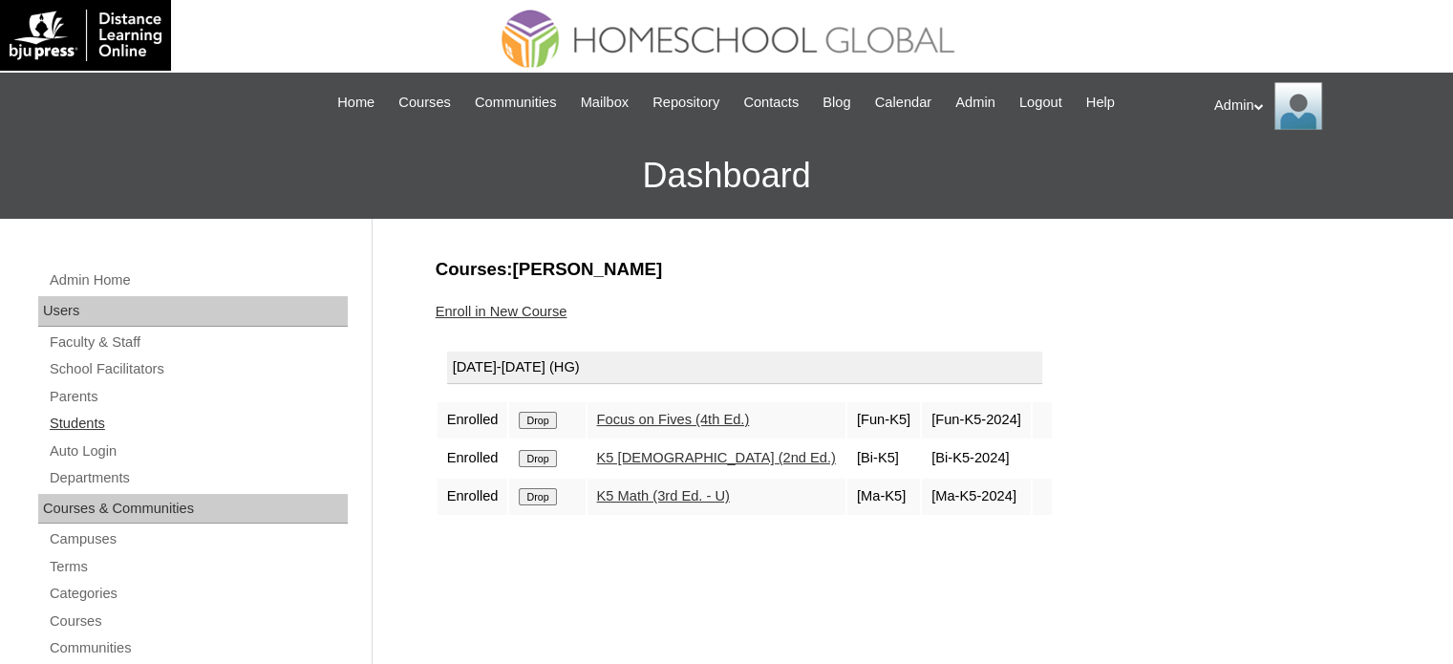
click at [96, 416] on link "Students" at bounding box center [198, 424] width 300 height 24
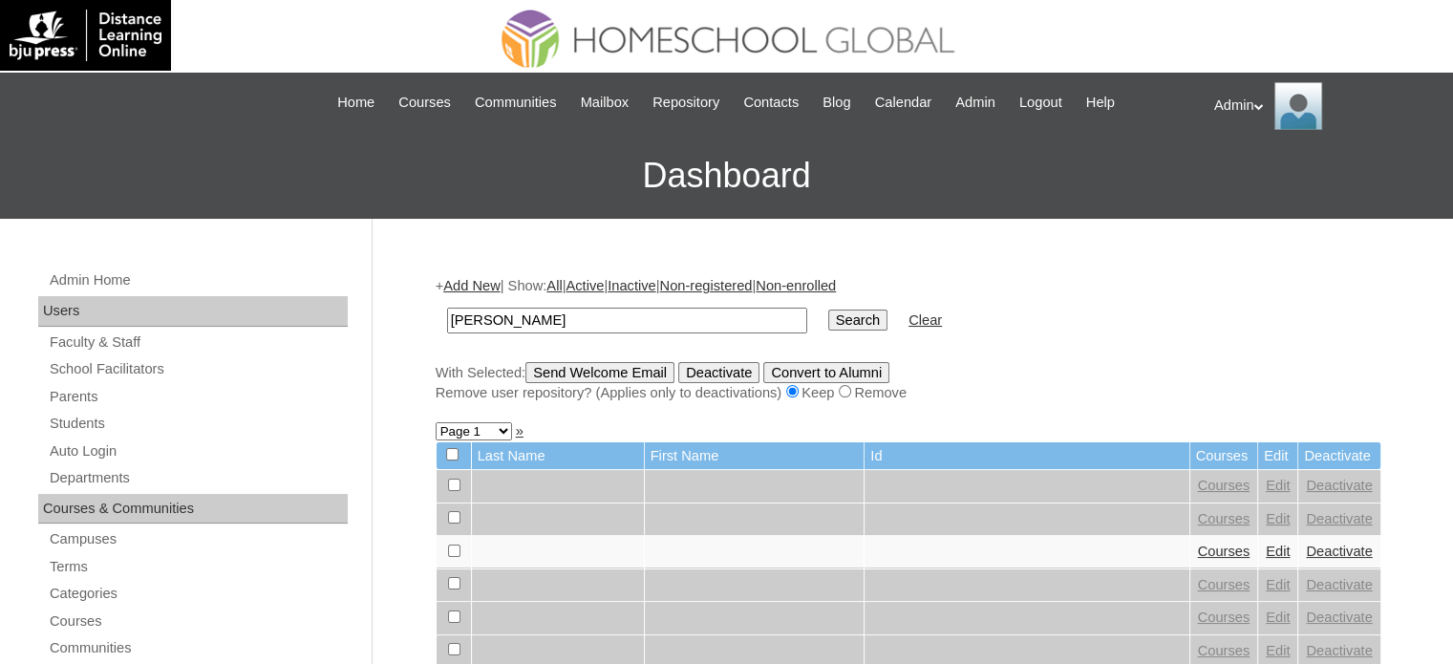
type input "[PERSON_NAME]"
click at [828, 323] on input "Search" at bounding box center [857, 320] width 59 height 21
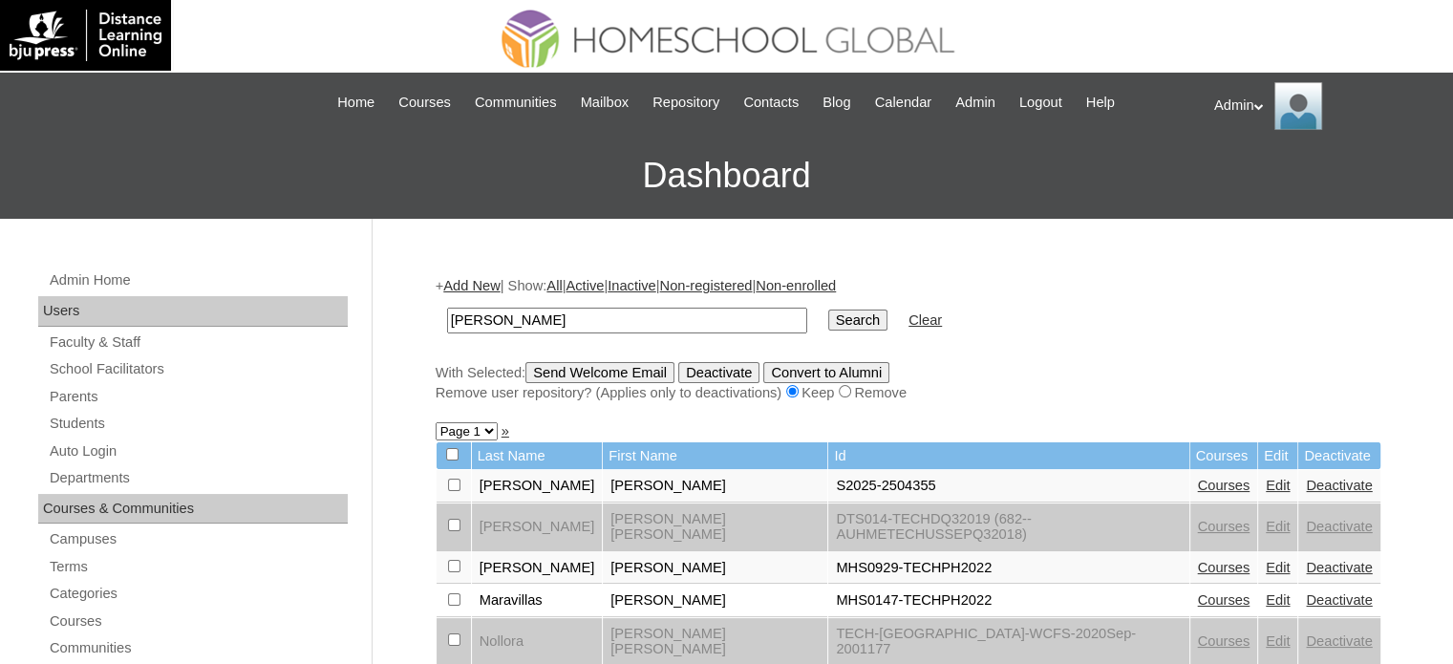
click at [1198, 484] on link "Courses" at bounding box center [1224, 485] width 53 height 15
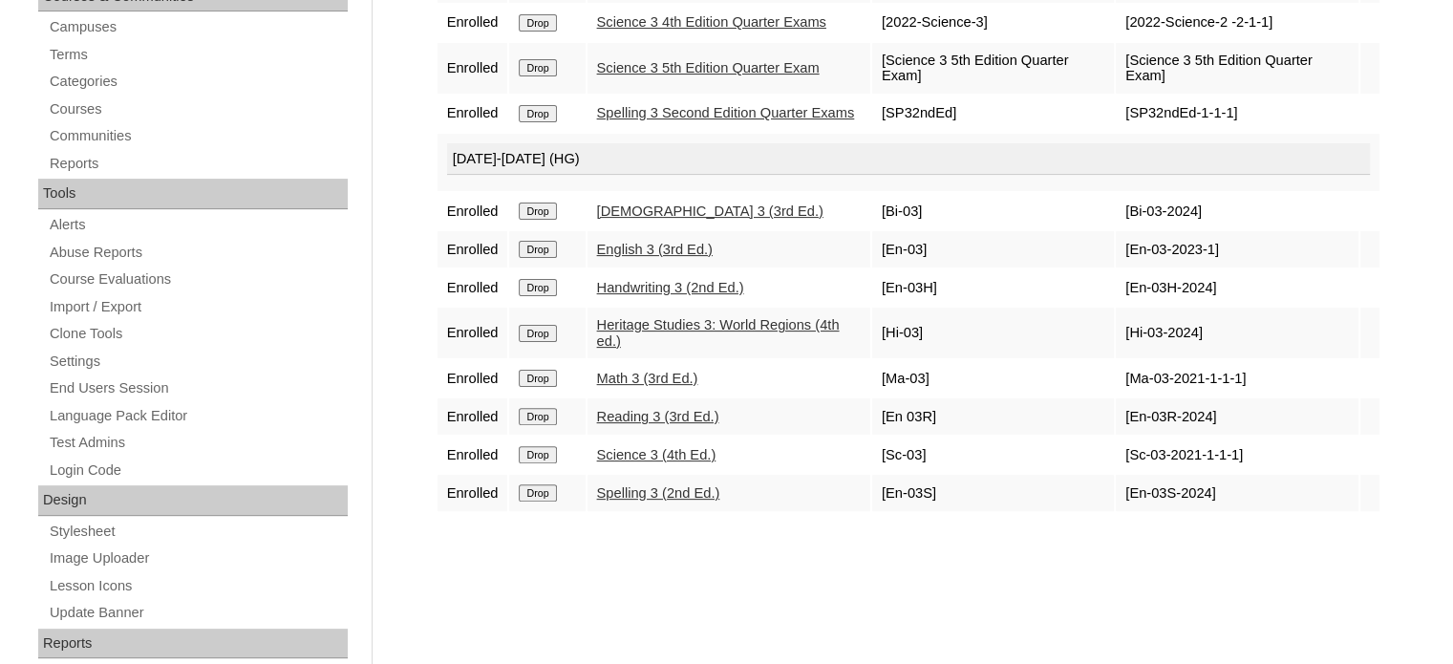
scroll to position [516, 0]
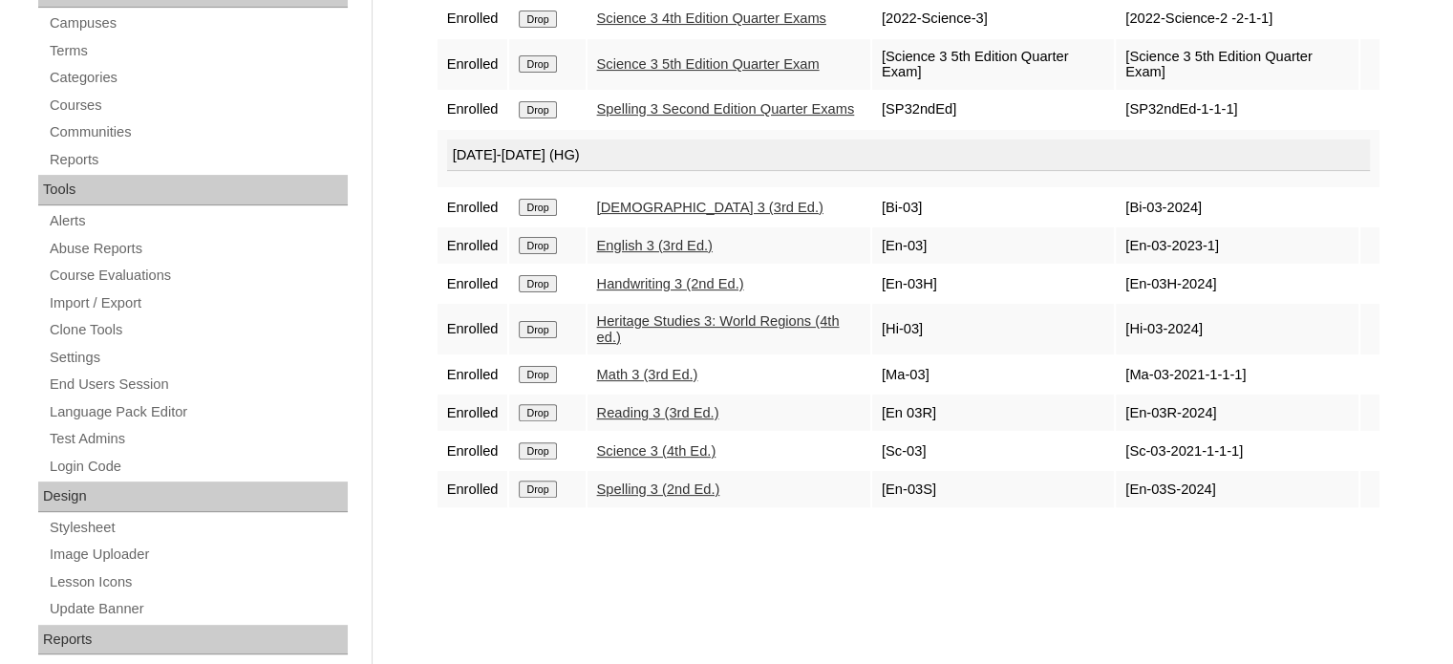
click at [602, 571] on div "Courses:[PERSON_NAME] [PERSON_NAME] Enroll in New Course 2025 Quarter Exams Enr…" at bounding box center [903, 380] width 955 height 1279
click at [556, 457] on input "Drop" at bounding box center [537, 450] width 37 height 17
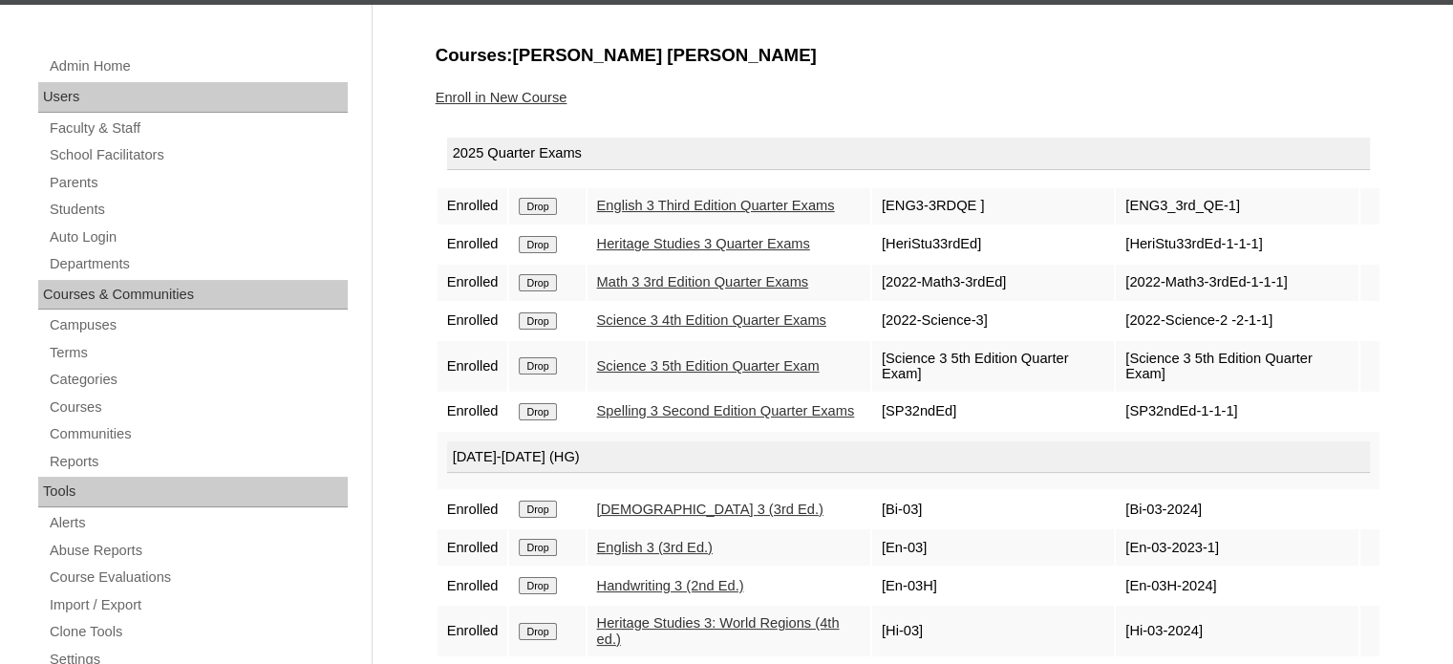
scroll to position [195, 0]
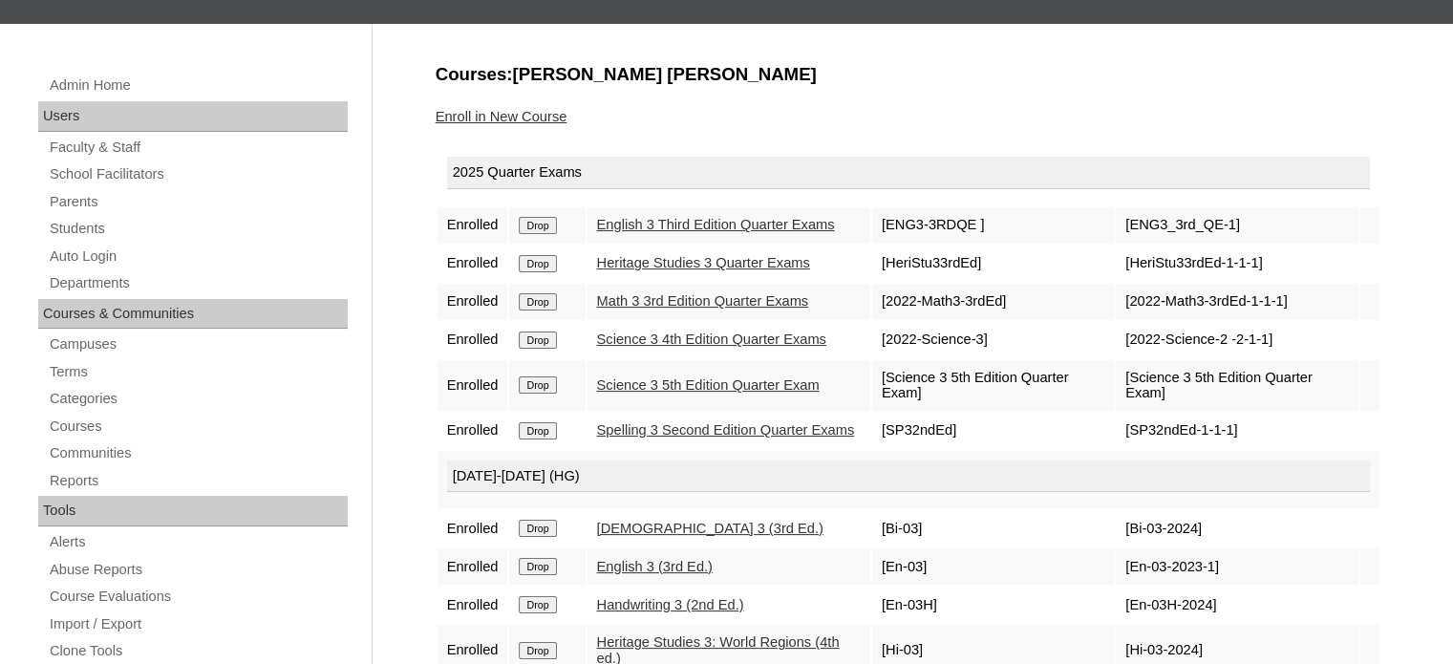
click at [536, 109] on link "Enroll in New Course" at bounding box center [502, 116] width 132 height 15
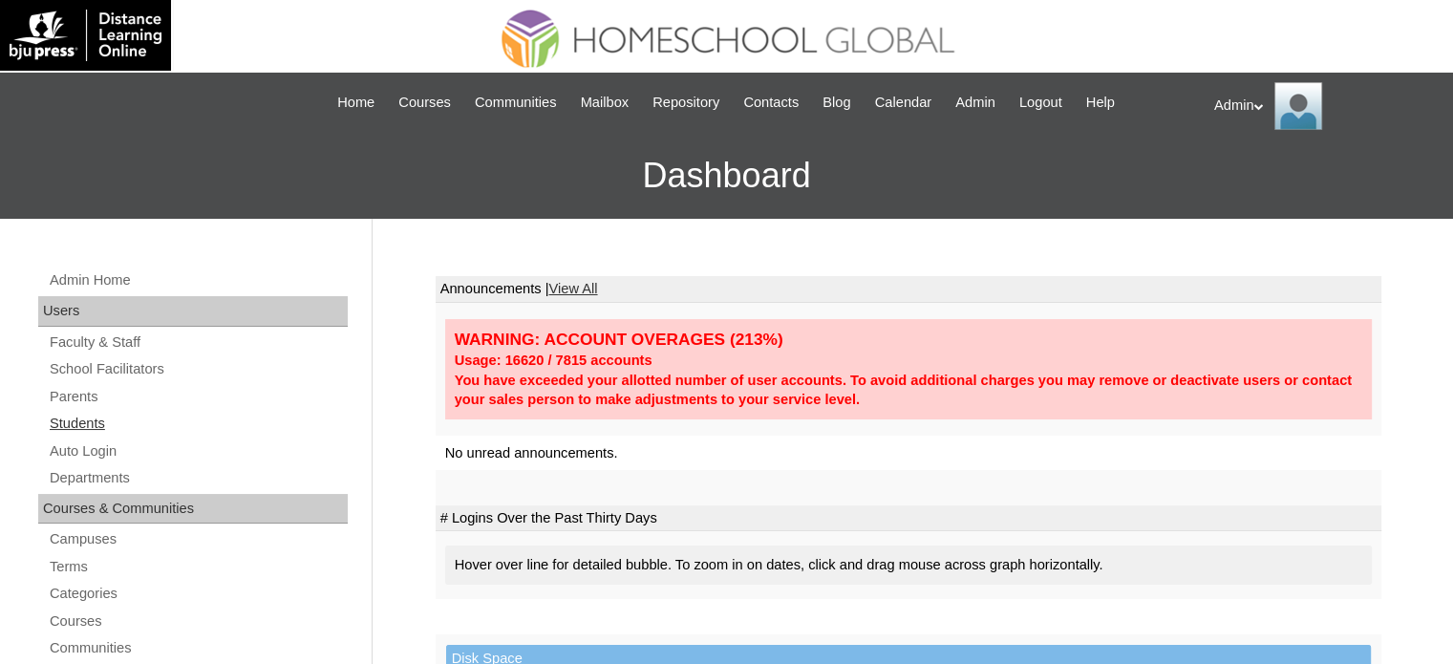
click at [78, 412] on link "Students" at bounding box center [198, 424] width 300 height 24
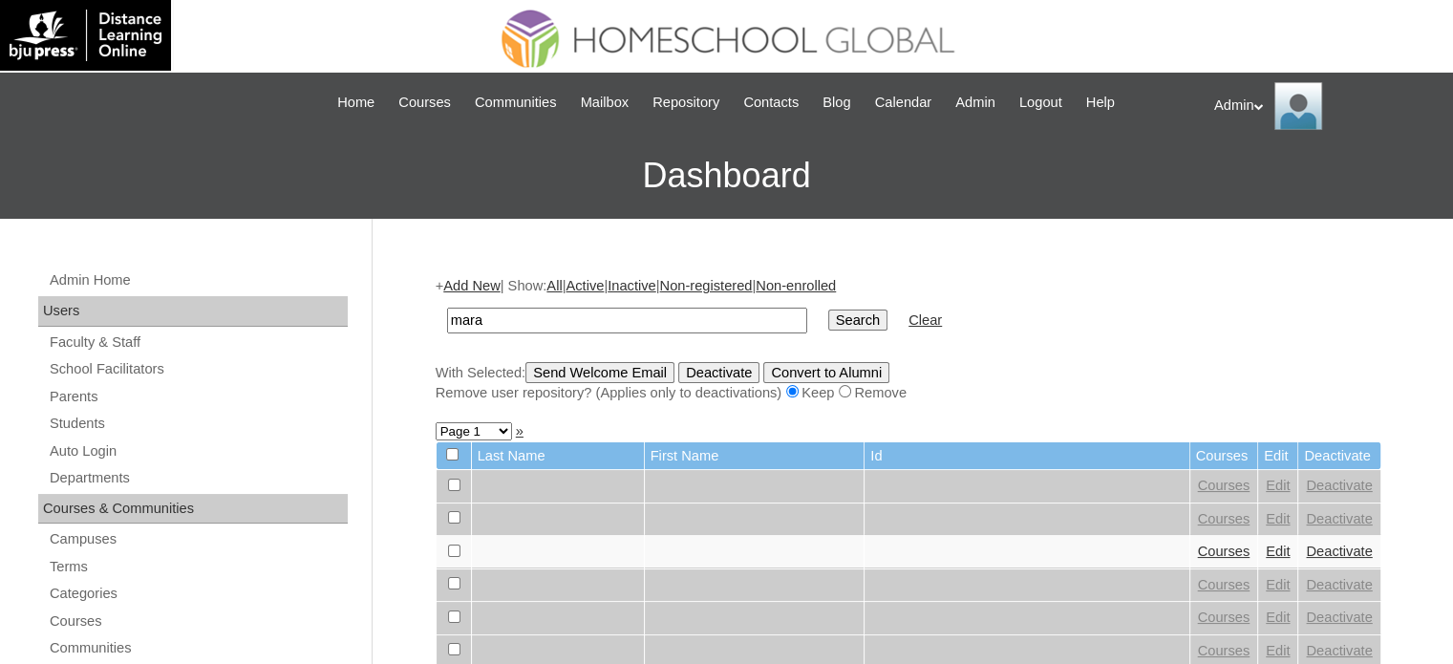
type input "mara"
click at [828, 326] on input "Search" at bounding box center [857, 320] width 59 height 21
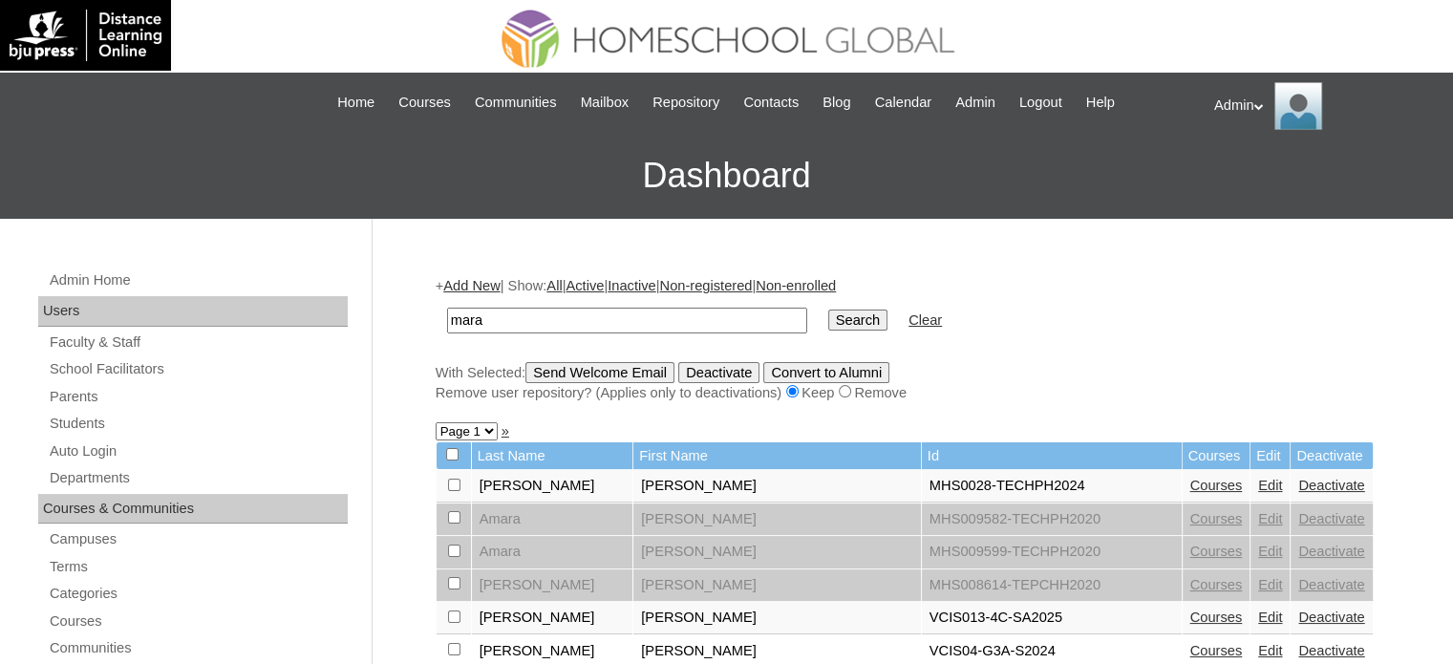
click at [585, 328] on input "mara" at bounding box center [627, 321] width 360 height 26
type input "Maravilla"
click at [828, 311] on input "Search" at bounding box center [857, 320] width 59 height 21
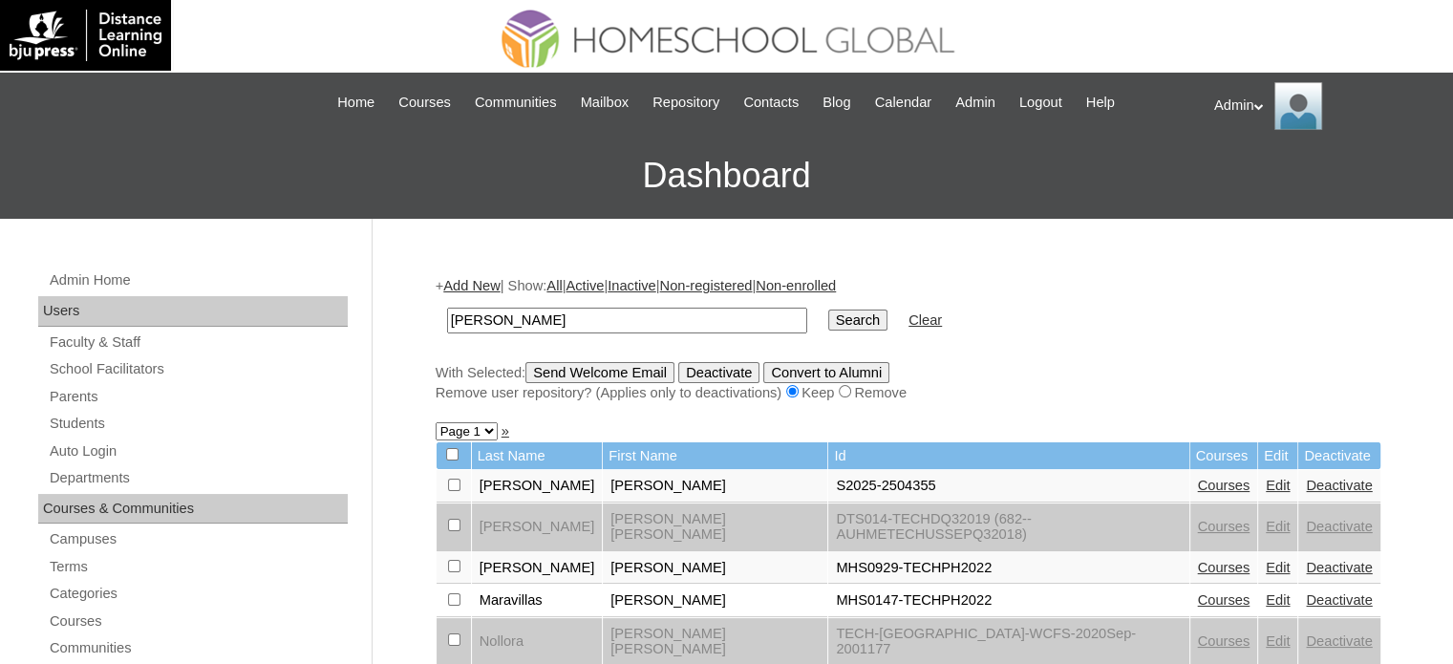
click at [1198, 484] on link "Courses" at bounding box center [1224, 485] width 53 height 15
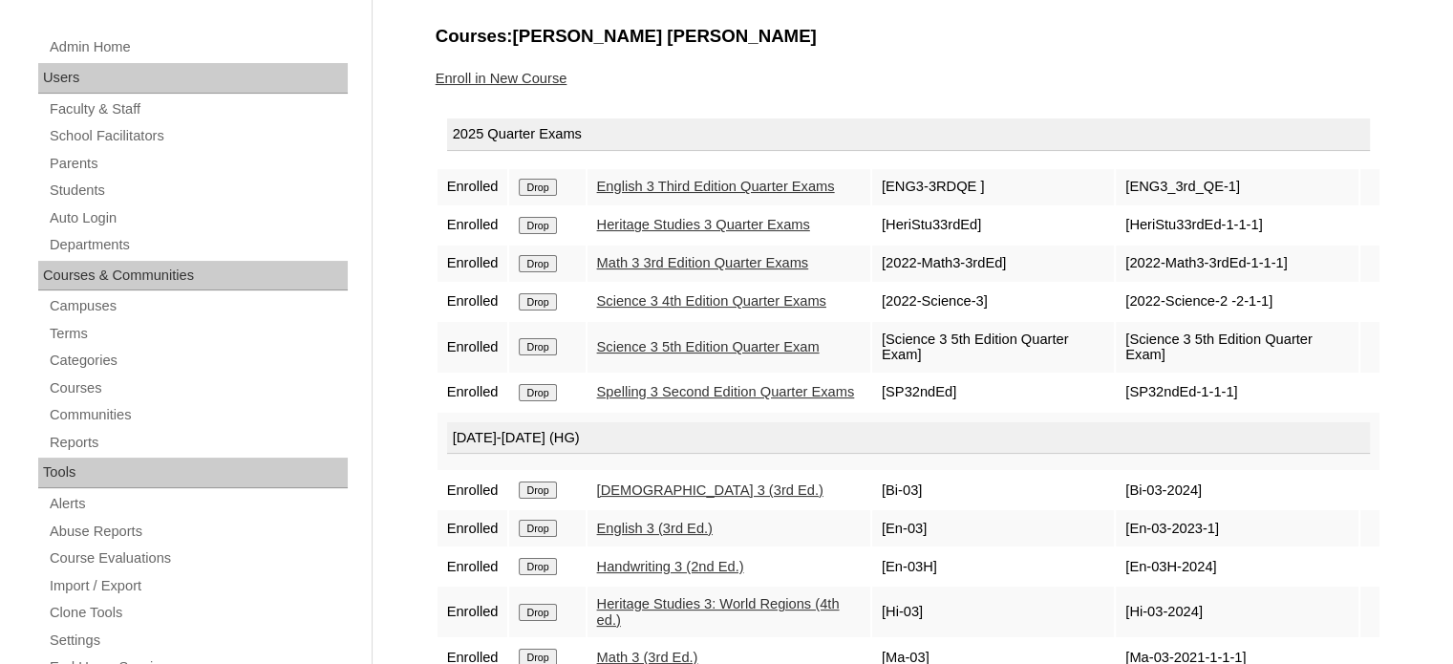
scroll to position [232, 0]
click at [515, 75] on link "Enroll in New Course" at bounding box center [502, 79] width 132 height 15
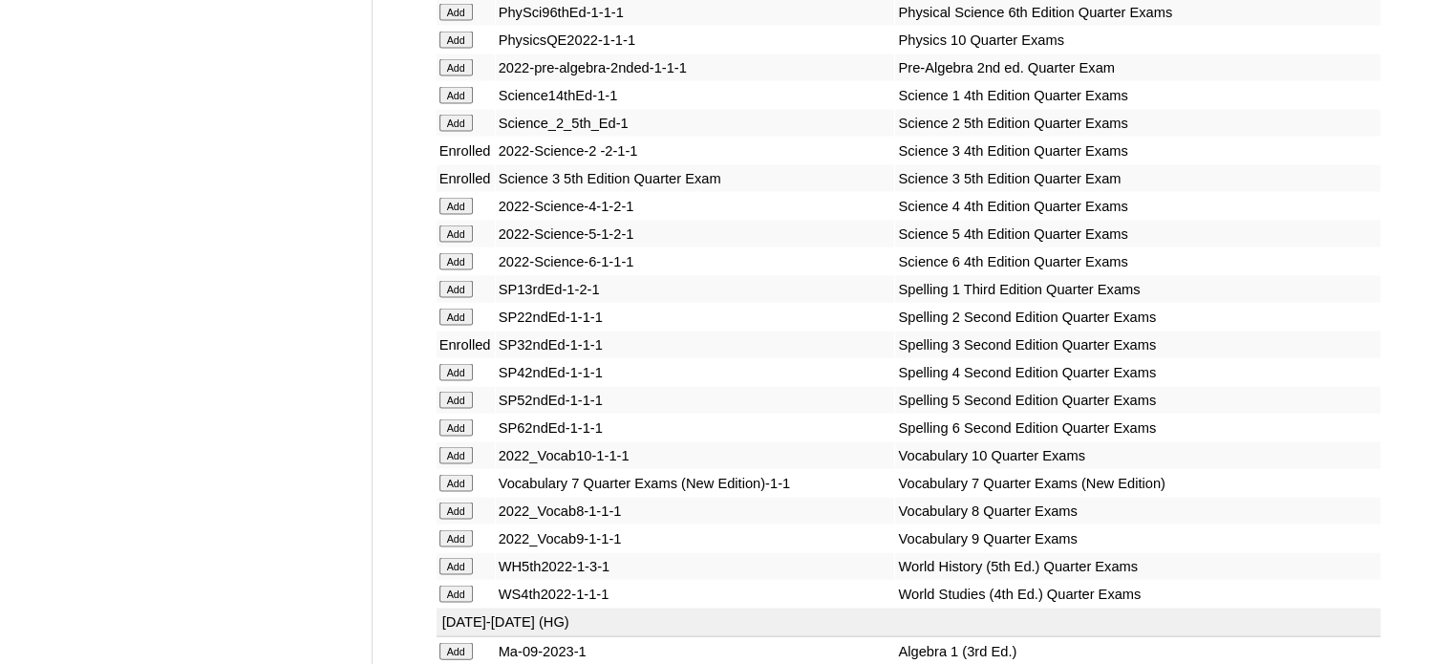
scroll to position [7762, 0]
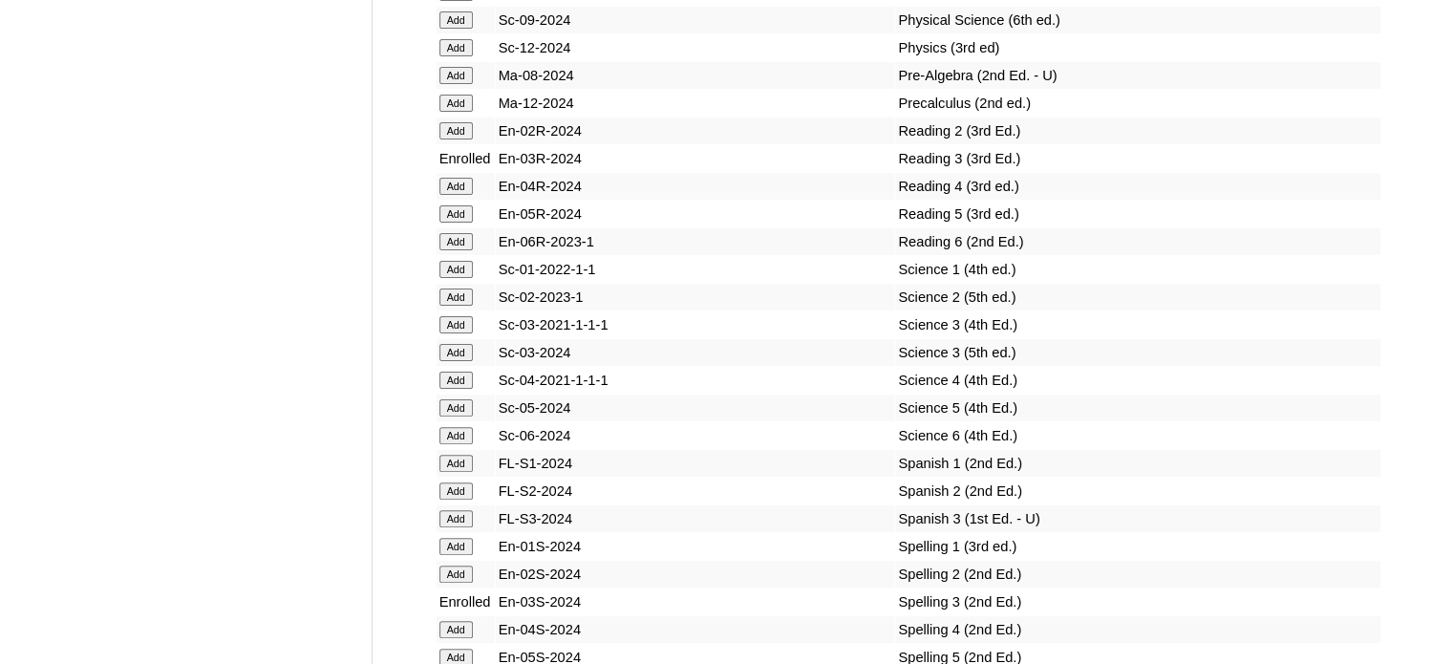
click at [459, 361] on input "Add" at bounding box center [456, 352] width 33 height 17
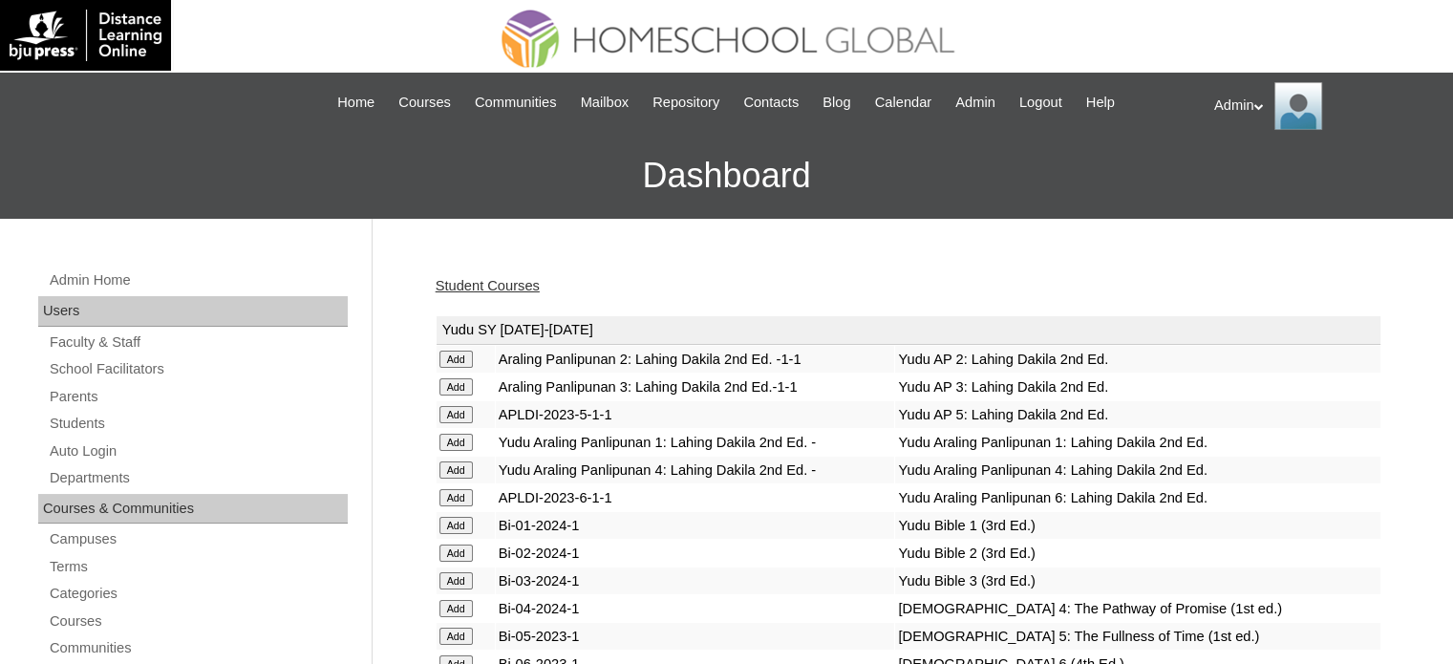
click at [503, 286] on link "Student Courses" at bounding box center [488, 285] width 104 height 15
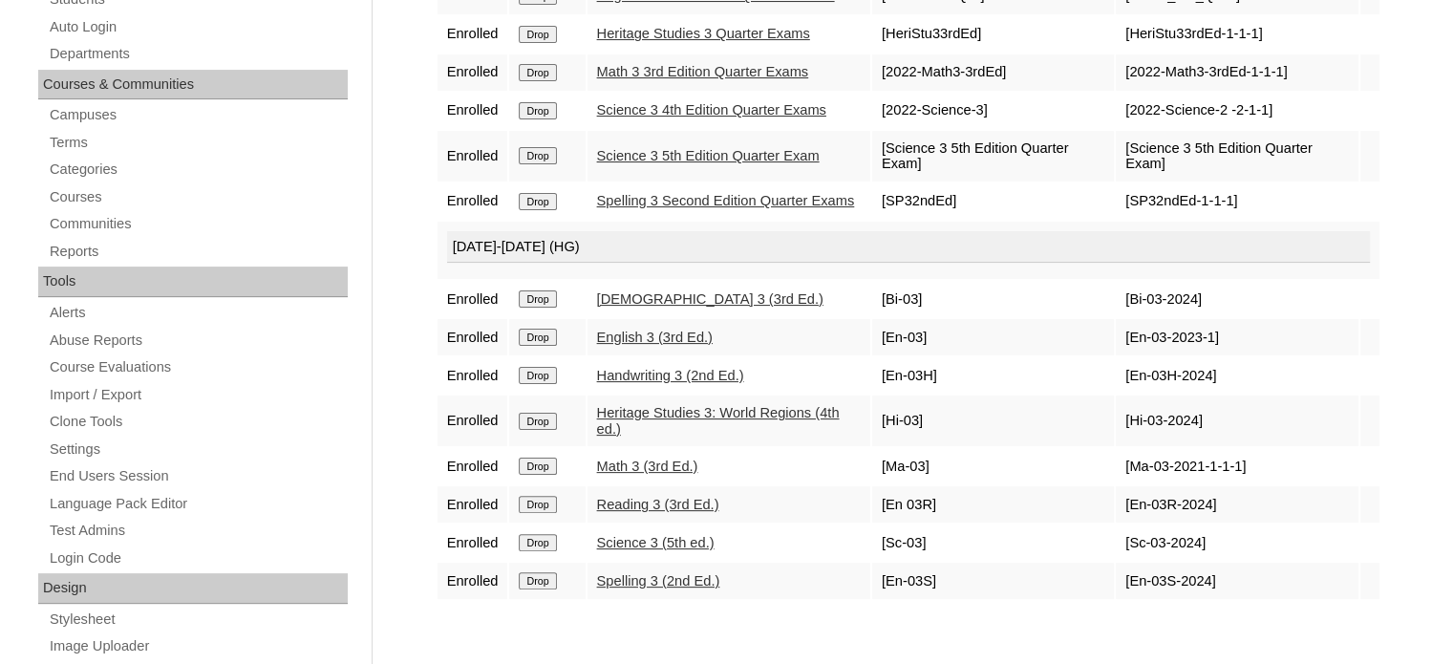
scroll to position [424, 0]
click at [694, 474] on link "Math 3 (3rd Ed.)" at bounding box center [647, 466] width 101 height 15
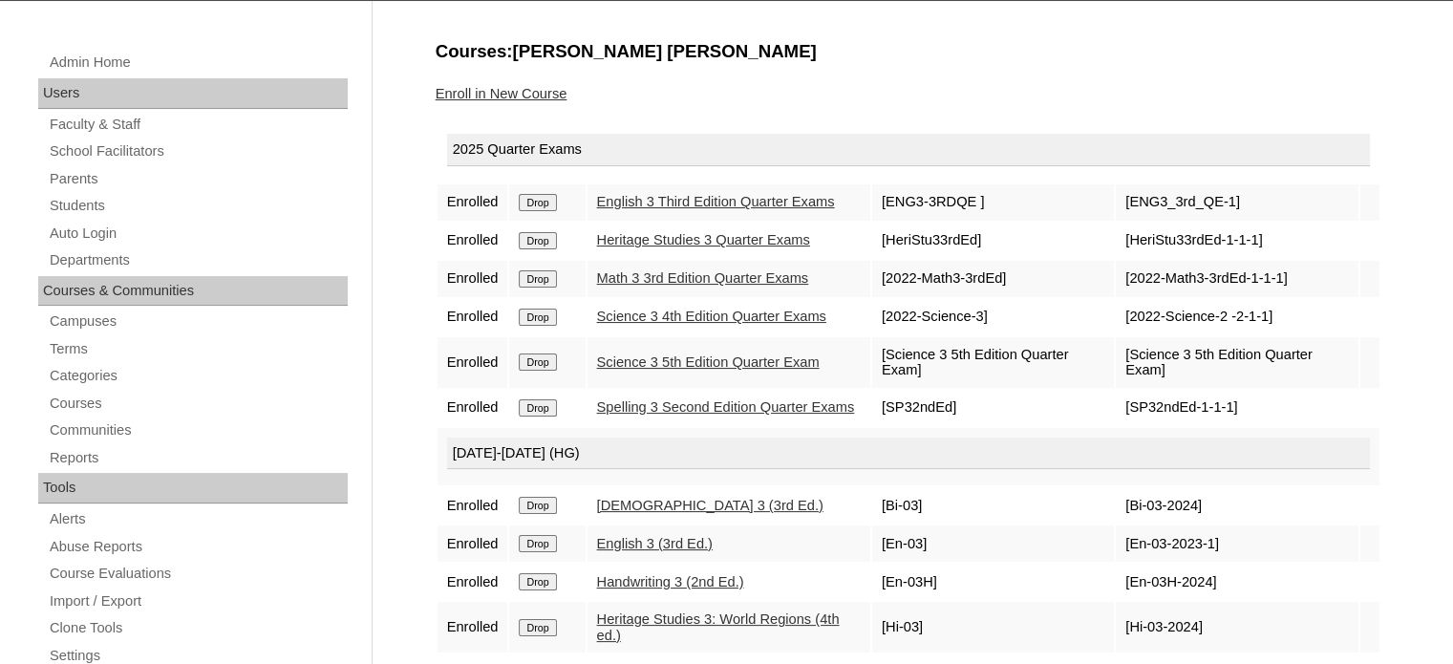
scroll to position [213, 0]
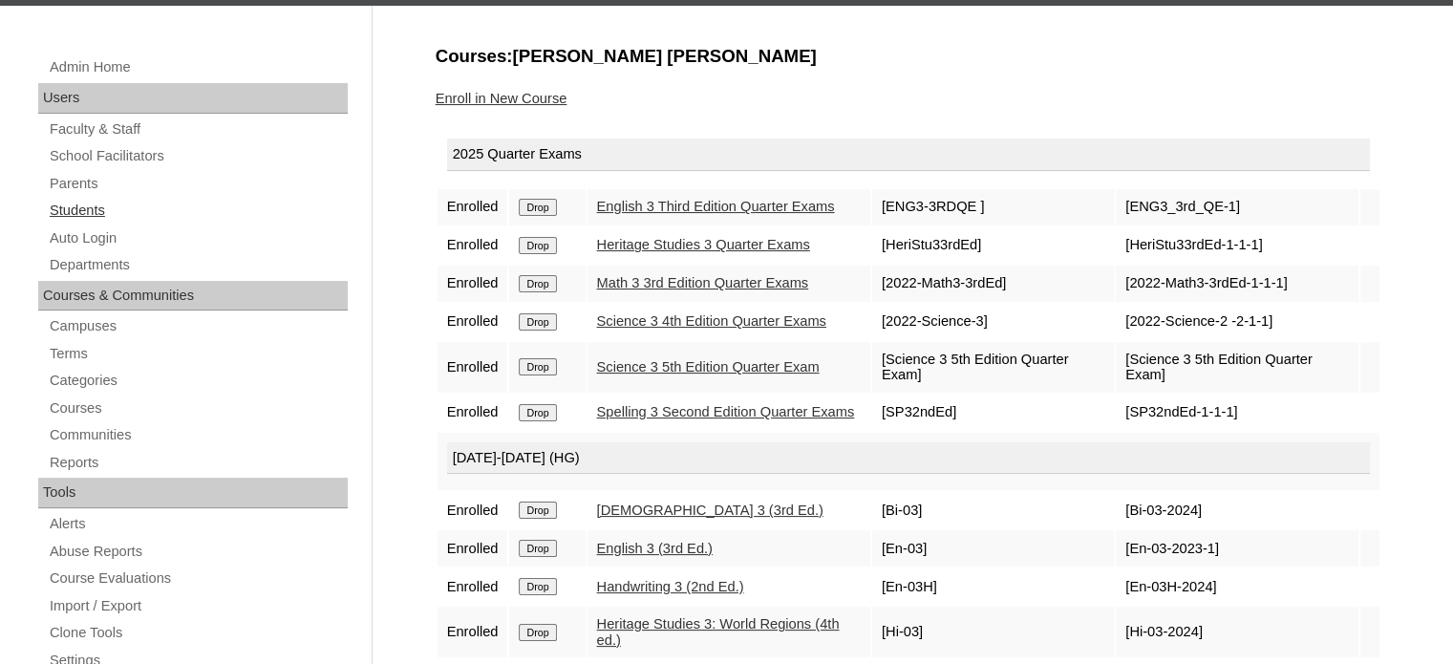
click at [99, 211] on link "Students" at bounding box center [198, 211] width 300 height 24
